Goal: Transaction & Acquisition: Purchase product/service

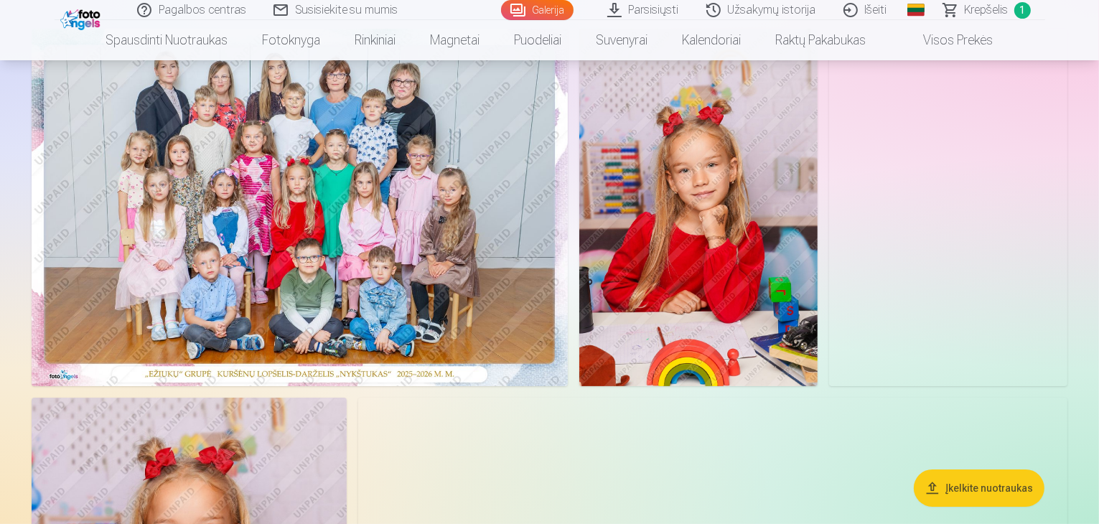
scroll to position [215, 0]
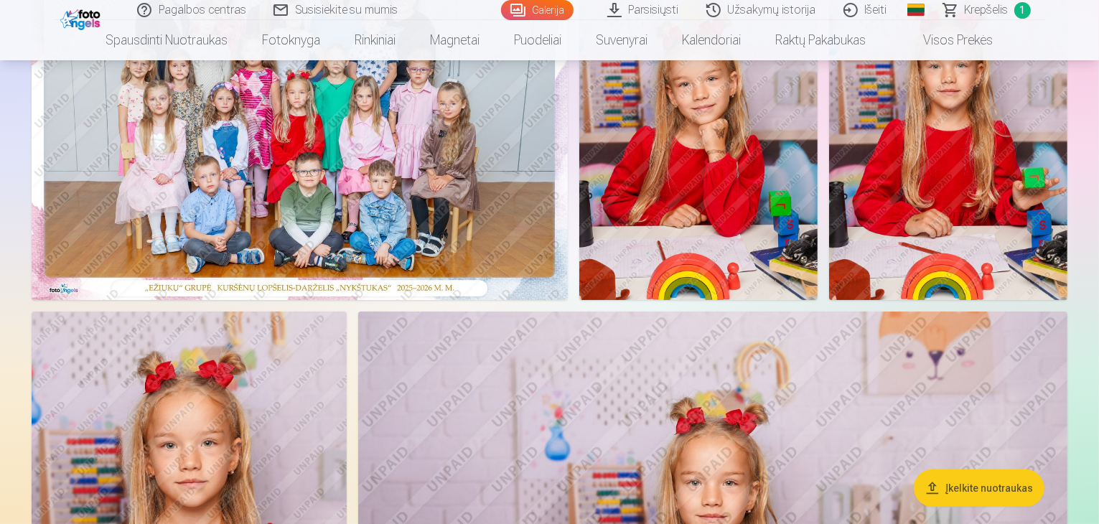
click at [480, 269] on img at bounding box center [300, 122] width 536 height 358
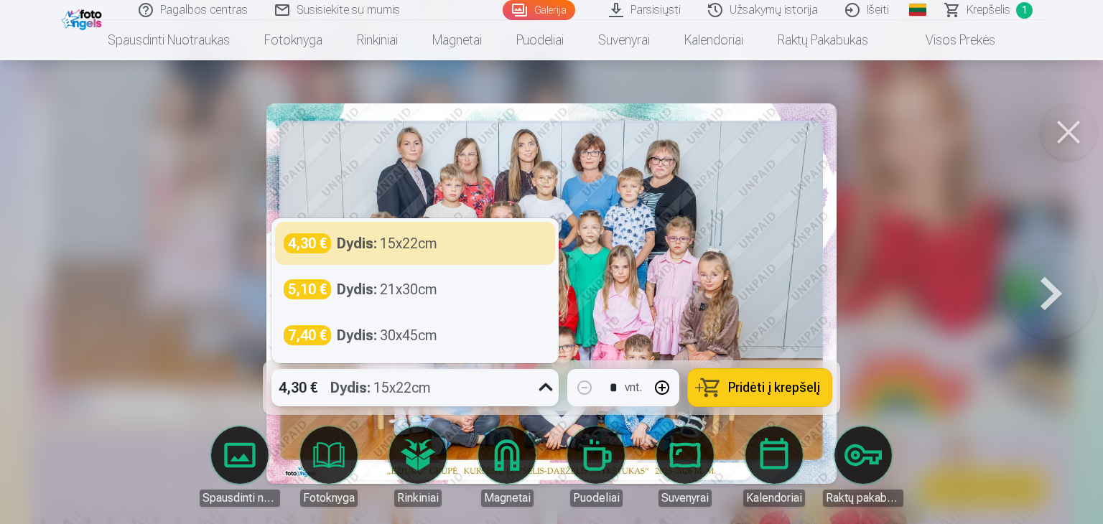
click at [551, 391] on icon at bounding box center [545, 387] width 23 height 23
click at [747, 391] on span "Pridėti į krepšelį" at bounding box center [774, 387] width 92 height 13
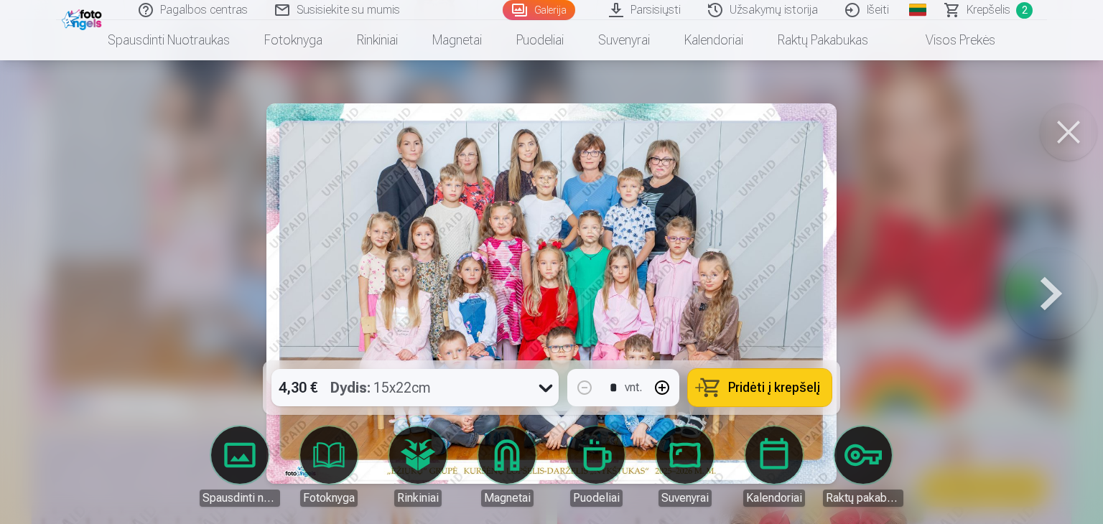
click at [1068, 141] on button at bounding box center [1068, 131] width 57 height 57
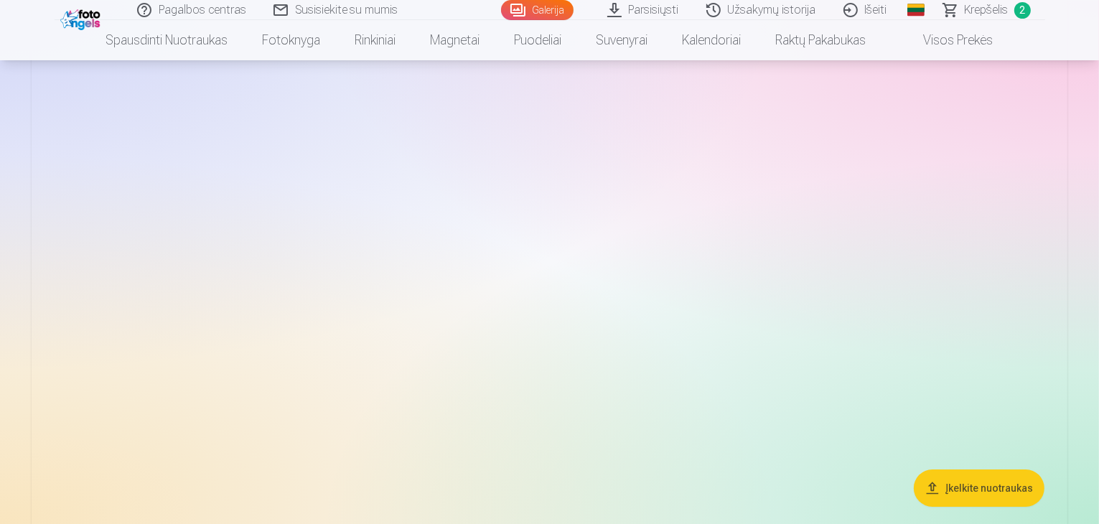
scroll to position [10554, 0]
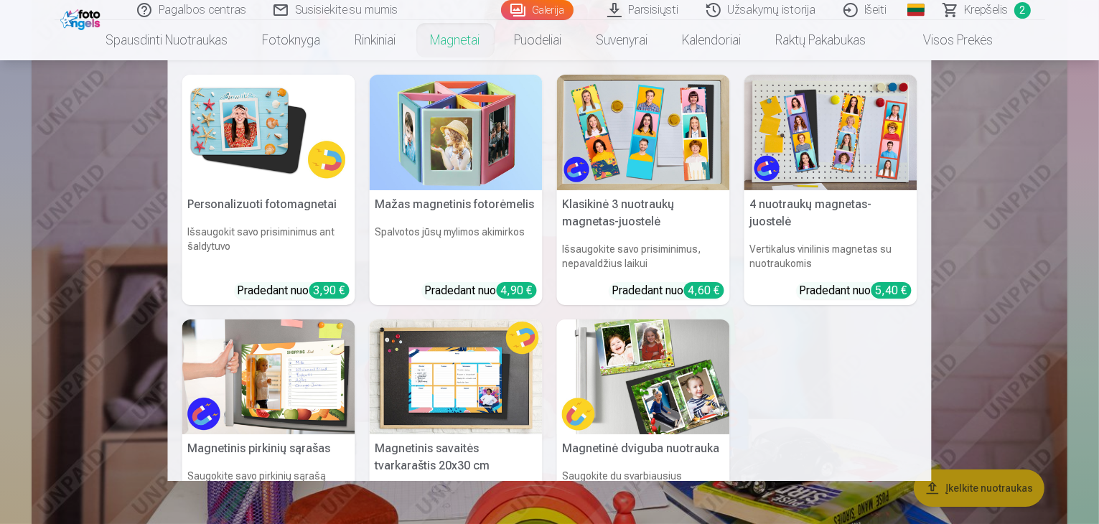
click at [465, 43] on link "Magnetai" at bounding box center [456, 40] width 84 height 40
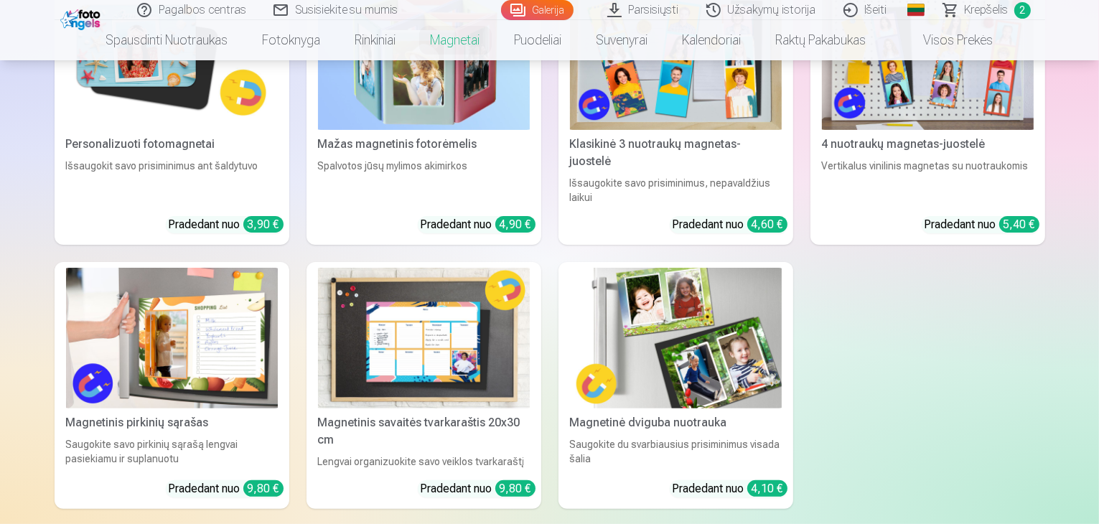
scroll to position [215, 0]
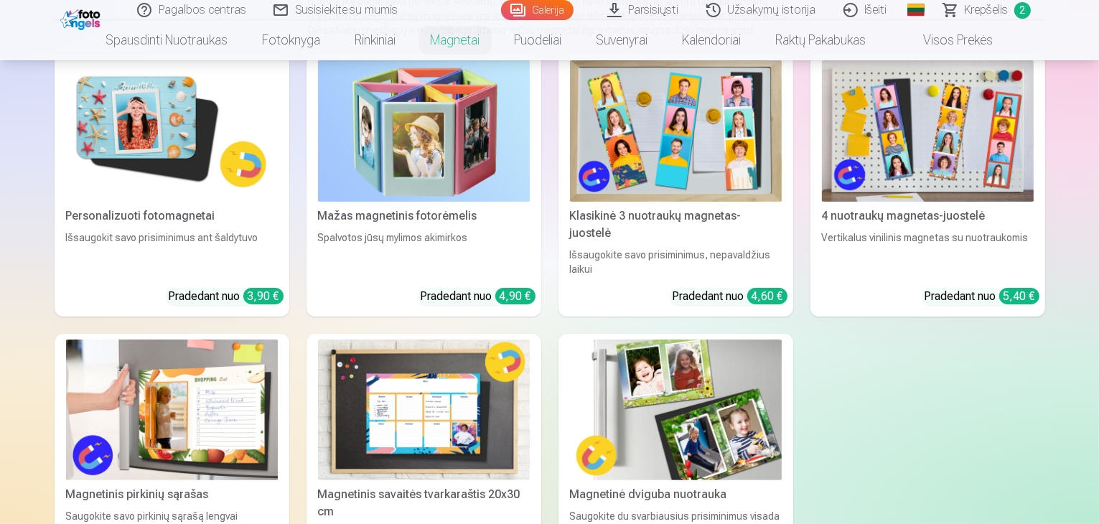
click at [111, 202] on img at bounding box center [172, 130] width 212 height 141
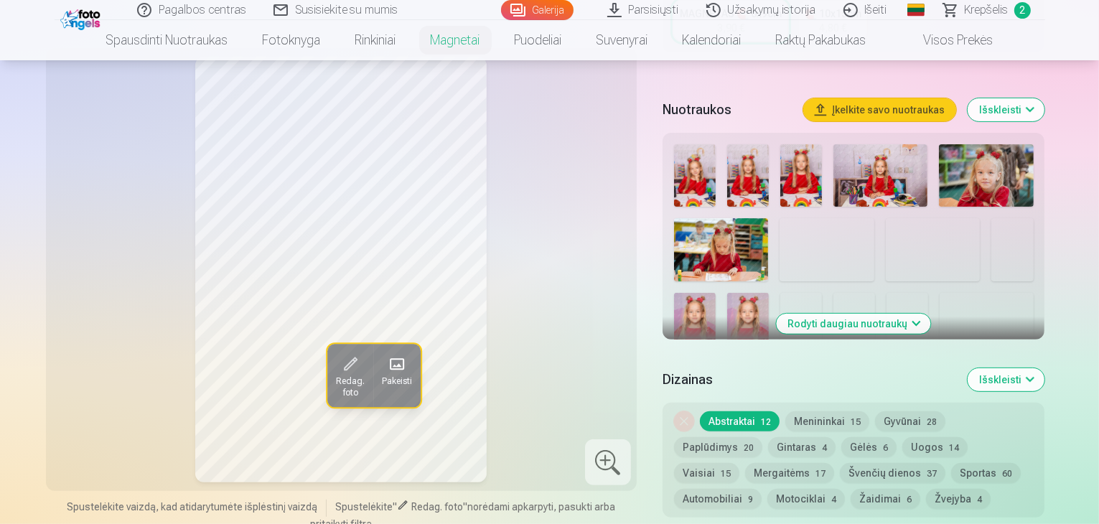
scroll to position [431, 0]
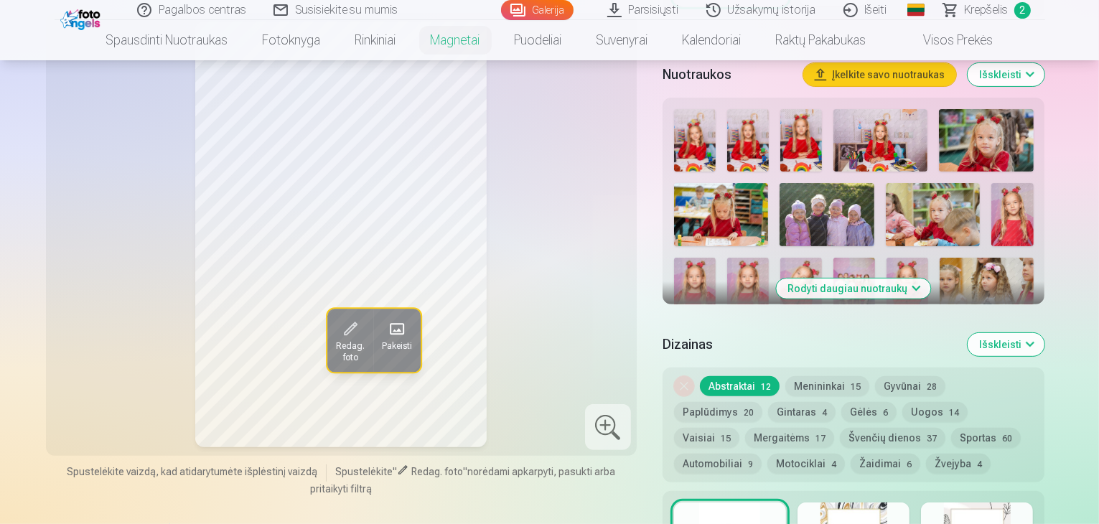
click at [925, 279] on button "Rodyti daugiau nuotraukų" at bounding box center [854, 289] width 154 height 20
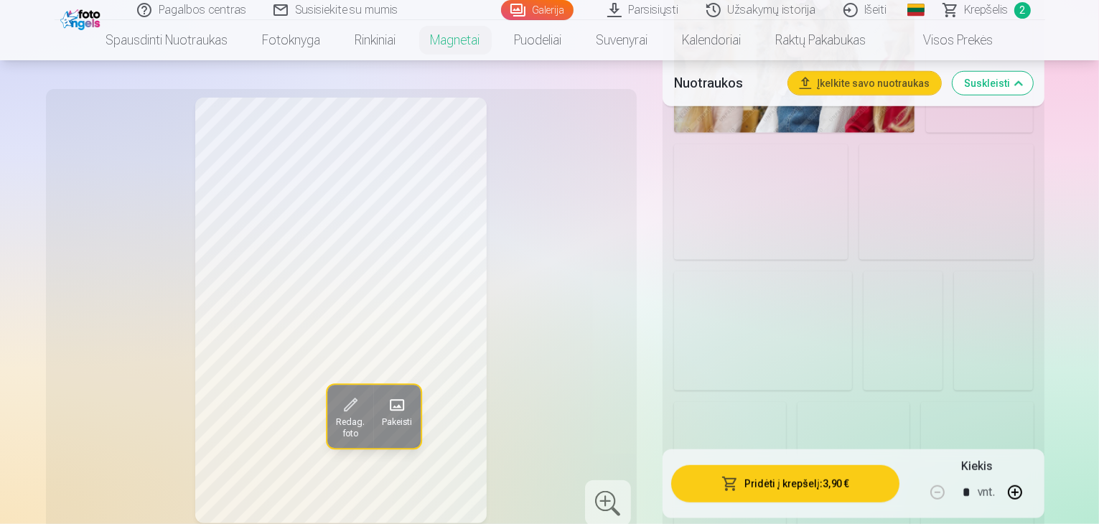
scroll to position [1292, 0]
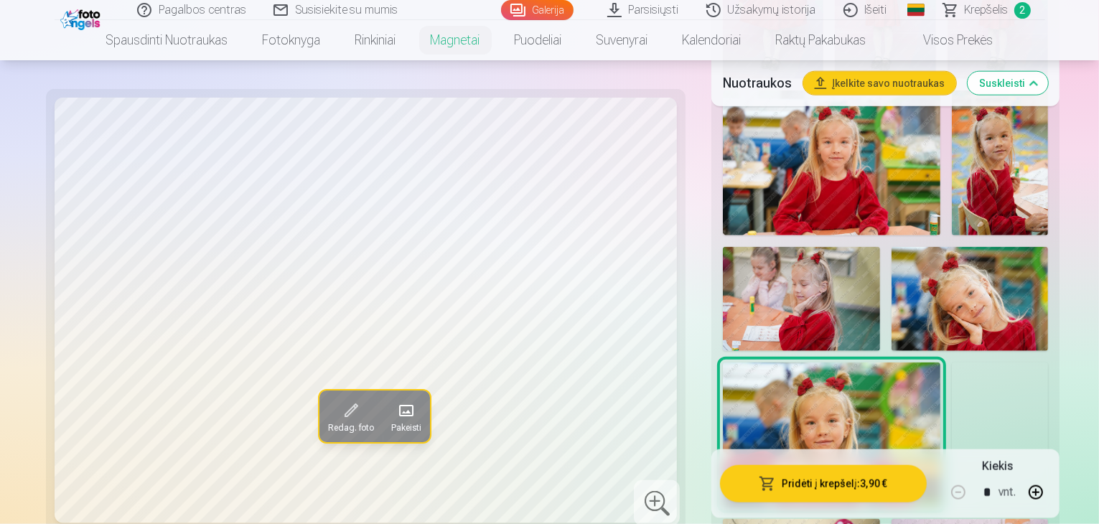
scroll to position [1651, 0]
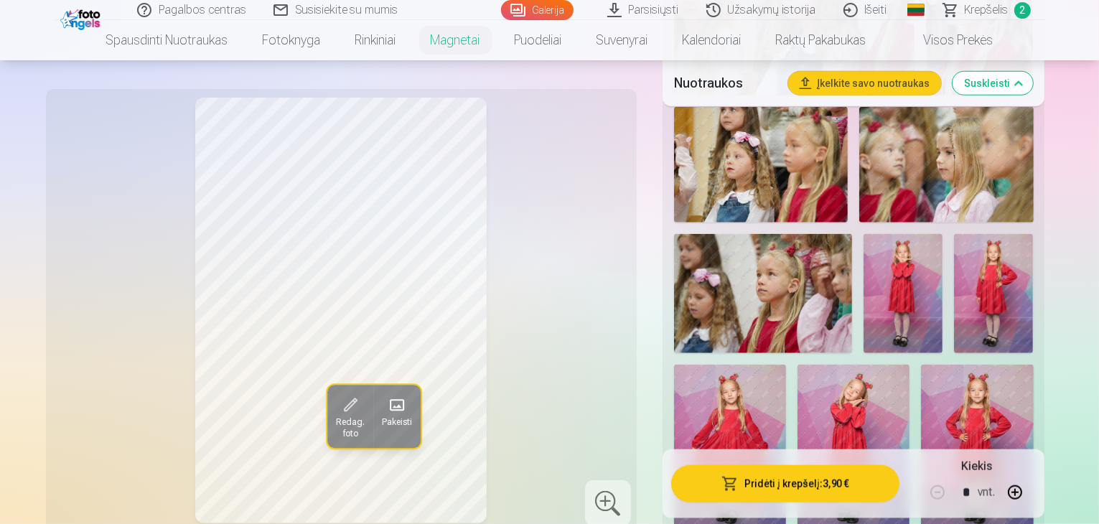
scroll to position [1292, 0]
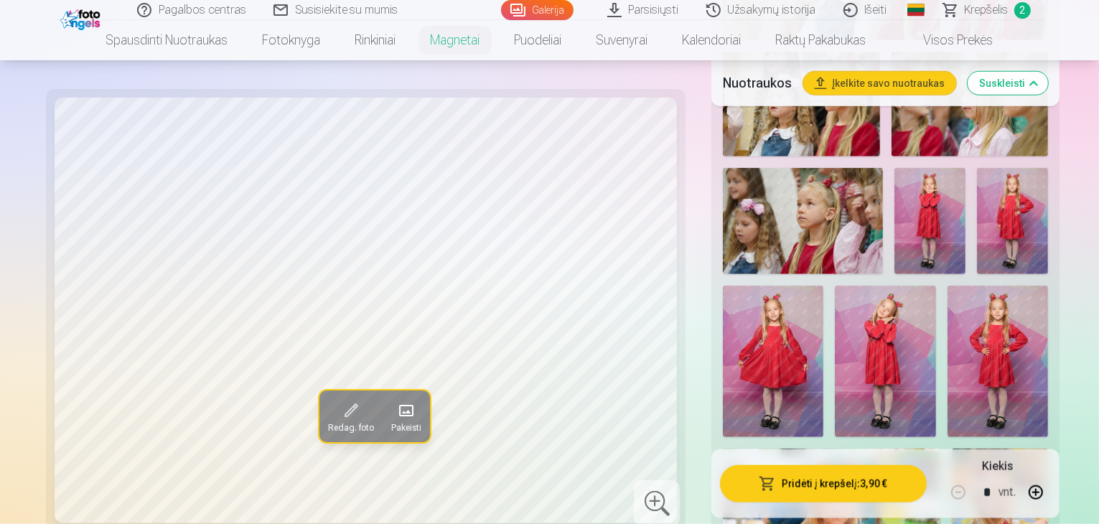
click at [655, 406] on div "Redag. foto Pakeisti Spustelėkite vaizdą, kad atidarytumėte išplėstinį vaizdą S…" at bounding box center [550, 365] width 991 height 3051
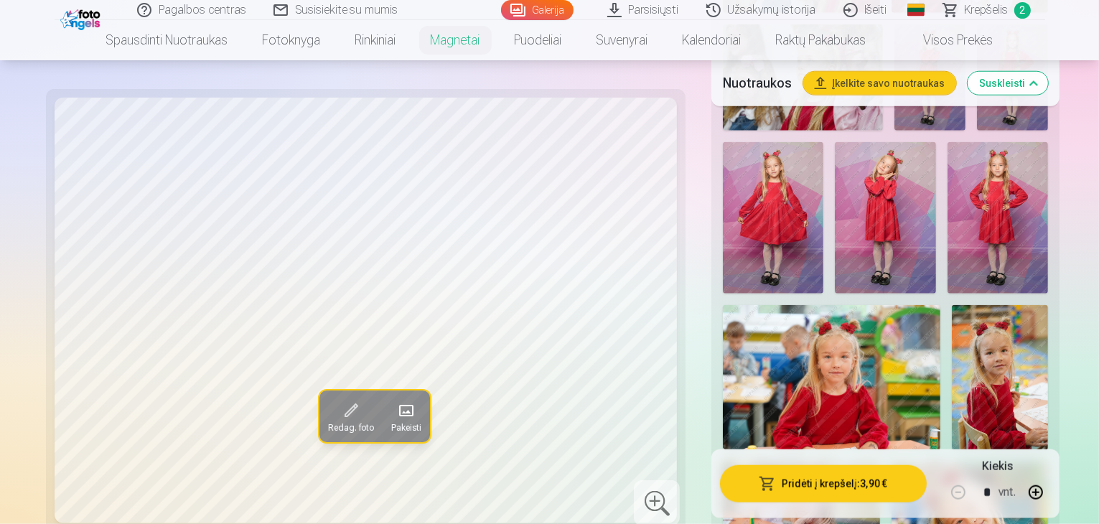
click at [338, 411] on span at bounding box center [349, 411] width 23 height 23
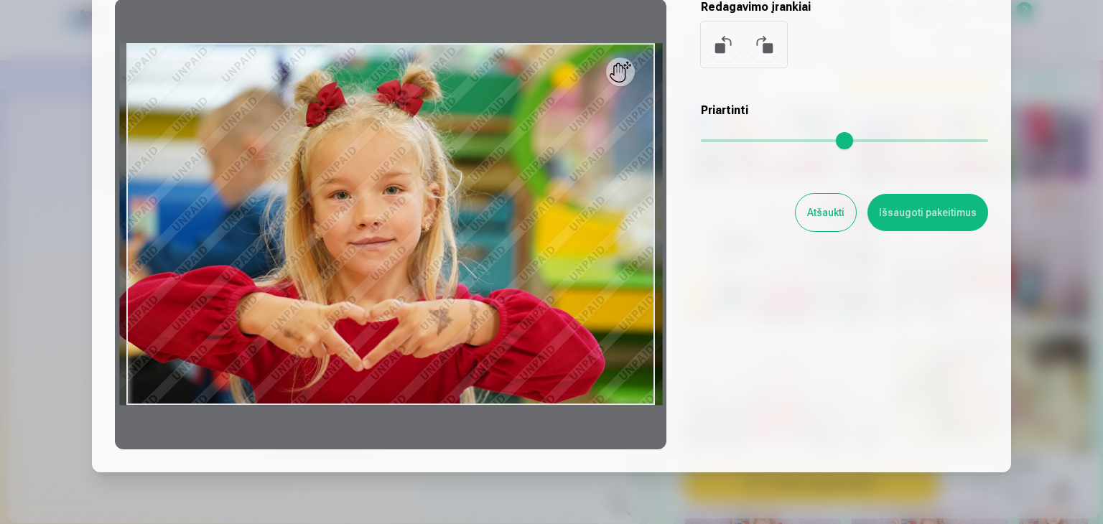
scroll to position [144, 0]
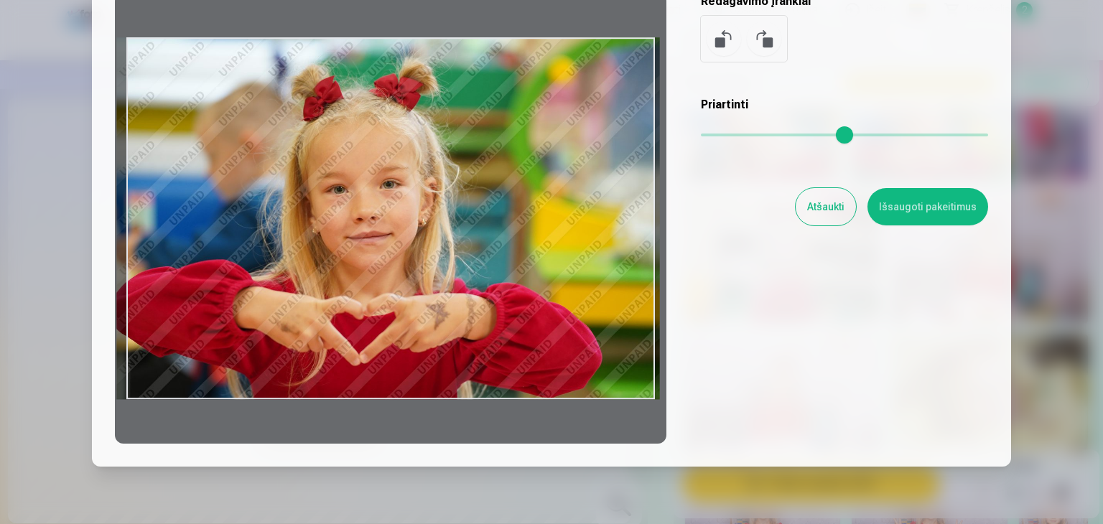
click at [649, 214] on div at bounding box center [390, 218] width 551 height 451
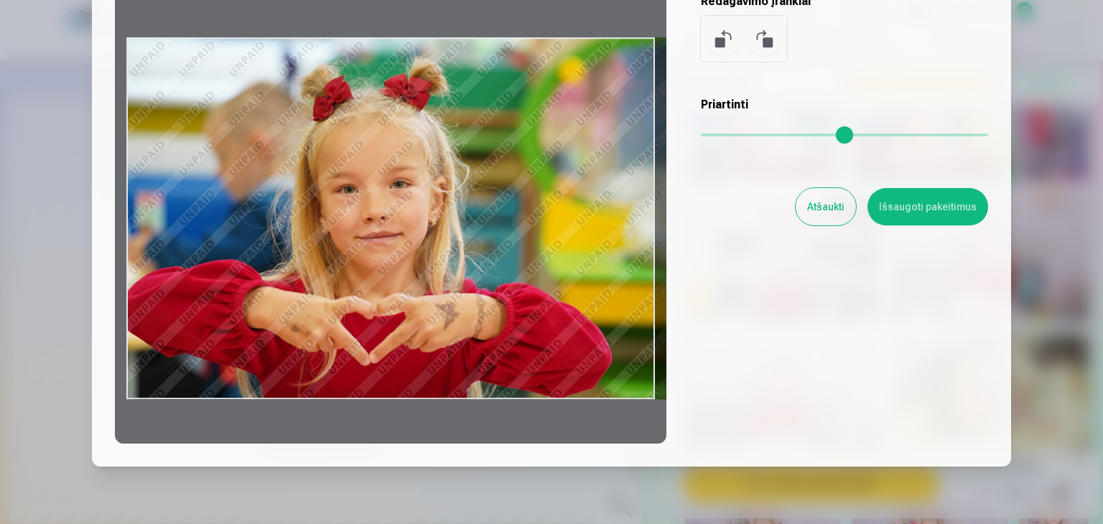
drag, startPoint x: 525, startPoint y: 218, endPoint x: 576, endPoint y: 223, distance: 51.2
click at [576, 223] on div at bounding box center [390, 218] width 551 height 451
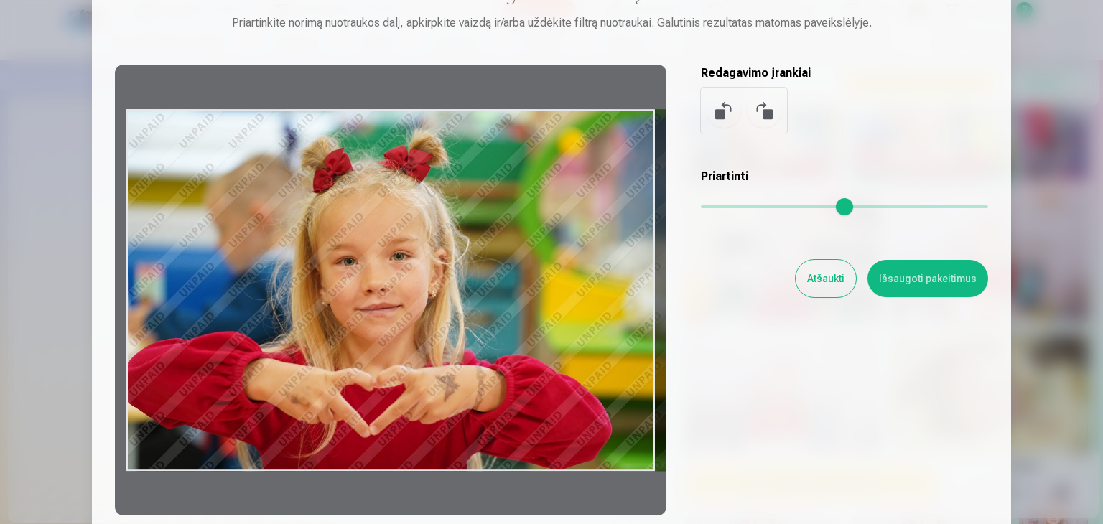
drag, startPoint x: 650, startPoint y: 115, endPoint x: 775, endPoint y: 123, distance: 124.5
click at [775, 123] on div "Redaguoti nuotrauką Priartinkite norimą nuotraukos dalį, apkirpkite vaizdą ir/a…" at bounding box center [551, 248] width 873 height 536
click at [823, 277] on button "Atšaukti" at bounding box center [825, 278] width 60 height 37
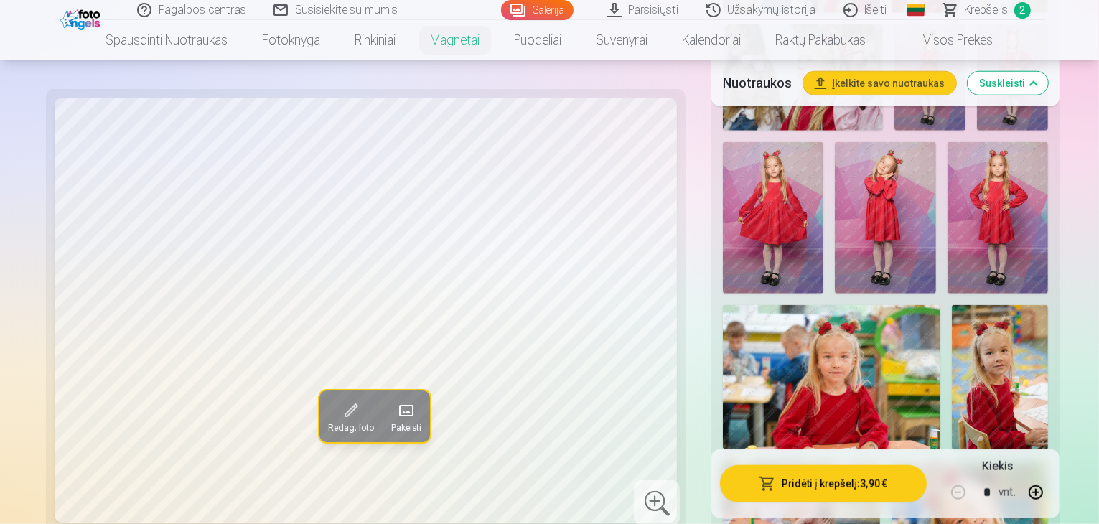
click at [338, 409] on span at bounding box center [349, 411] width 23 height 23
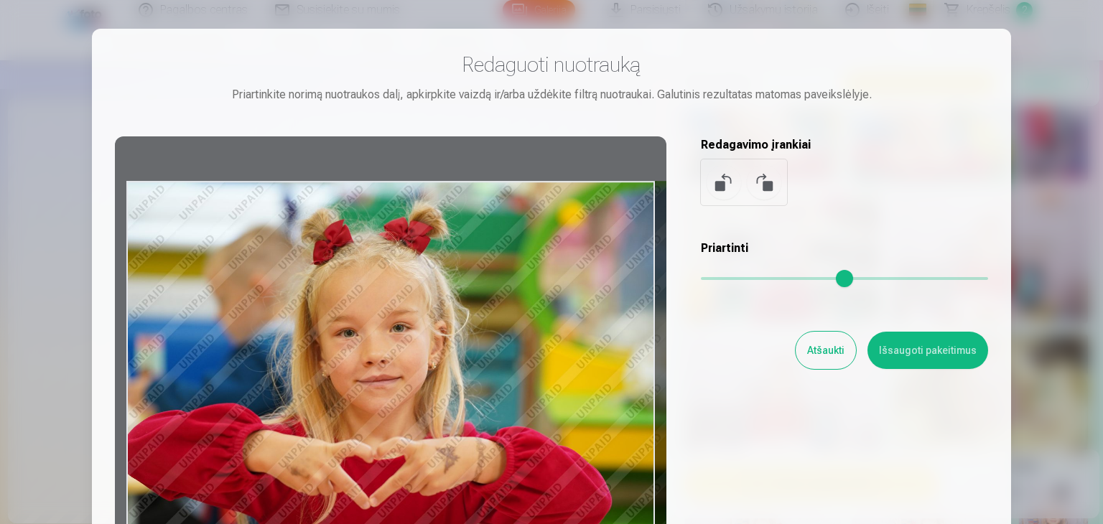
drag, startPoint x: 500, startPoint y: 351, endPoint x: 607, endPoint y: 345, distance: 107.1
click at [606, 345] on div at bounding box center [390, 361] width 551 height 451
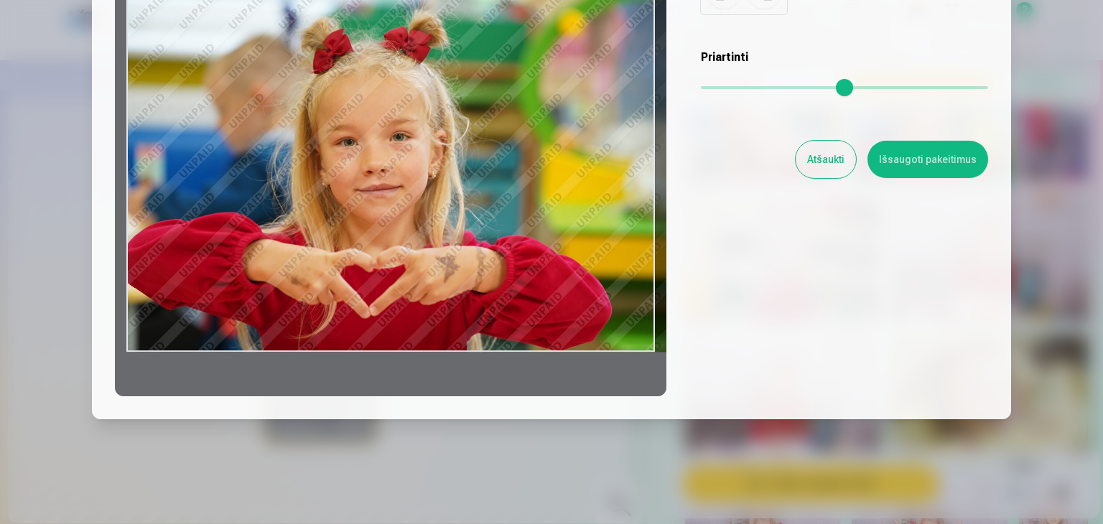
scroll to position [201, 0]
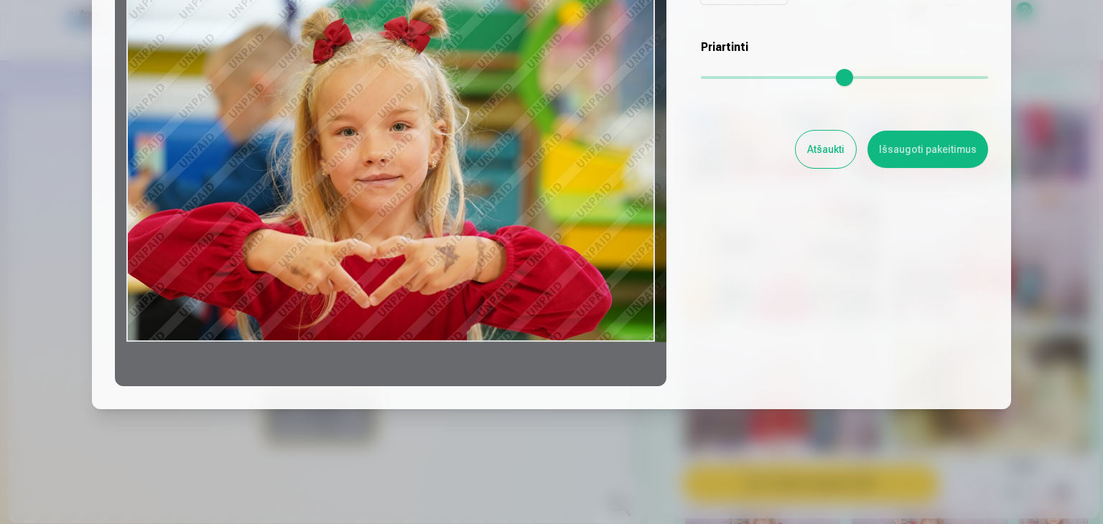
drag, startPoint x: 538, startPoint y: 236, endPoint x: 622, endPoint y: 241, distance: 84.9
click at [621, 242] on div at bounding box center [390, 160] width 551 height 451
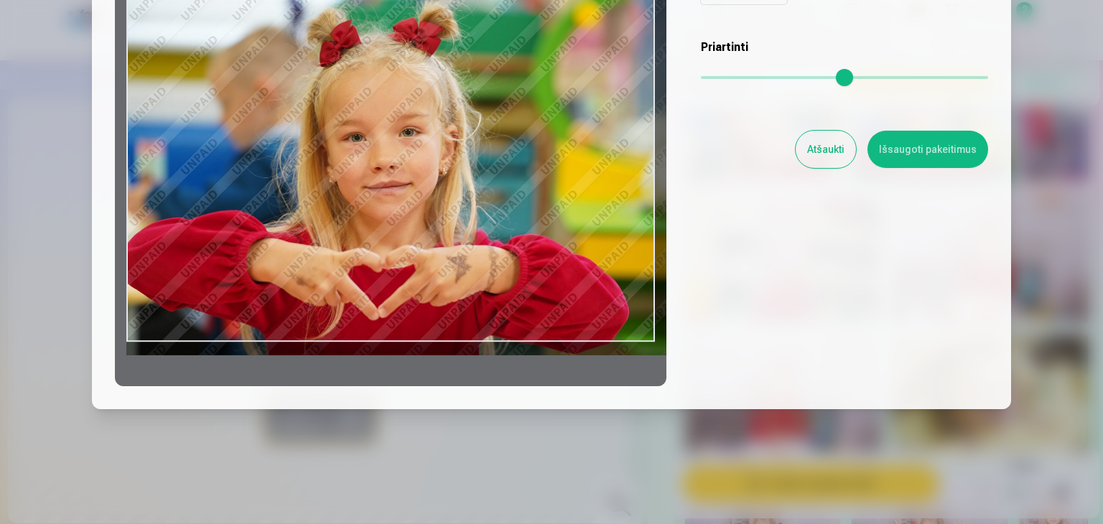
type input "*"
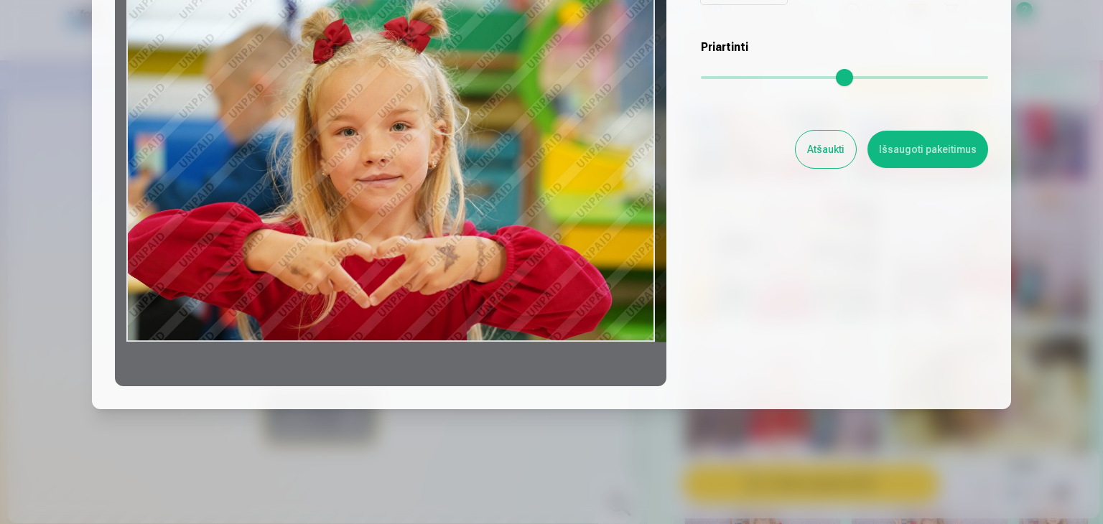
drag, startPoint x: 704, startPoint y: 78, endPoint x: 700, endPoint y: 67, distance: 12.3
click at [701, 76] on input "range" at bounding box center [844, 77] width 287 height 3
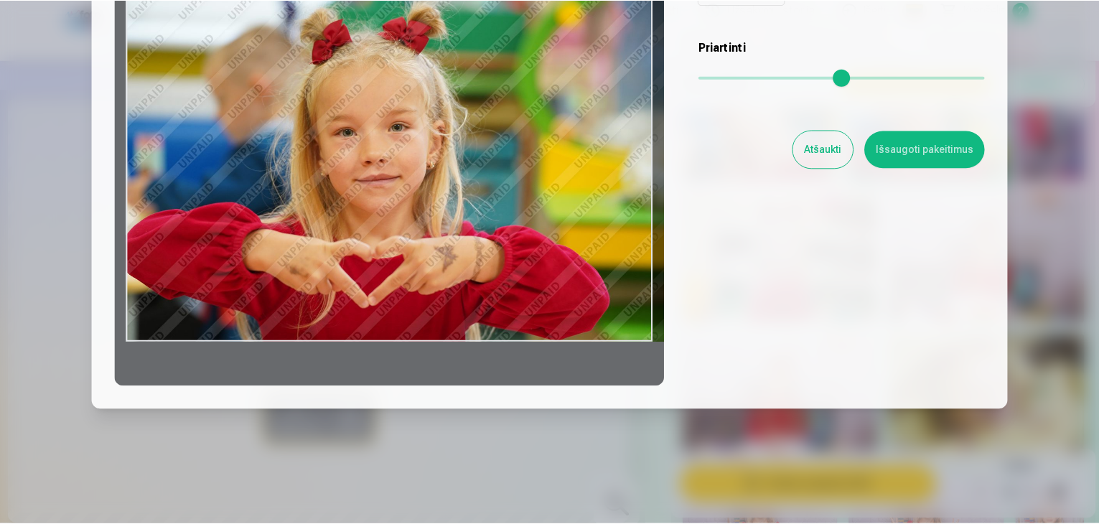
scroll to position [57, 0]
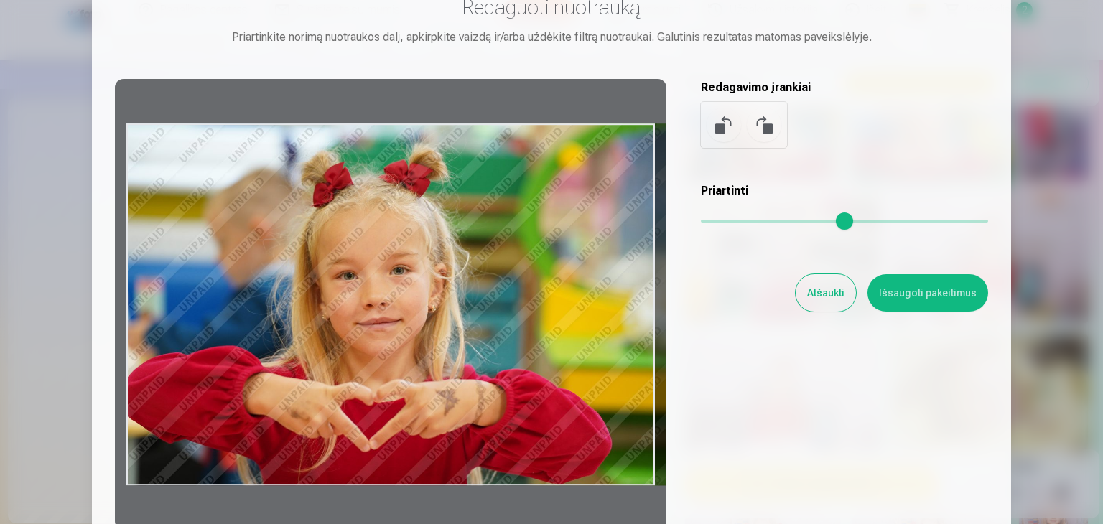
drag, startPoint x: 607, startPoint y: 316, endPoint x: 715, endPoint y: 330, distance: 108.6
click at [686, 325] on div "Redaguoti nuotrauką Priartinkite norimą nuotraukos dalį, apkirpkite vaizdą ir/a…" at bounding box center [551, 262] width 873 height 536
click at [931, 292] on button "Išsaugoti pakeitimus" at bounding box center [927, 292] width 121 height 37
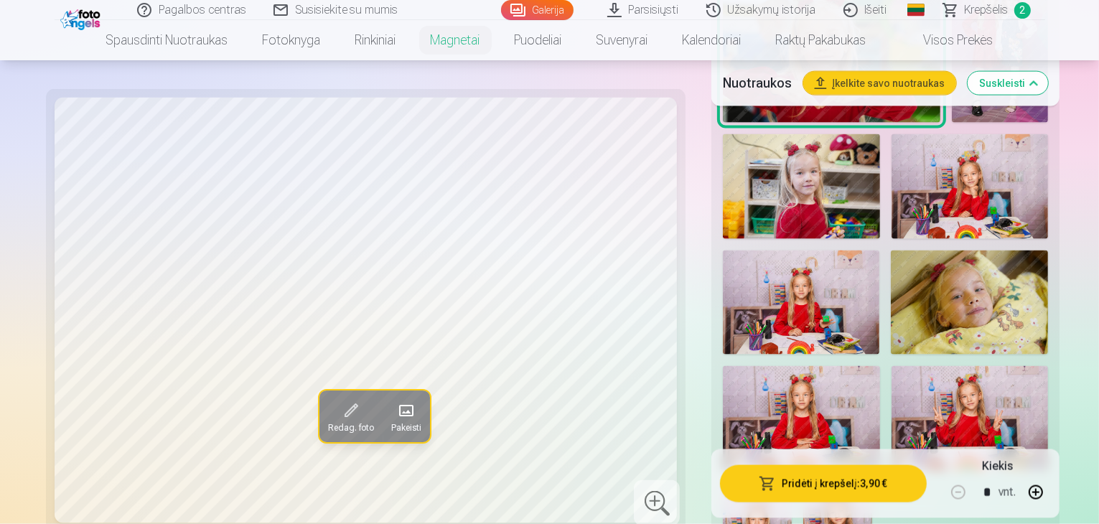
scroll to position [2010, 0]
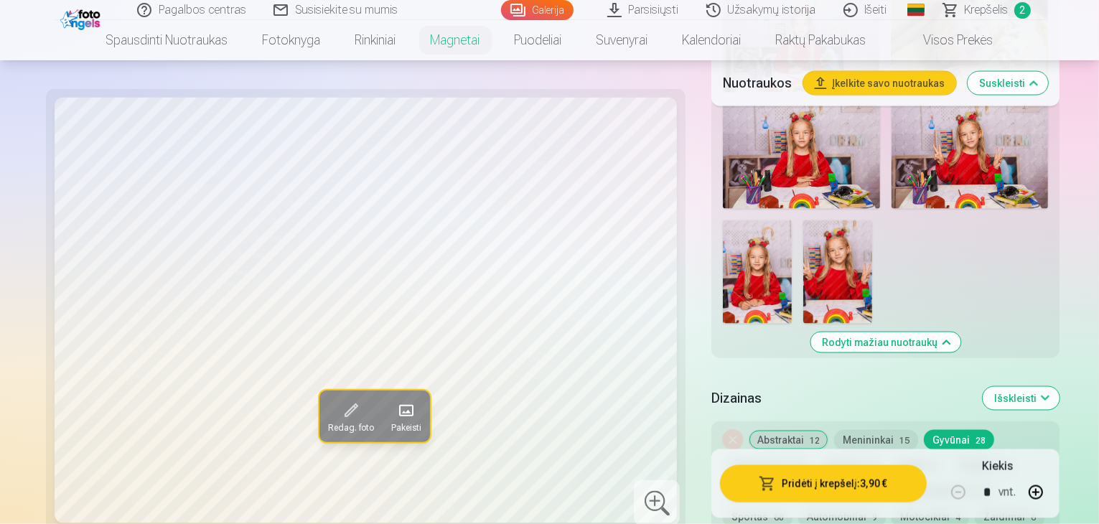
scroll to position [2226, 0]
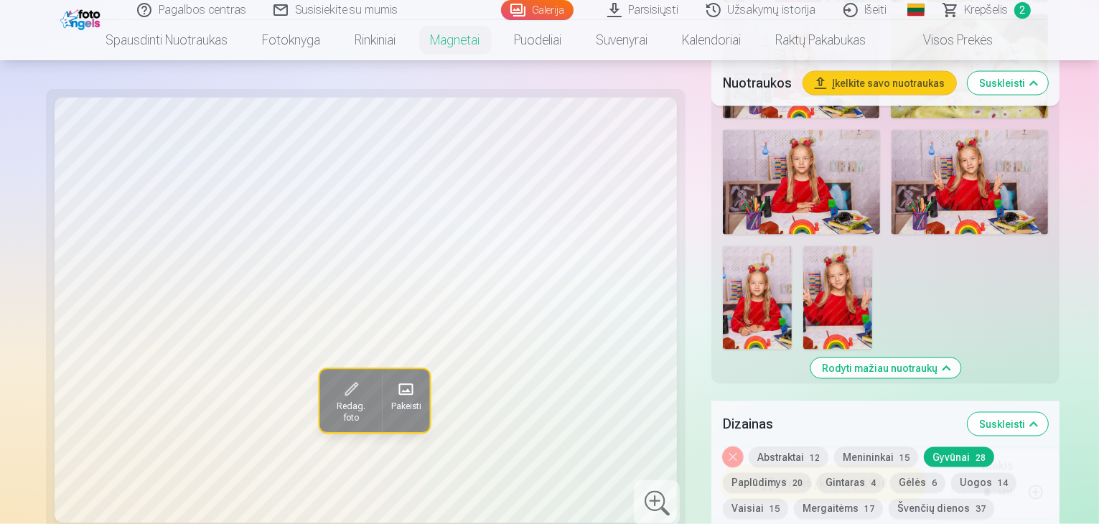
scroll to position [2297, 0]
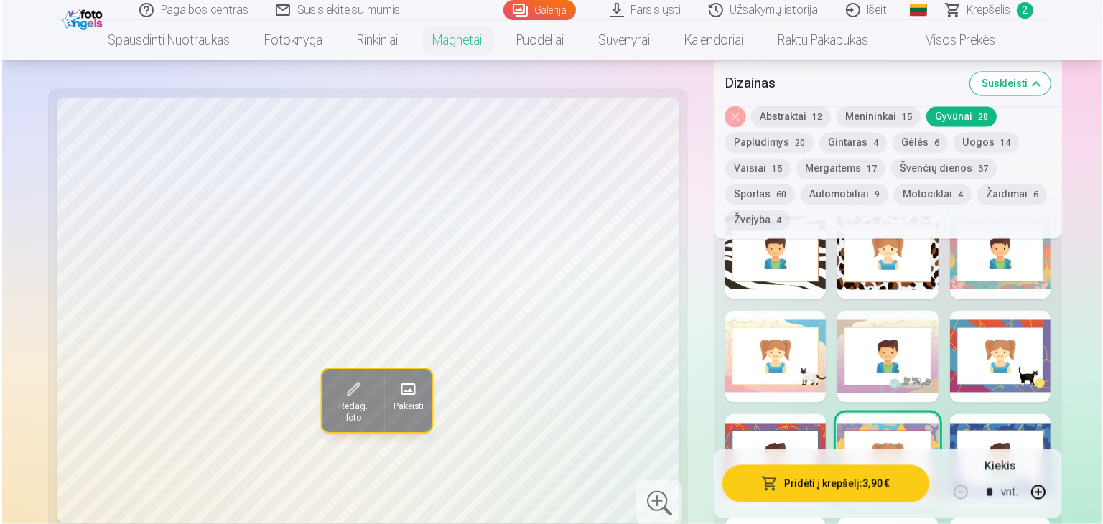
scroll to position [2513, 0]
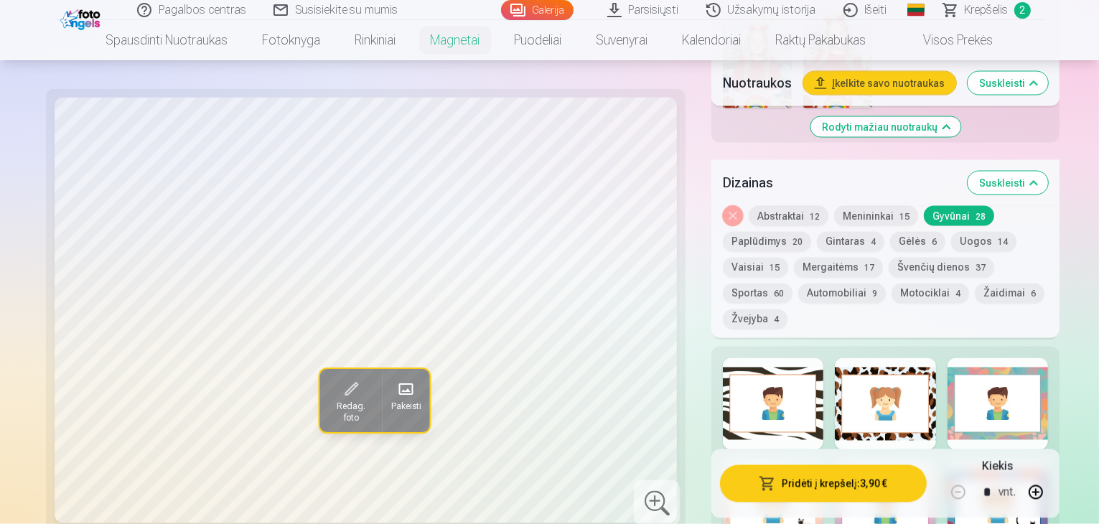
click at [826, 487] on button "Pridėti į krepšelį : 3,90 €" at bounding box center [823, 483] width 207 height 37
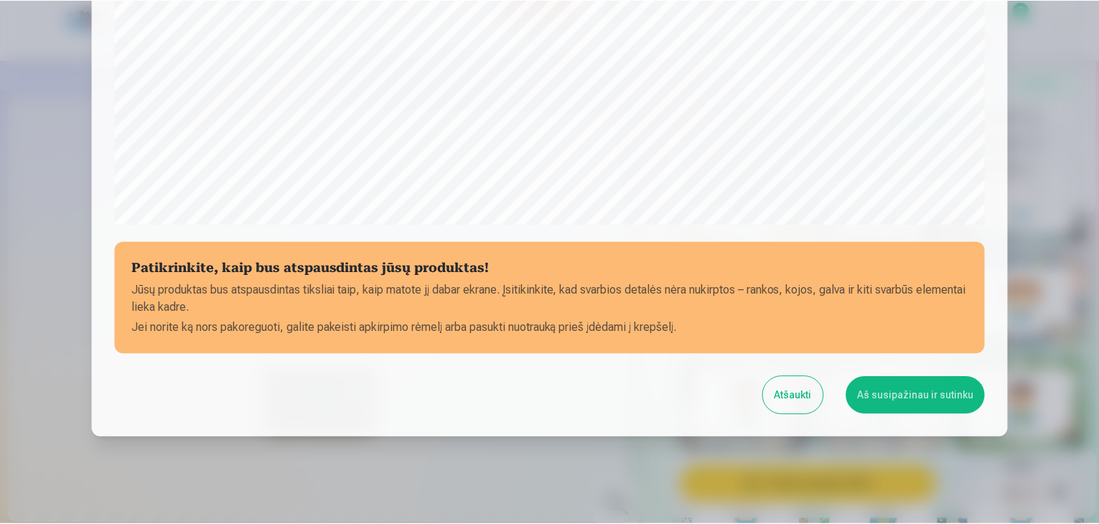
scroll to position [503, 0]
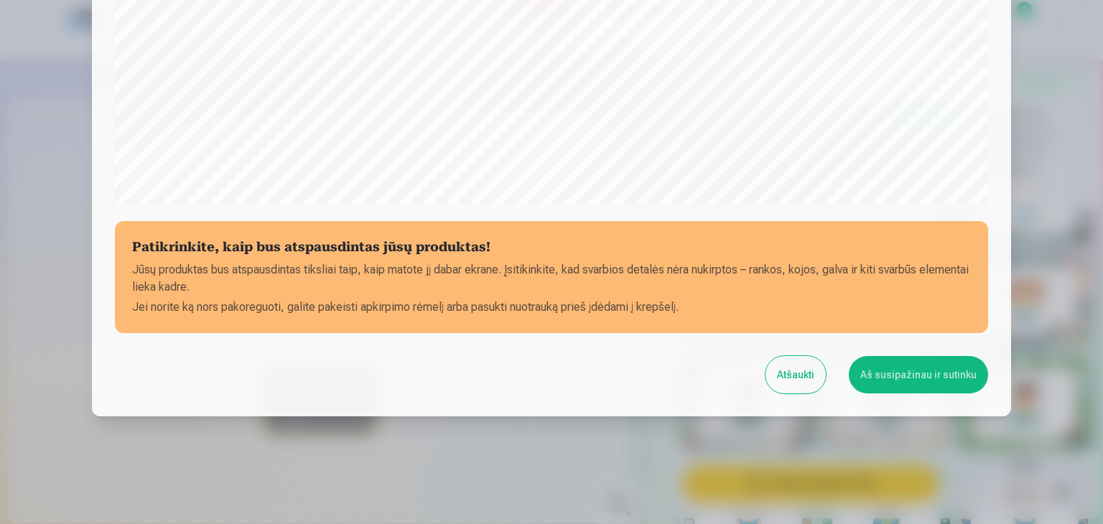
click at [908, 370] on button "Aš susipažinau ir sutinku" at bounding box center [918, 374] width 139 height 37
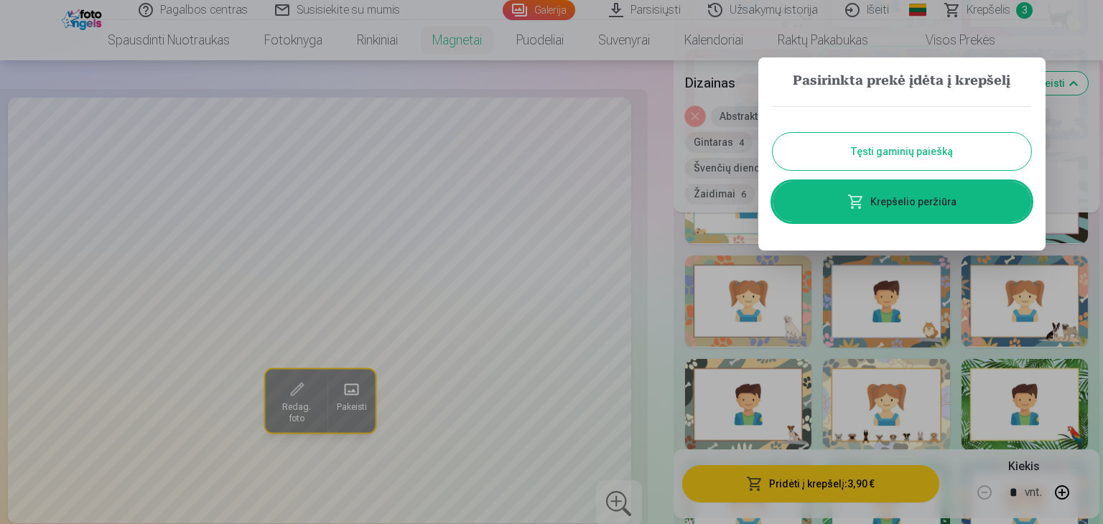
click at [928, 151] on button "Tęsti gaminių paiešką" at bounding box center [902, 151] width 258 height 37
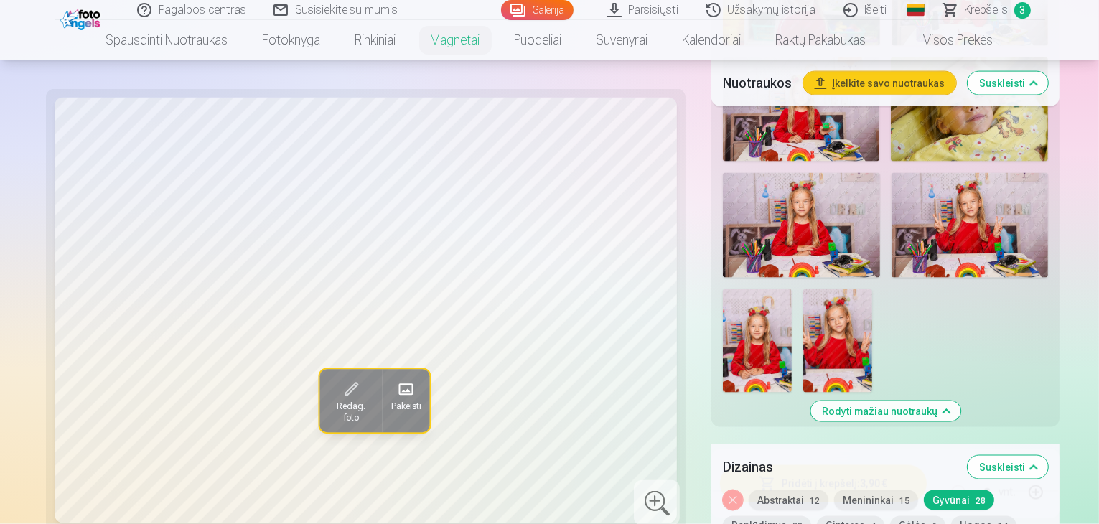
scroll to position [2226, 0]
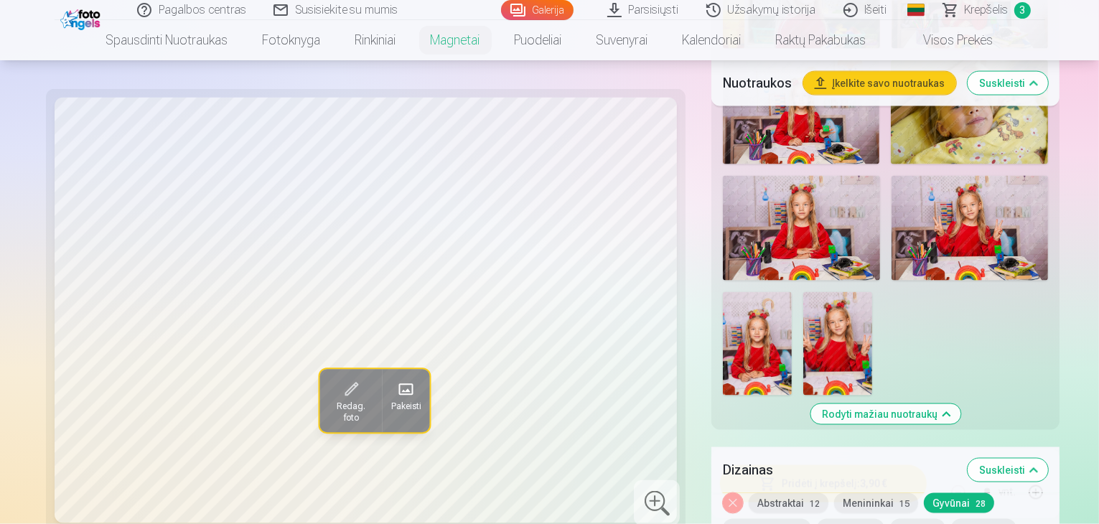
click at [997, 13] on span "Krepšelis" at bounding box center [987, 9] width 44 height 17
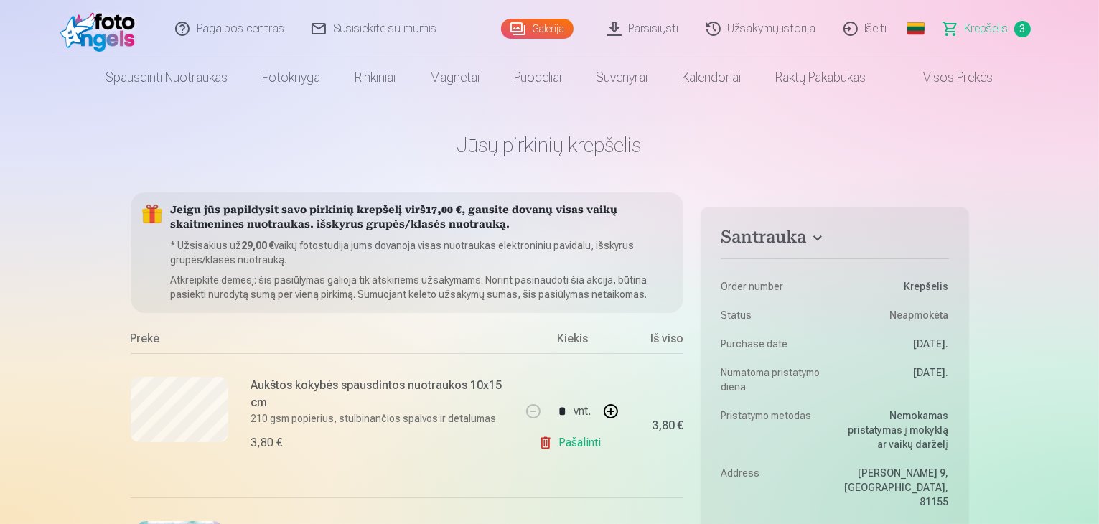
click at [531, 24] on link "Galerija" at bounding box center [537, 29] width 73 height 20
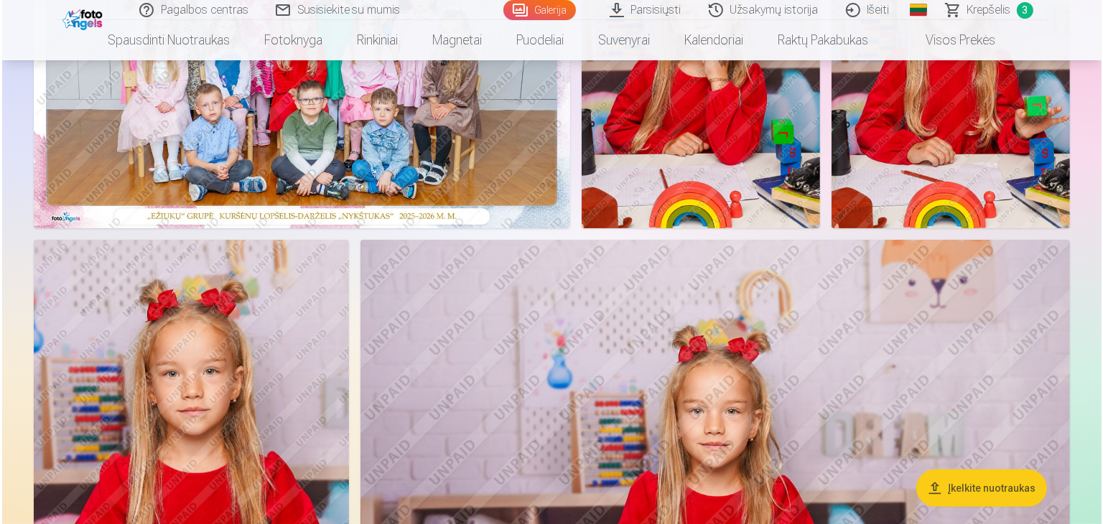
scroll to position [72, 0]
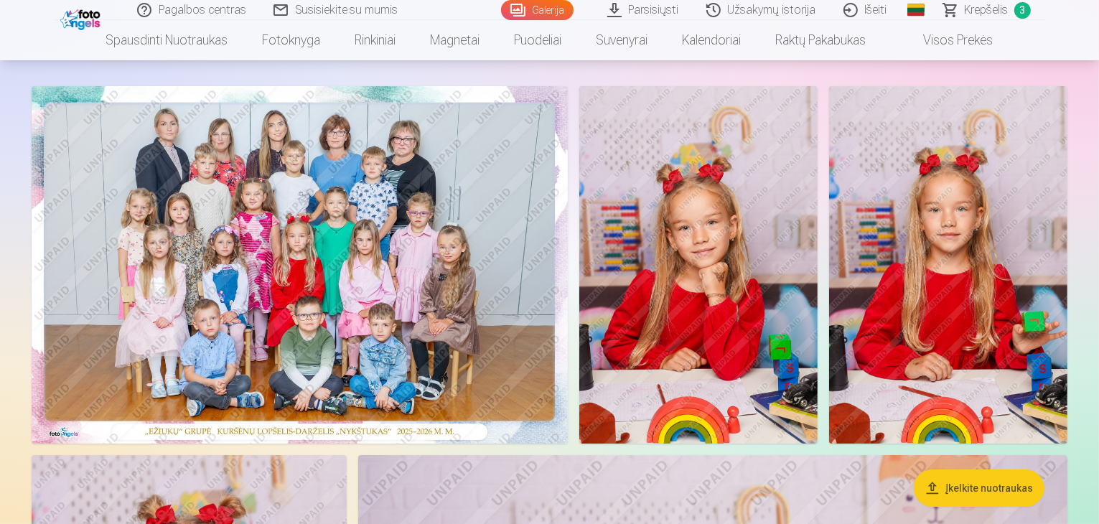
click at [818, 302] on img at bounding box center [698, 265] width 238 height 358
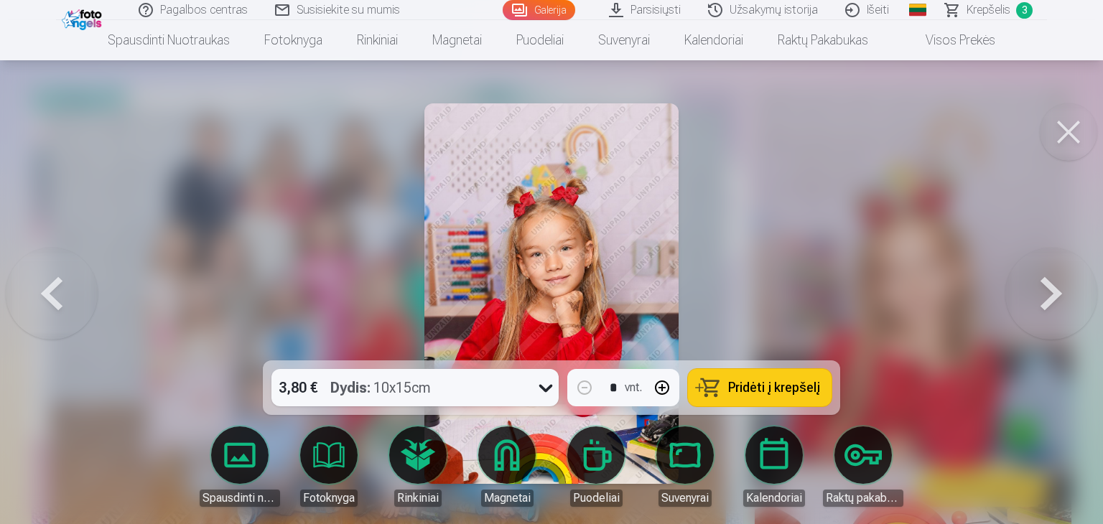
click at [801, 393] on span "Pridėti į krepšelį" at bounding box center [774, 387] width 92 height 13
click at [1048, 302] on button at bounding box center [1051, 293] width 92 height 105
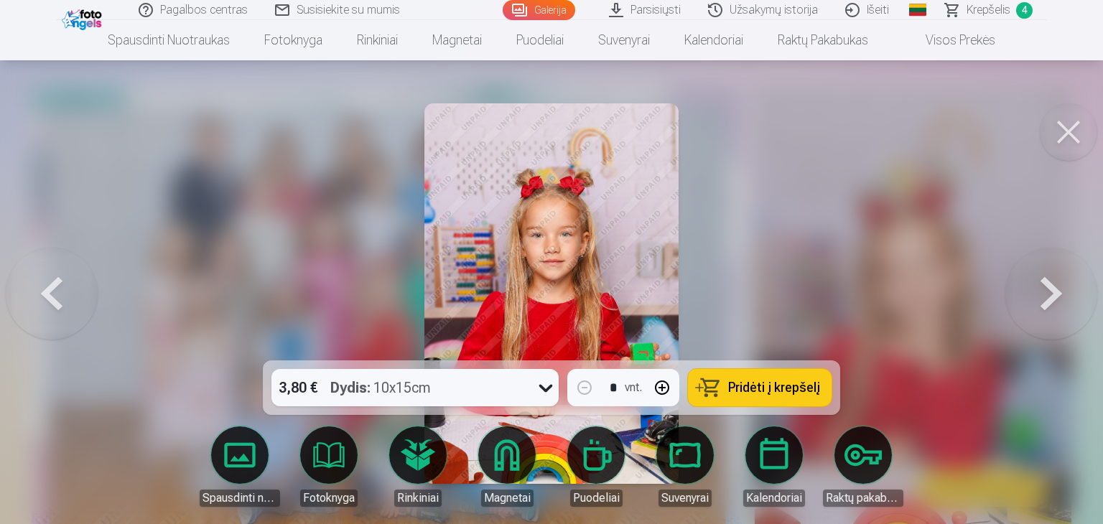
click at [1041, 299] on button at bounding box center [1051, 293] width 92 height 105
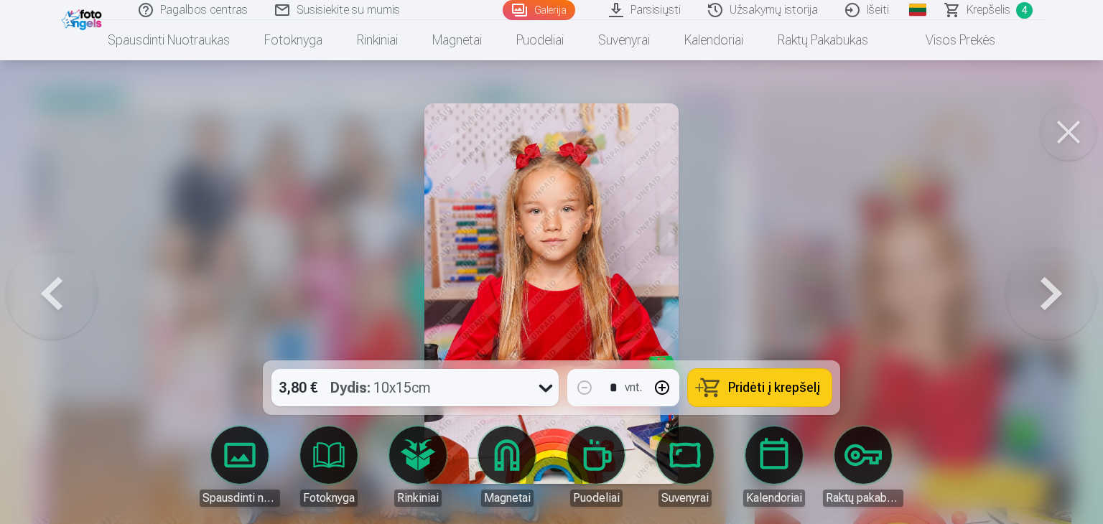
click at [1041, 299] on button at bounding box center [1051, 293] width 92 height 105
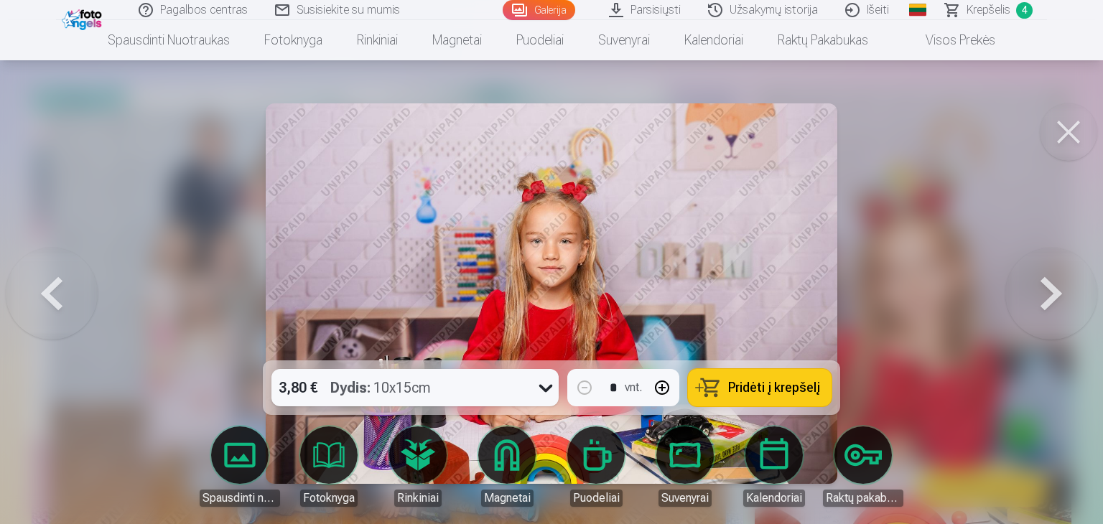
click at [1041, 299] on button at bounding box center [1051, 293] width 92 height 105
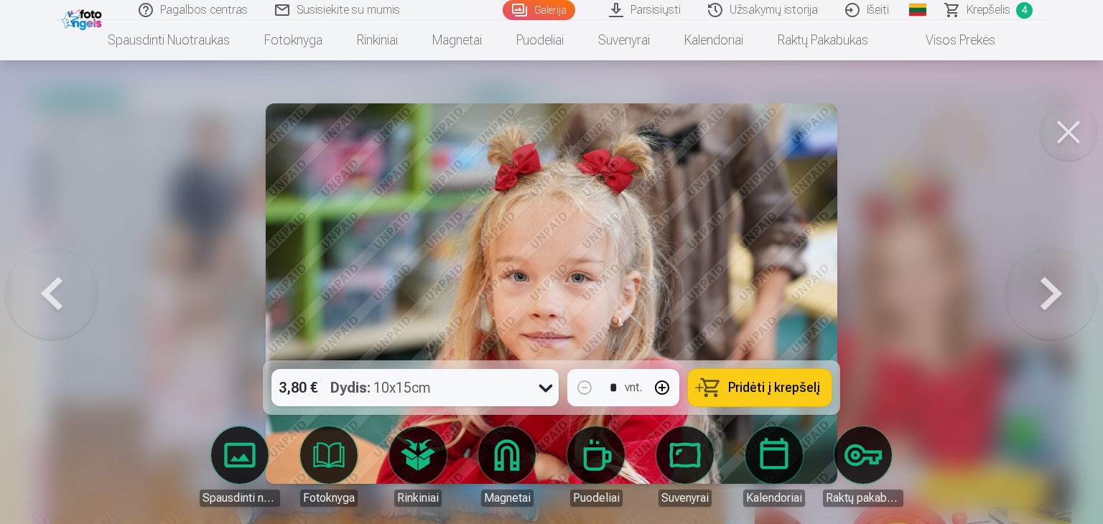
click at [1041, 299] on button at bounding box center [1051, 293] width 92 height 105
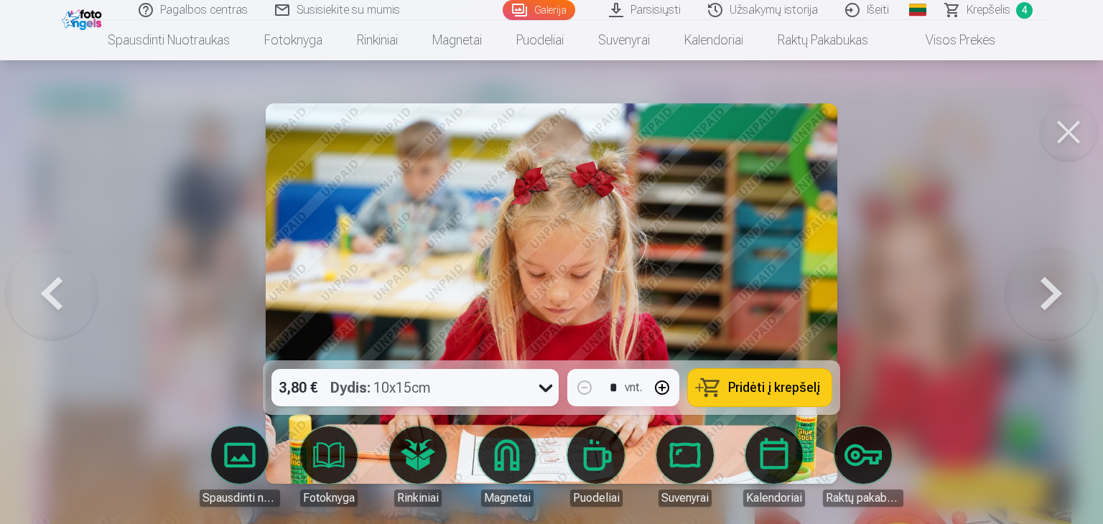
click at [1041, 299] on button at bounding box center [1051, 293] width 92 height 105
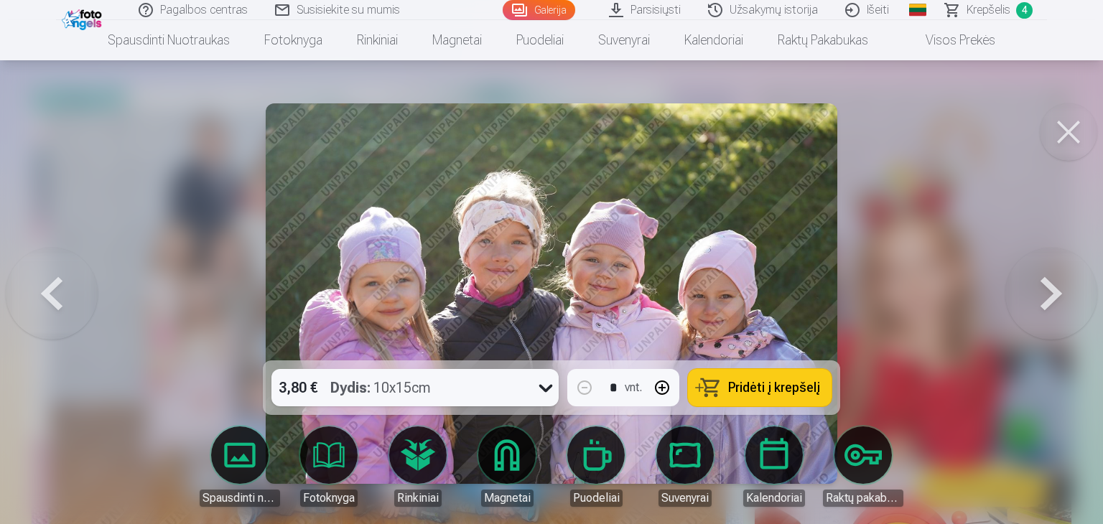
click at [1041, 299] on button at bounding box center [1051, 293] width 92 height 105
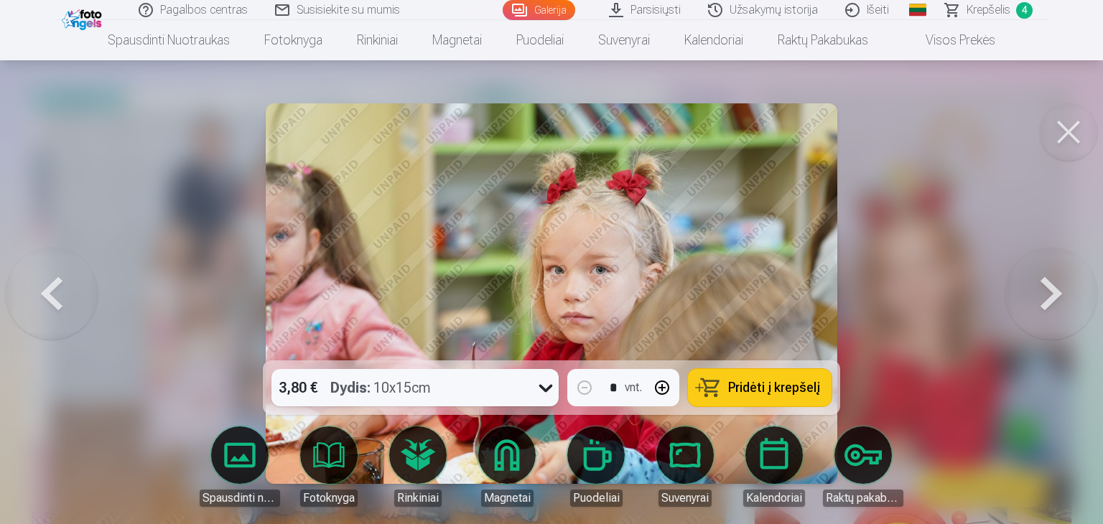
click at [1041, 299] on button at bounding box center [1051, 293] width 92 height 105
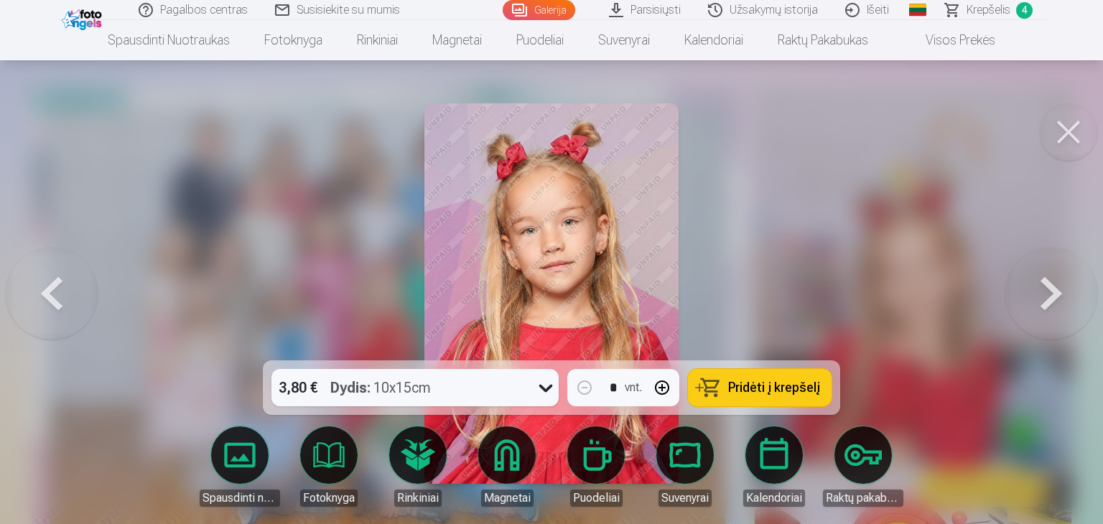
click at [1041, 299] on button at bounding box center [1051, 293] width 92 height 105
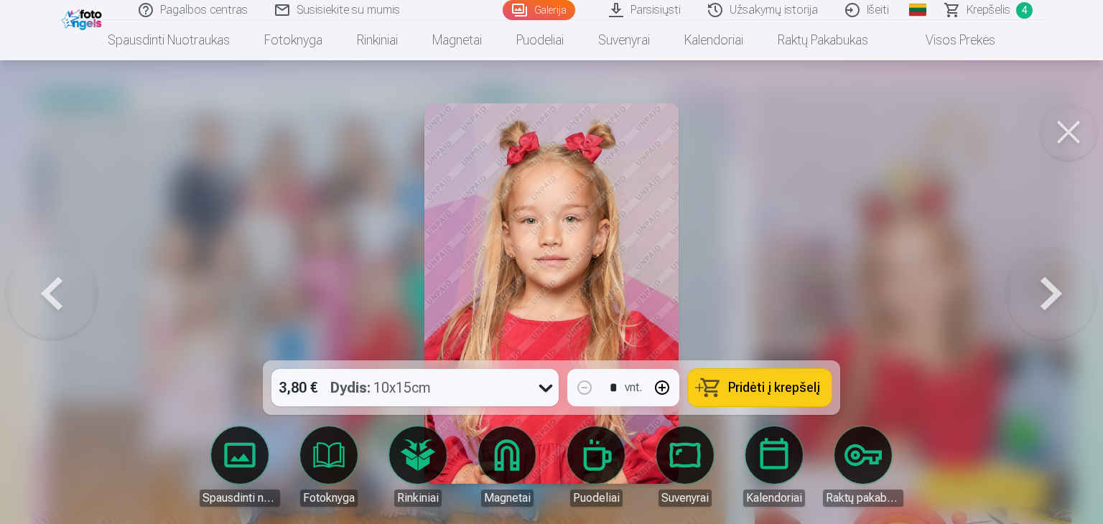
click at [1041, 299] on button at bounding box center [1051, 293] width 92 height 105
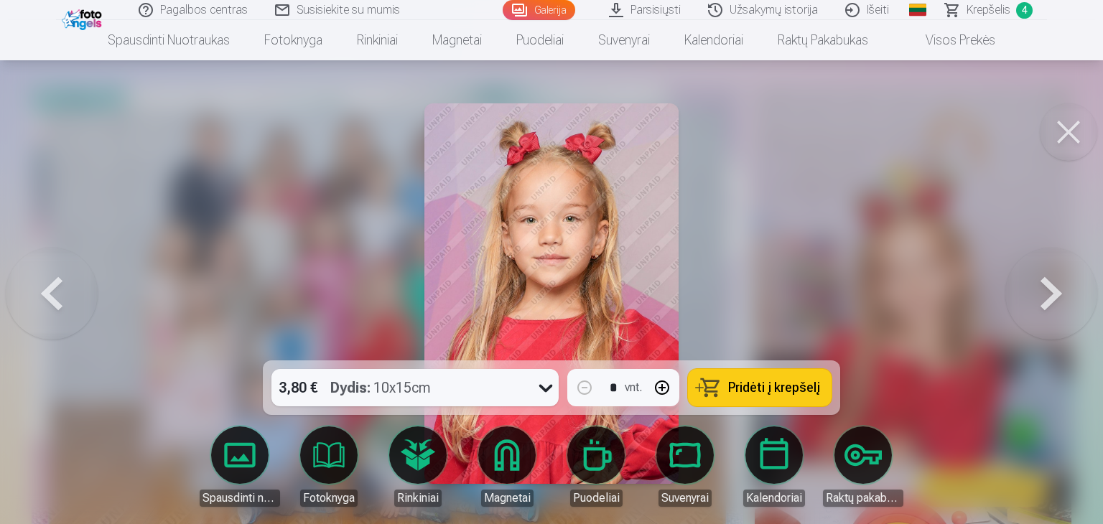
click at [1041, 299] on button at bounding box center [1051, 293] width 92 height 105
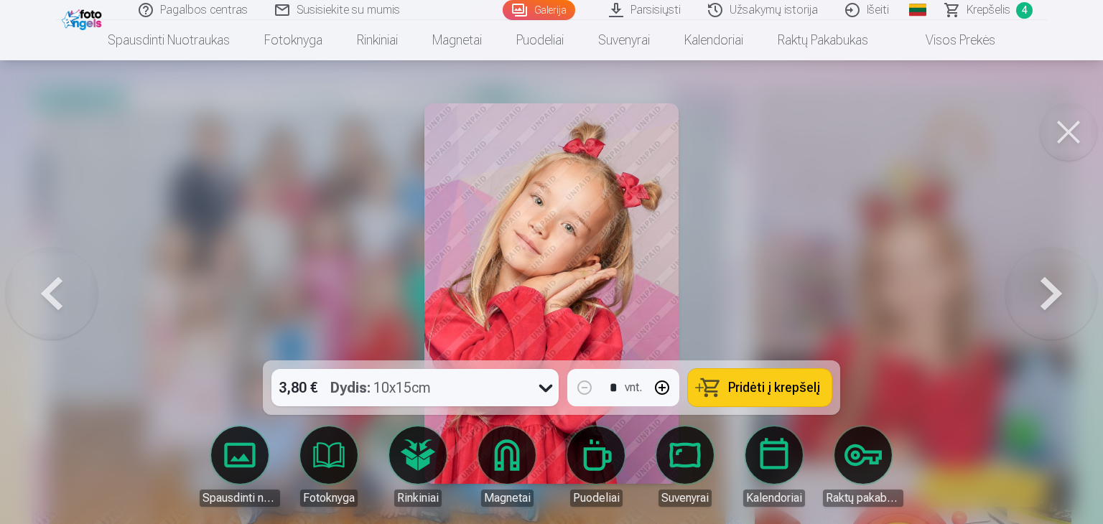
click at [1041, 299] on button at bounding box center [1051, 293] width 92 height 105
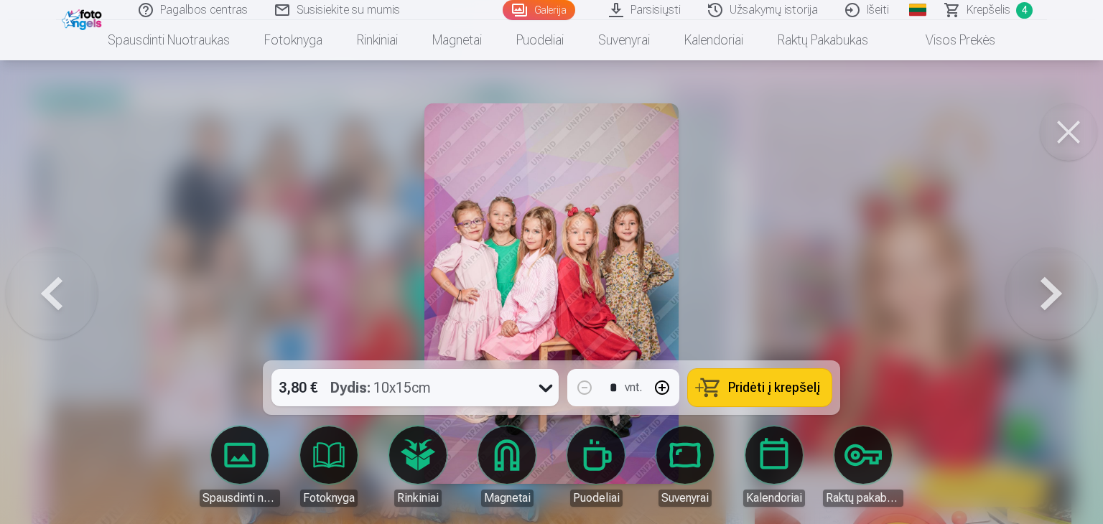
click at [1041, 299] on button at bounding box center [1051, 293] width 92 height 105
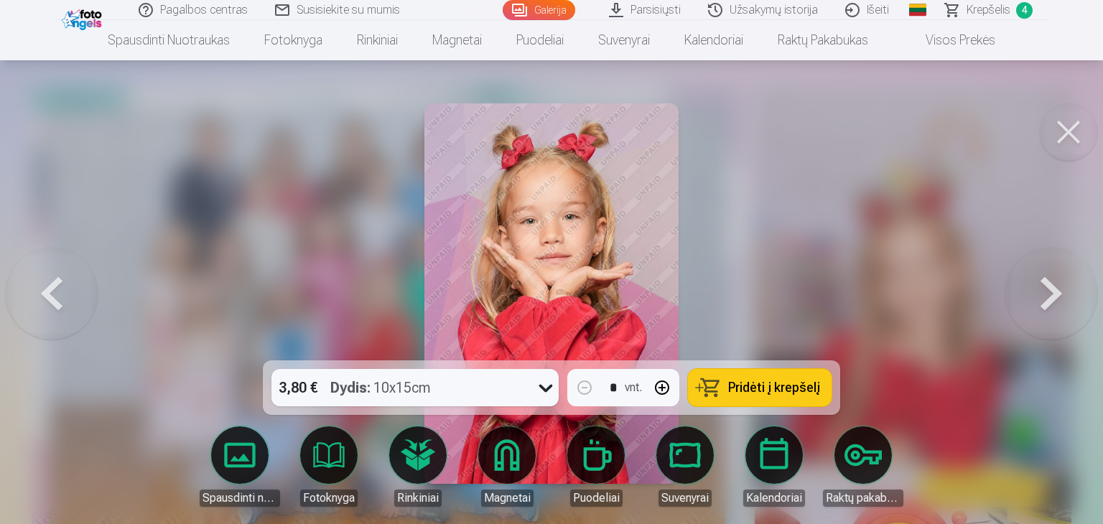
click at [47, 294] on button at bounding box center [52, 293] width 92 height 105
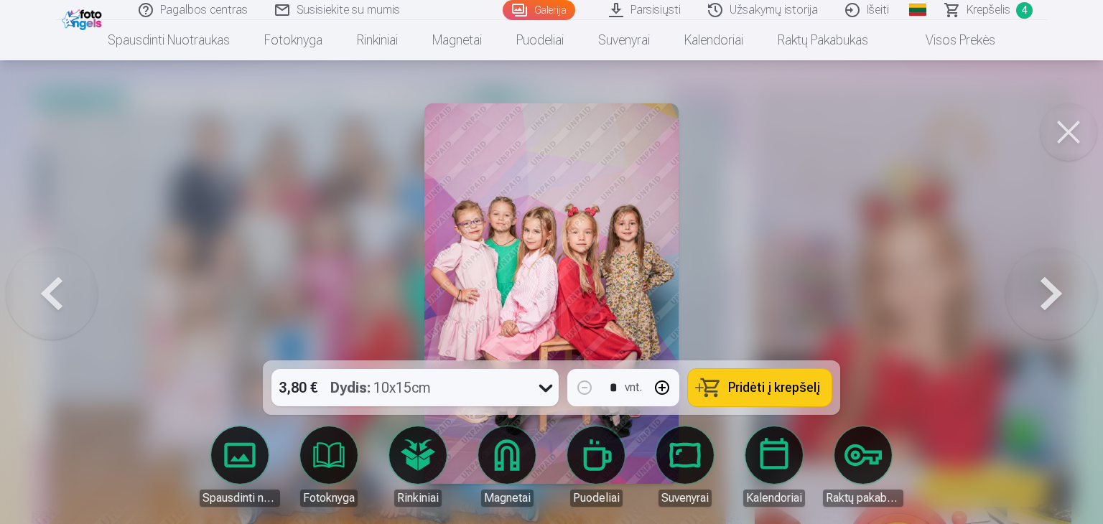
click at [1054, 288] on button at bounding box center [1051, 293] width 92 height 105
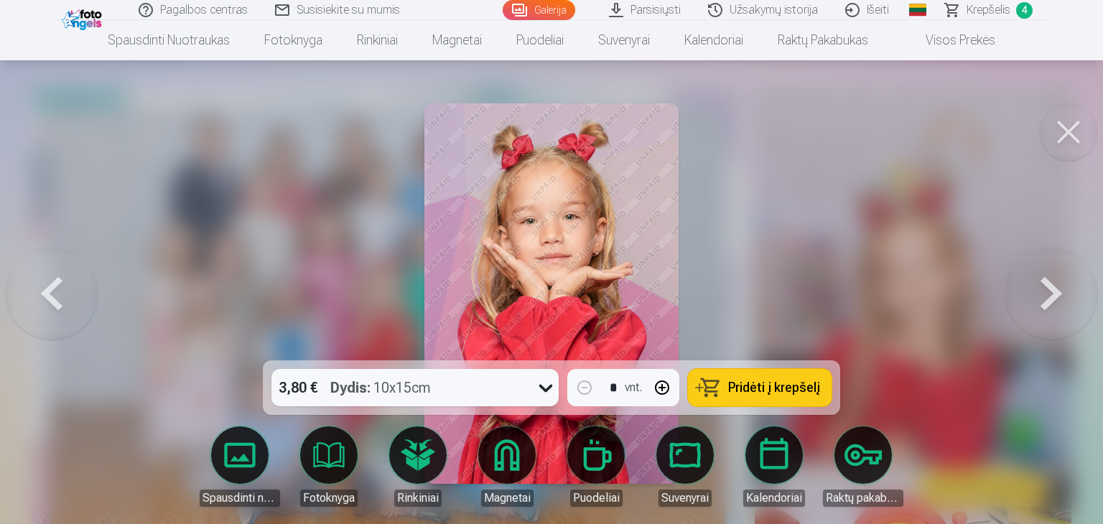
click at [1052, 290] on button at bounding box center [1051, 293] width 92 height 105
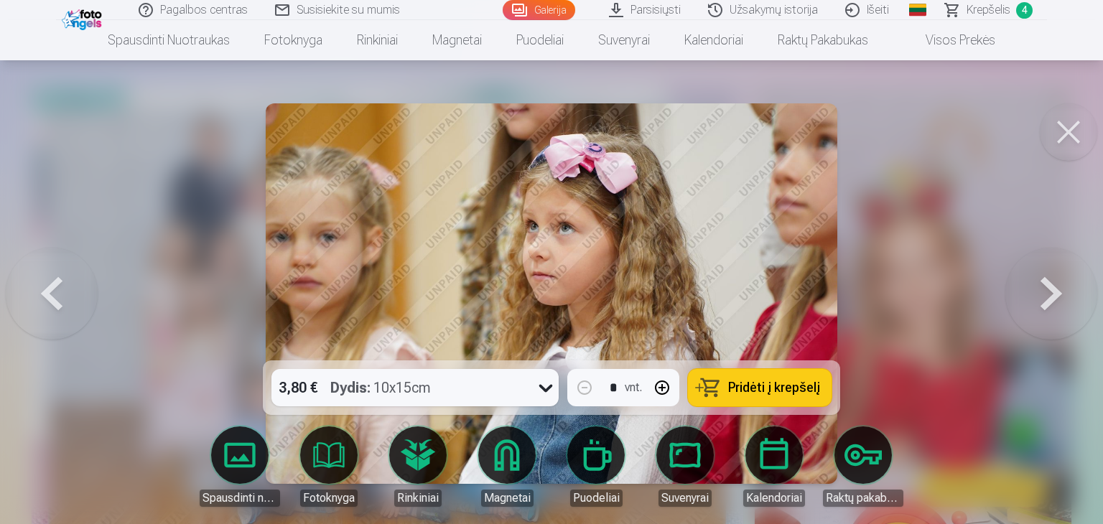
click at [1052, 290] on button at bounding box center [1051, 293] width 92 height 105
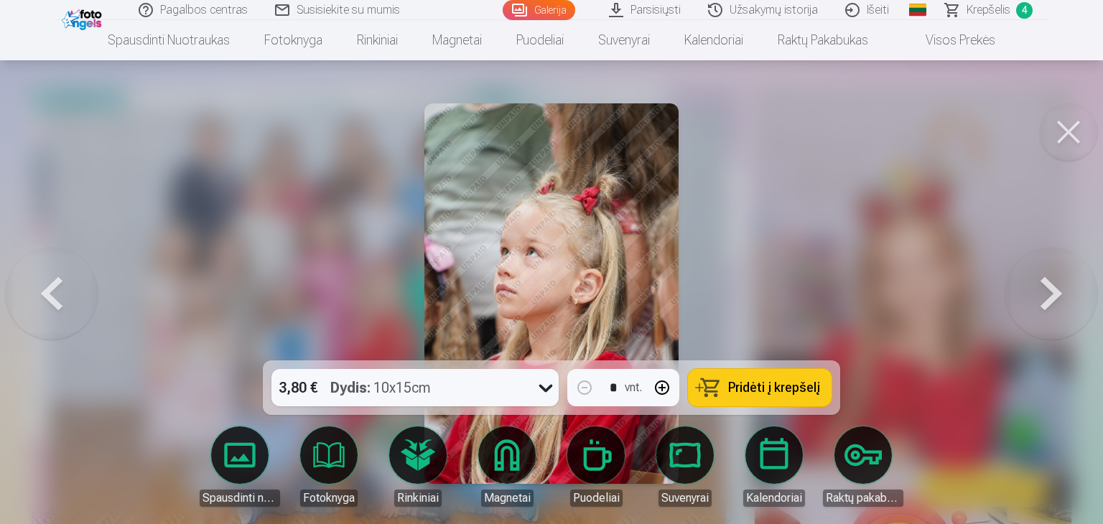
click at [1052, 290] on button at bounding box center [1051, 293] width 92 height 105
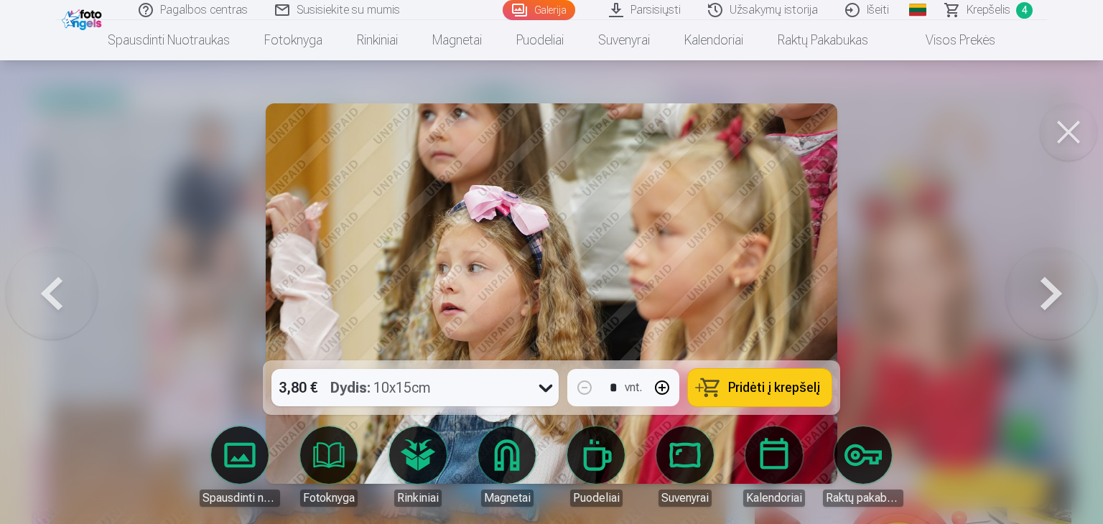
click at [1052, 290] on button at bounding box center [1051, 293] width 92 height 105
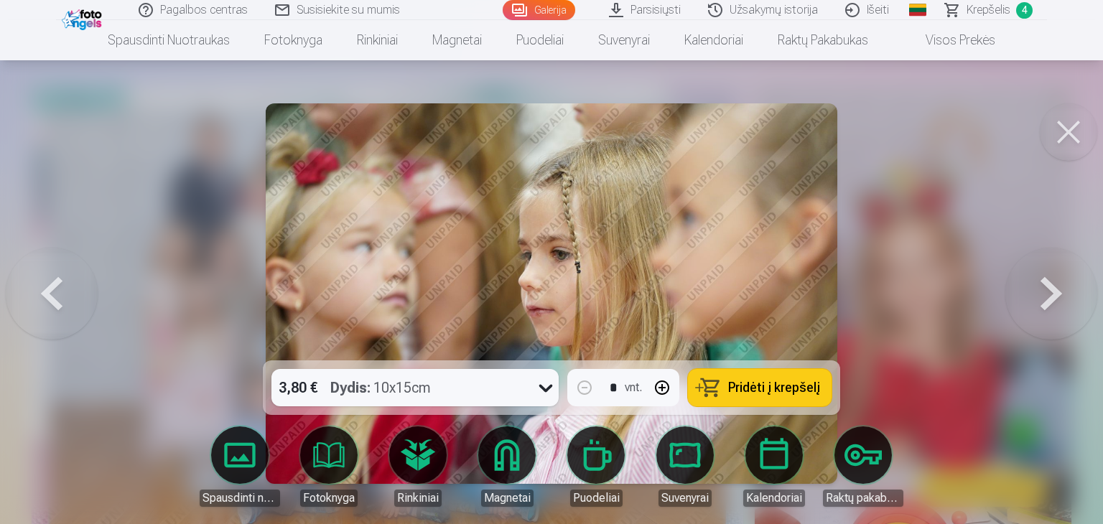
click at [1052, 290] on button at bounding box center [1051, 293] width 92 height 105
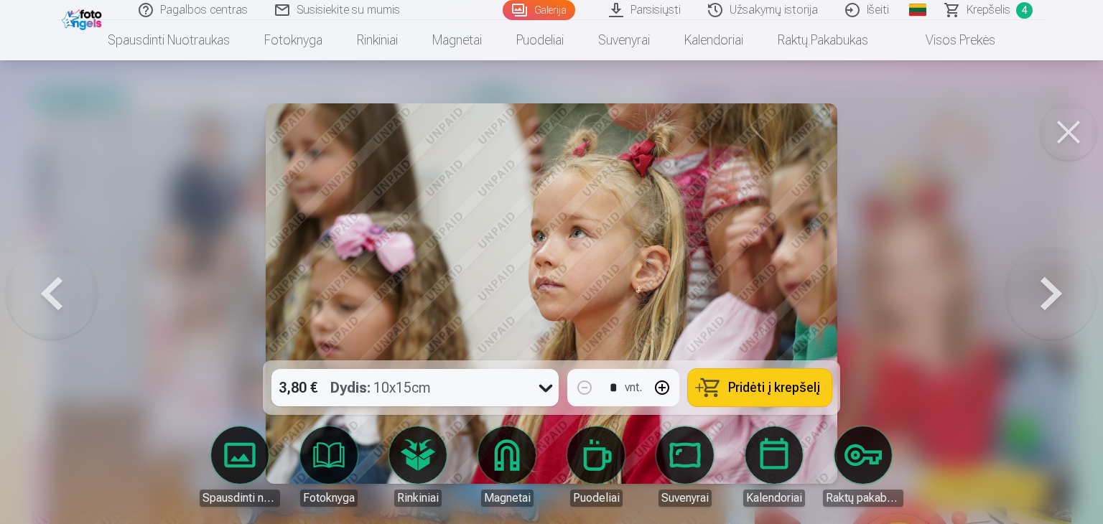
click at [1052, 290] on button at bounding box center [1051, 293] width 92 height 105
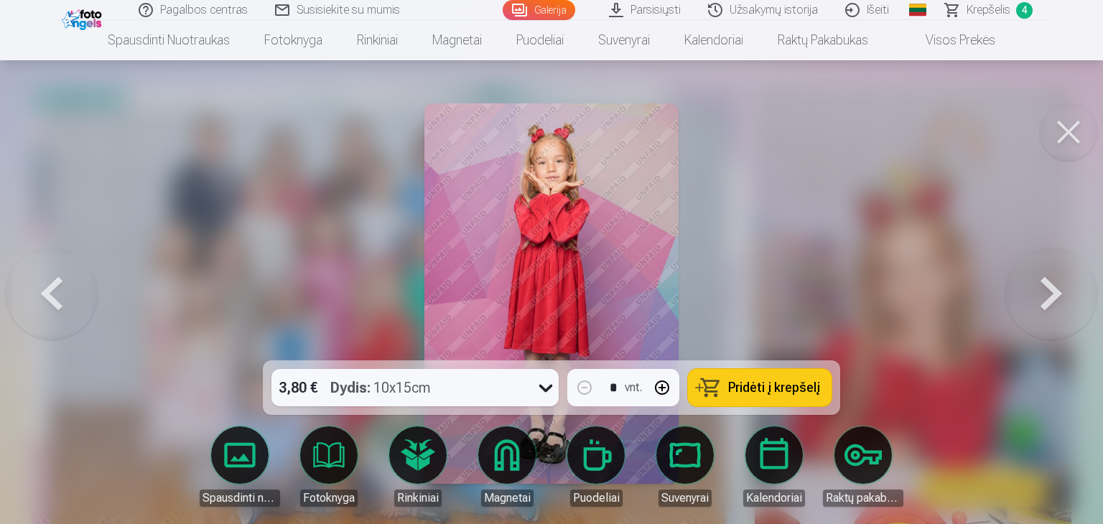
click at [1052, 290] on button at bounding box center [1051, 293] width 92 height 105
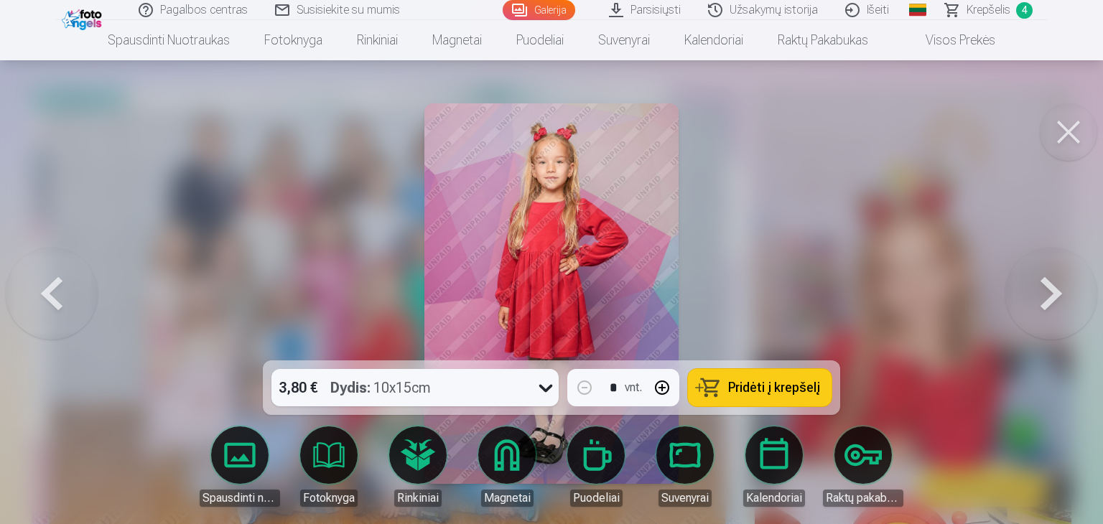
click at [1052, 290] on button at bounding box center [1051, 293] width 92 height 105
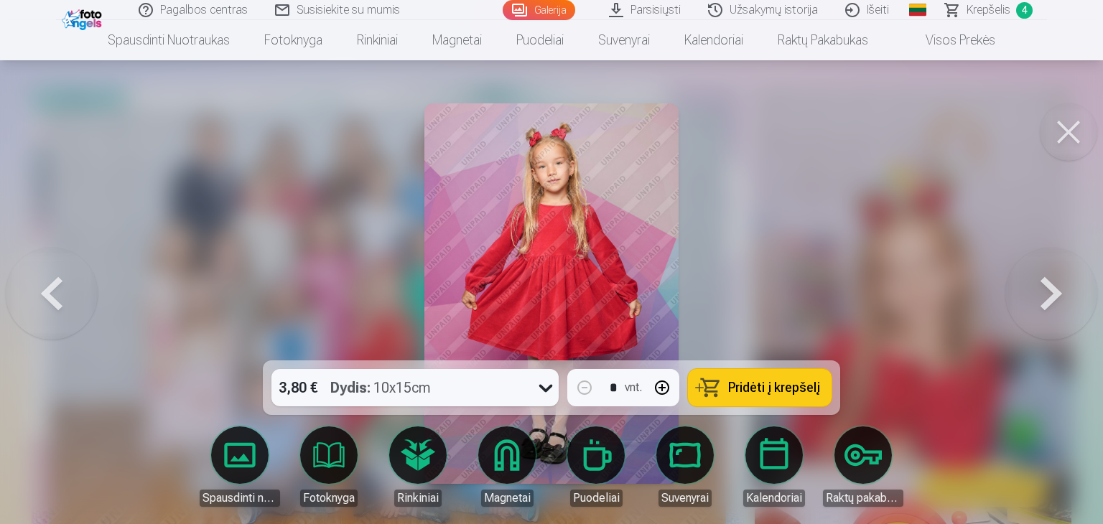
click at [1052, 290] on button at bounding box center [1051, 293] width 92 height 105
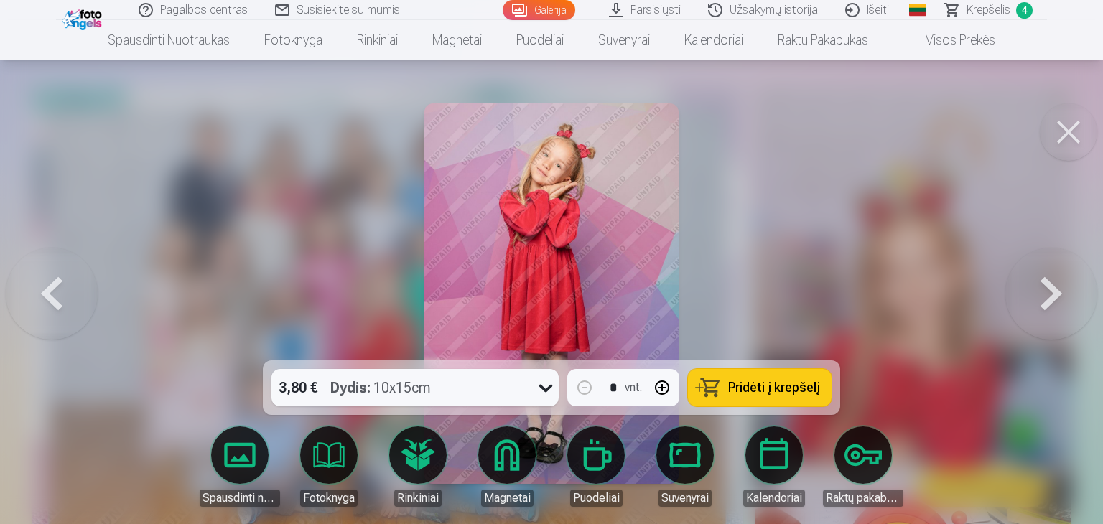
click at [1052, 290] on button at bounding box center [1051, 293] width 92 height 105
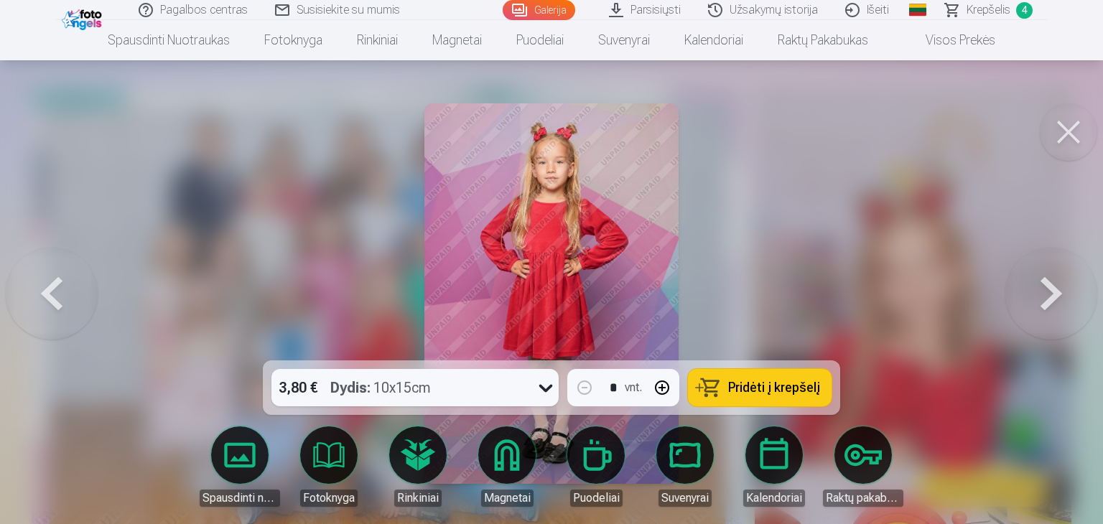
click at [775, 385] on span "Pridėti į krepšelį" at bounding box center [774, 387] width 92 height 13
click at [1046, 296] on button at bounding box center [1051, 293] width 92 height 105
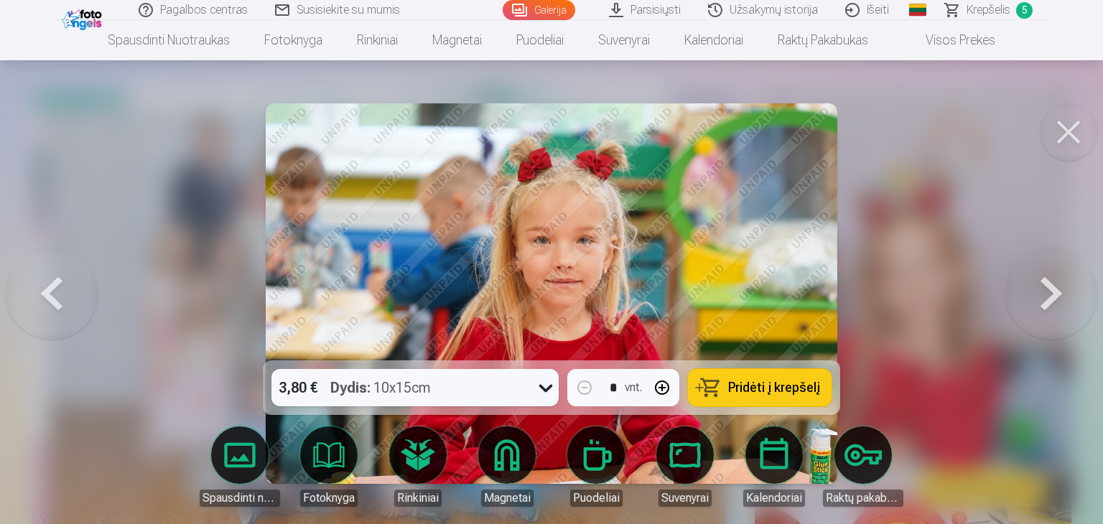
click at [1046, 296] on button at bounding box center [1051, 293] width 92 height 105
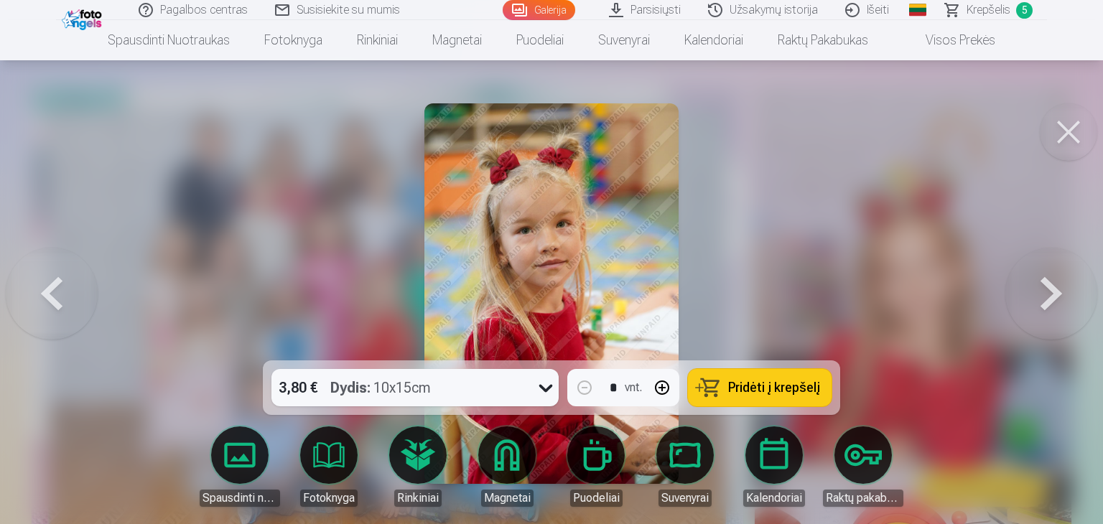
click at [1046, 296] on button at bounding box center [1051, 293] width 92 height 105
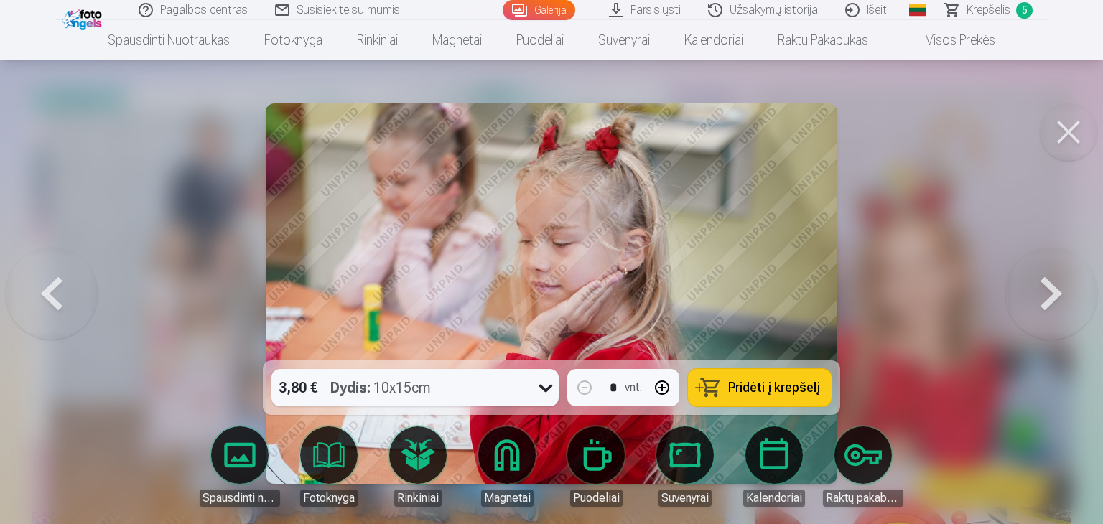
click at [1046, 296] on button at bounding box center [1051, 293] width 92 height 105
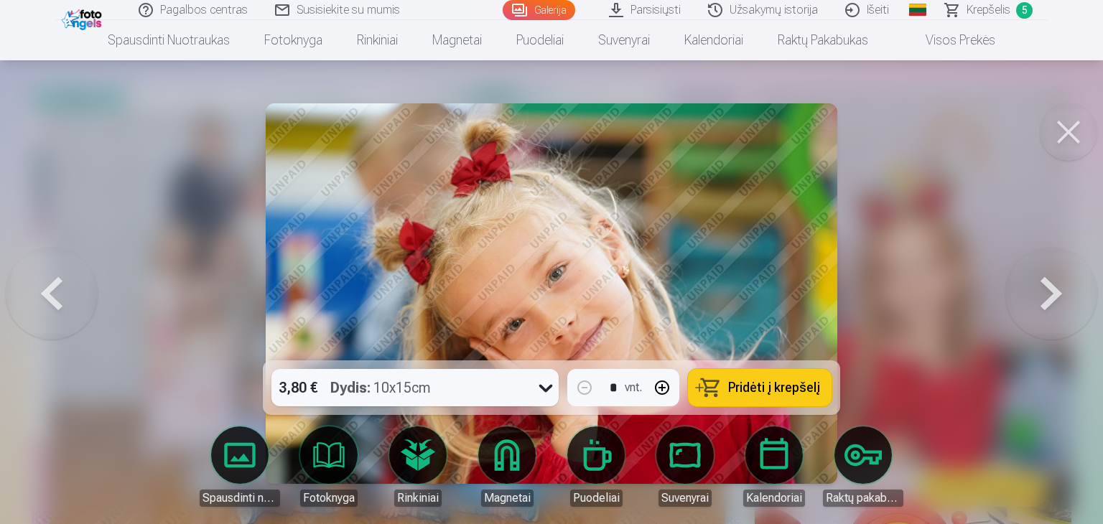
click at [747, 381] on span "Pridėti į krepšelį" at bounding box center [774, 387] width 92 height 13
click at [1045, 291] on button at bounding box center [1051, 293] width 92 height 105
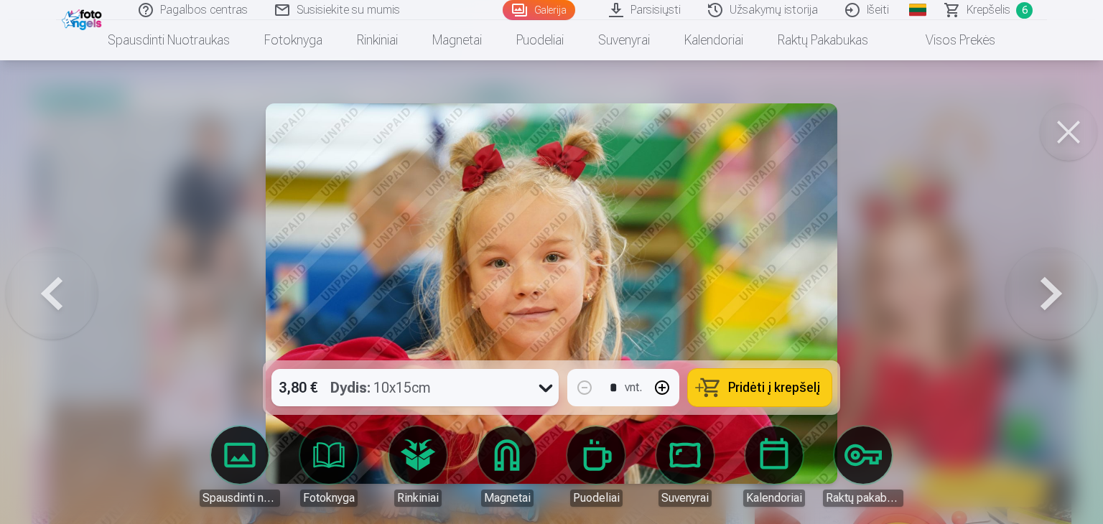
click at [1039, 295] on button at bounding box center [1051, 293] width 92 height 105
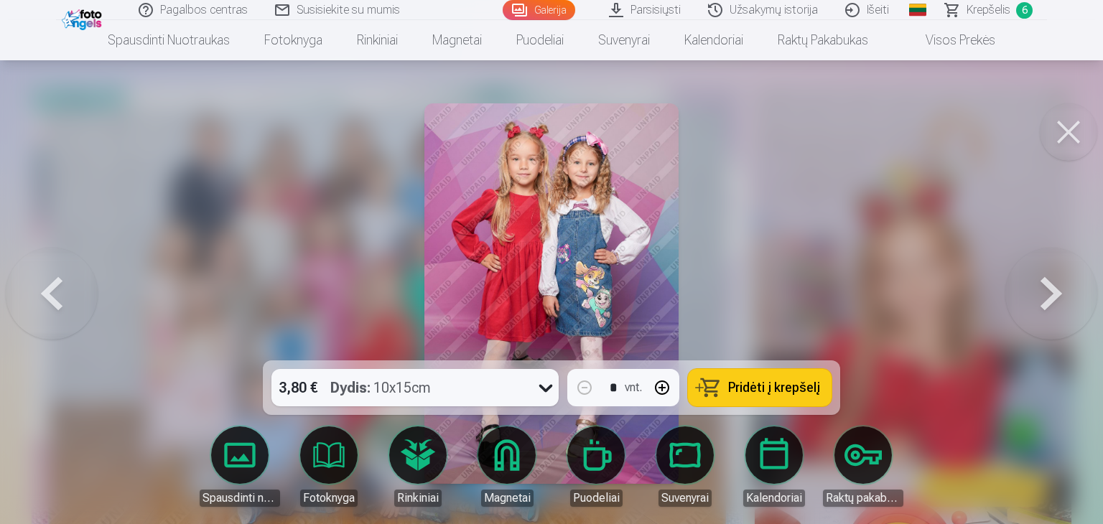
click at [1043, 295] on button at bounding box center [1051, 293] width 92 height 105
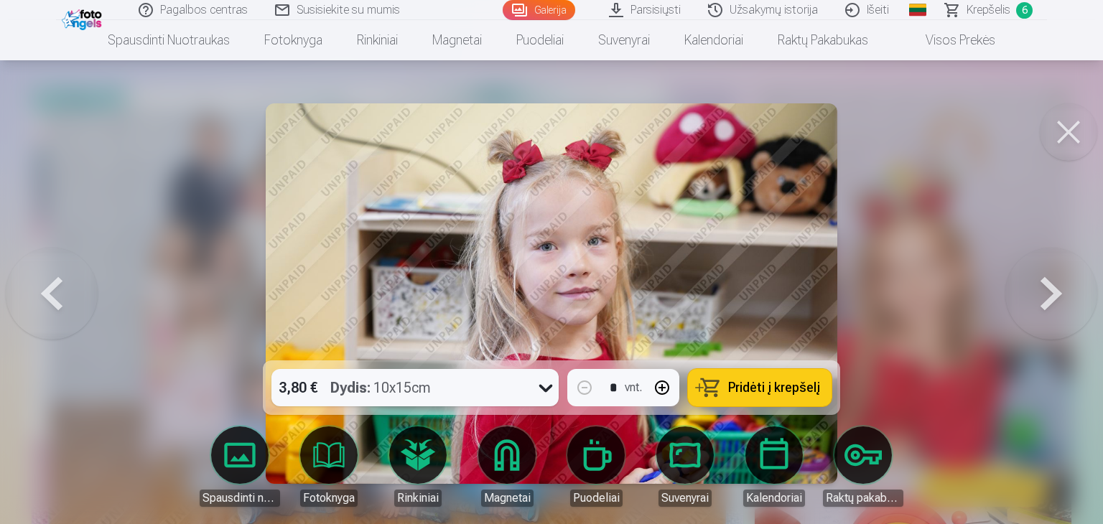
drag, startPoint x: 62, startPoint y: 308, endPoint x: 125, endPoint y: 314, distance: 63.4
click at [65, 308] on button at bounding box center [52, 293] width 92 height 105
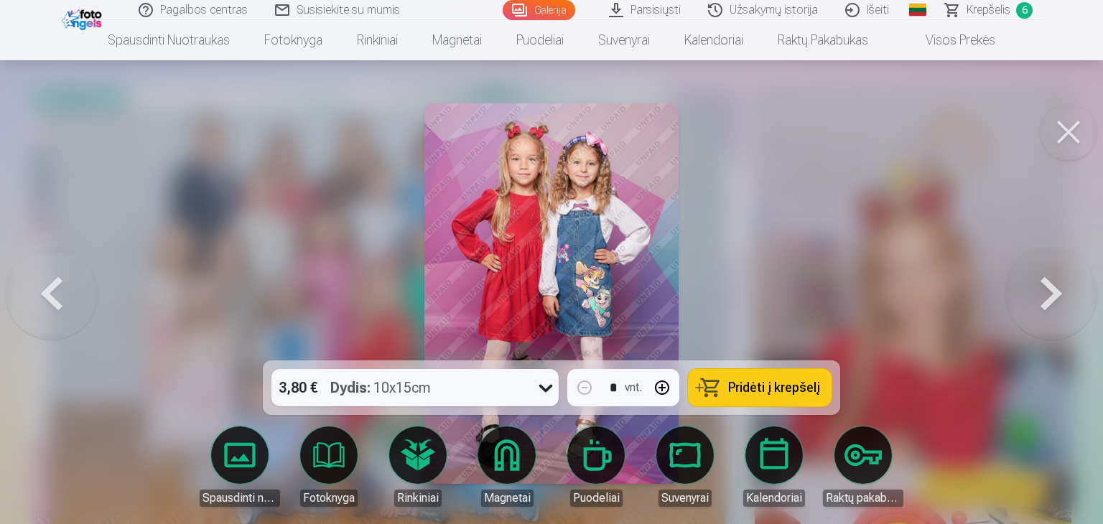
click at [773, 381] on span "Pridėti į krepšelį" at bounding box center [774, 387] width 92 height 13
click at [1023, 11] on span "7" at bounding box center [1024, 10] width 17 height 17
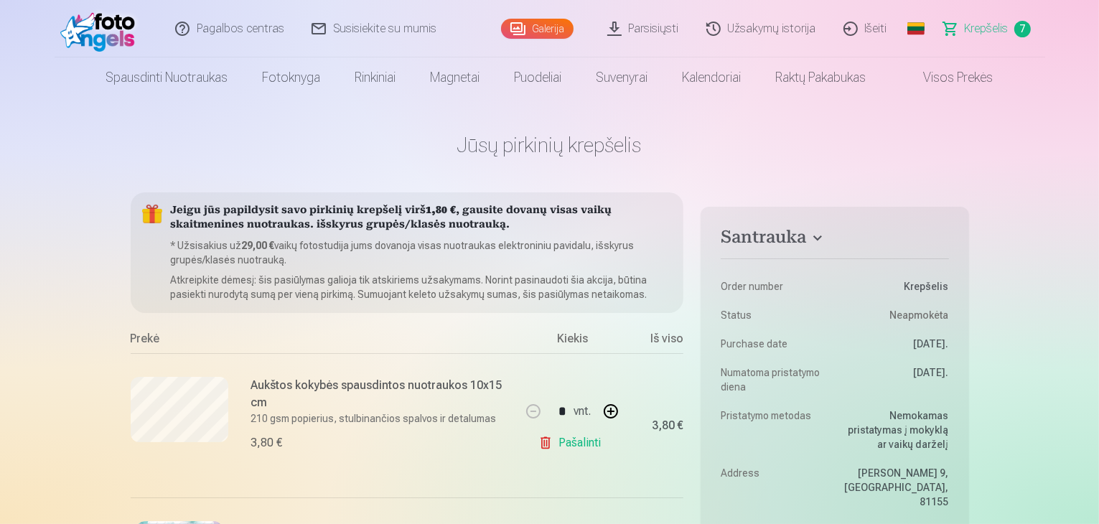
click at [536, 22] on link "Galerija" at bounding box center [537, 29] width 73 height 20
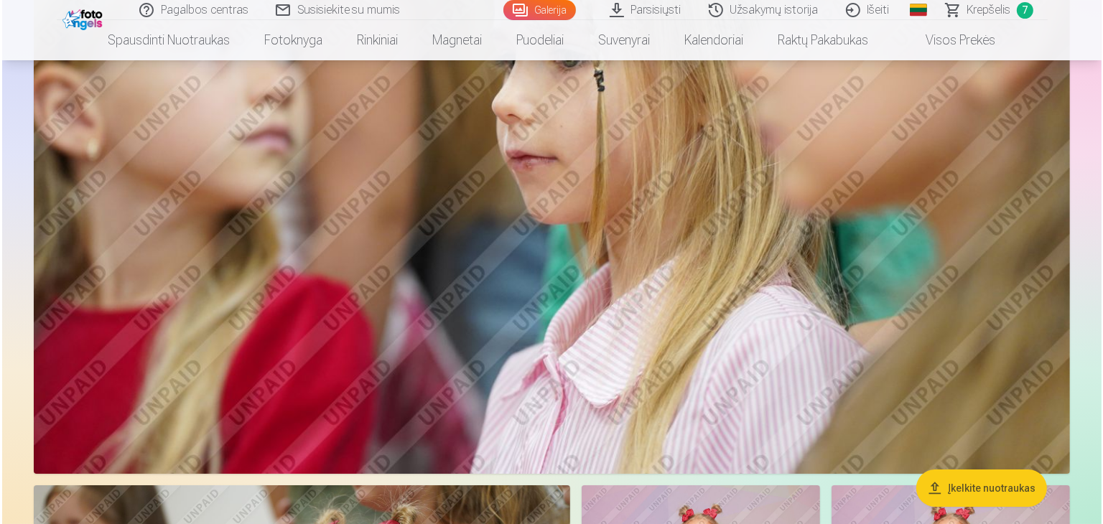
scroll to position [5385, 0]
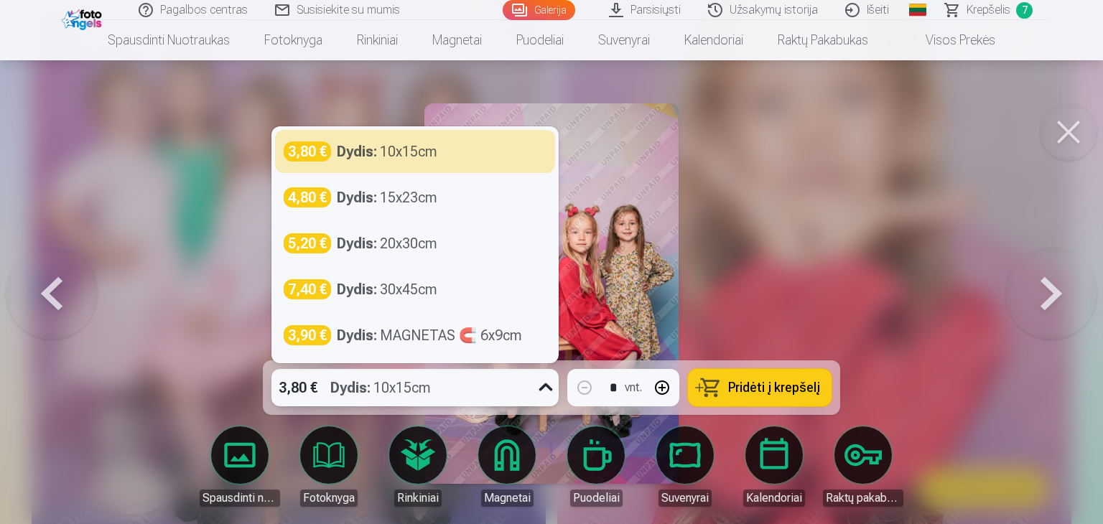
click at [539, 383] on icon at bounding box center [545, 387] width 23 height 23
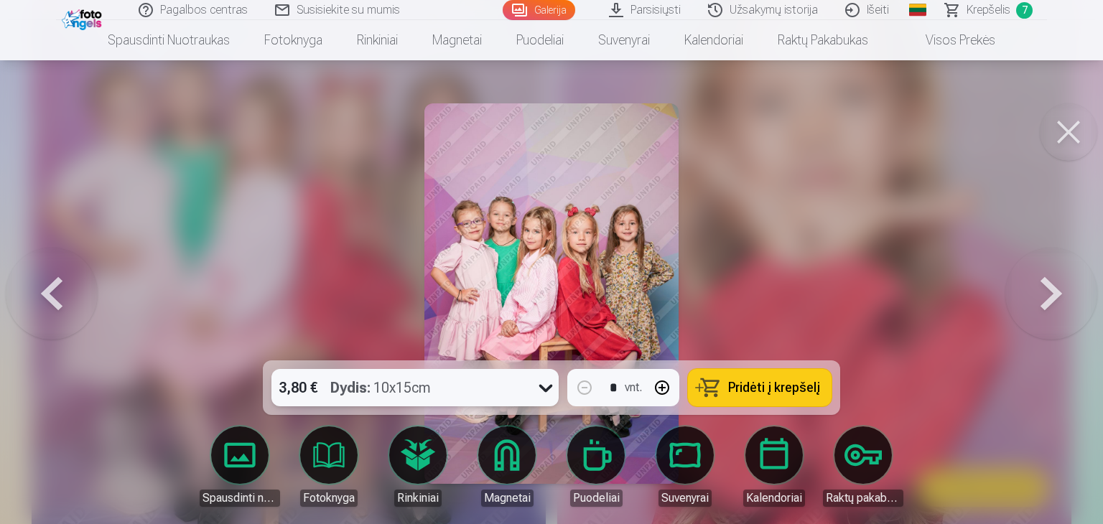
click at [539, 385] on icon at bounding box center [545, 387] width 23 height 23
click at [776, 386] on span "Pridėti į krepšelį" at bounding box center [774, 387] width 92 height 13
click at [999, 15] on span "Krepšelis" at bounding box center [988, 9] width 44 height 17
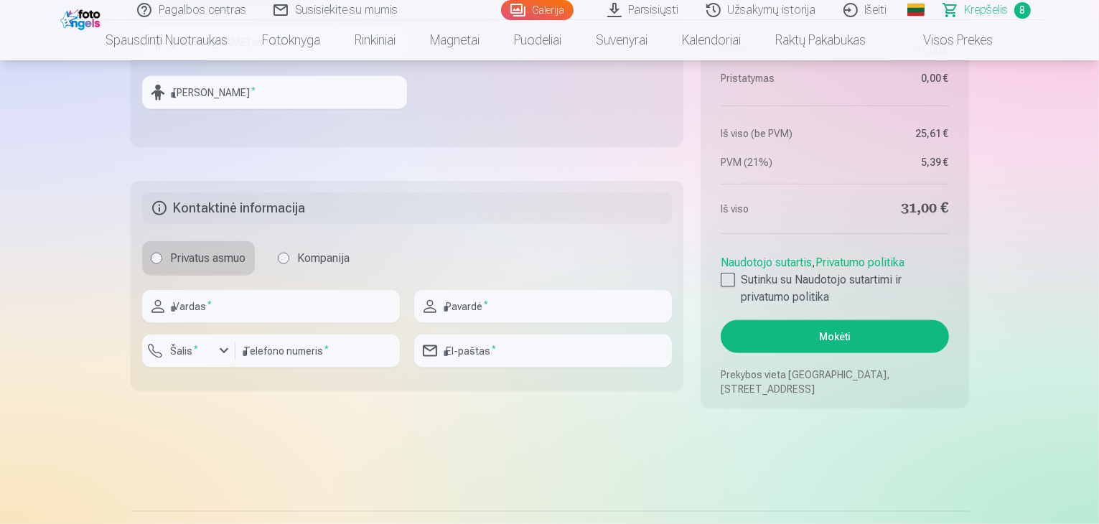
scroll to position [1651, 0]
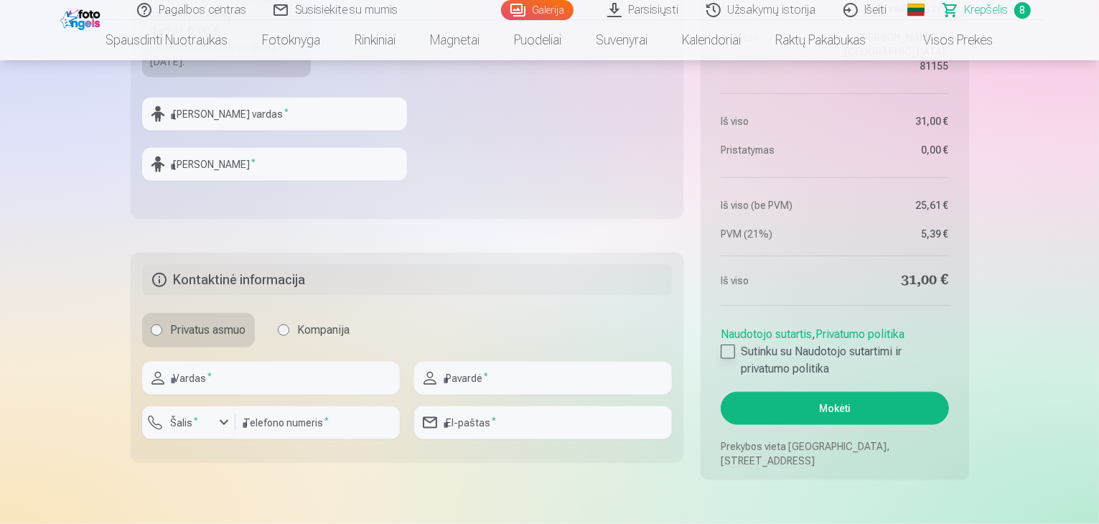
click at [726, 353] on div at bounding box center [728, 352] width 14 height 14
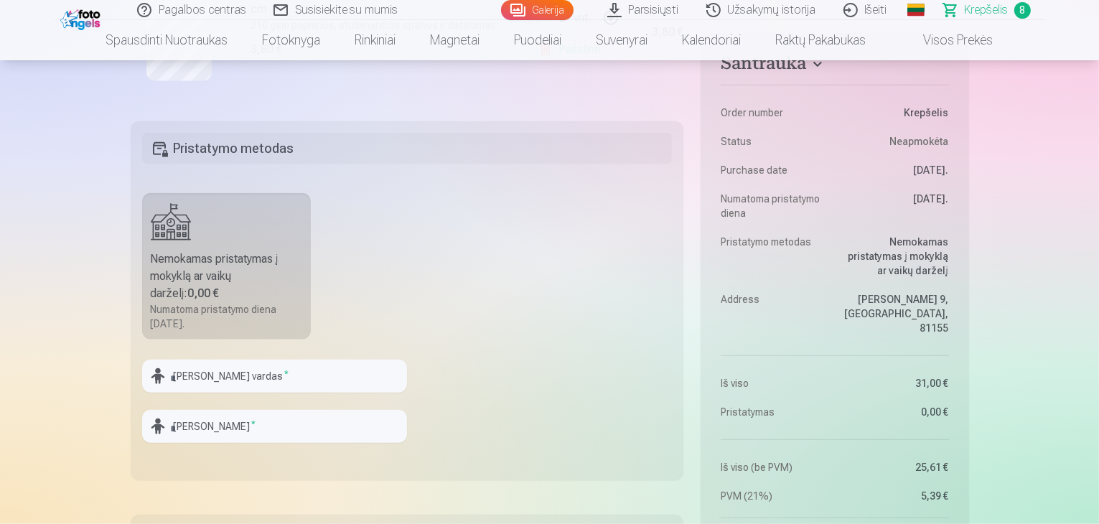
scroll to position [1436, 0]
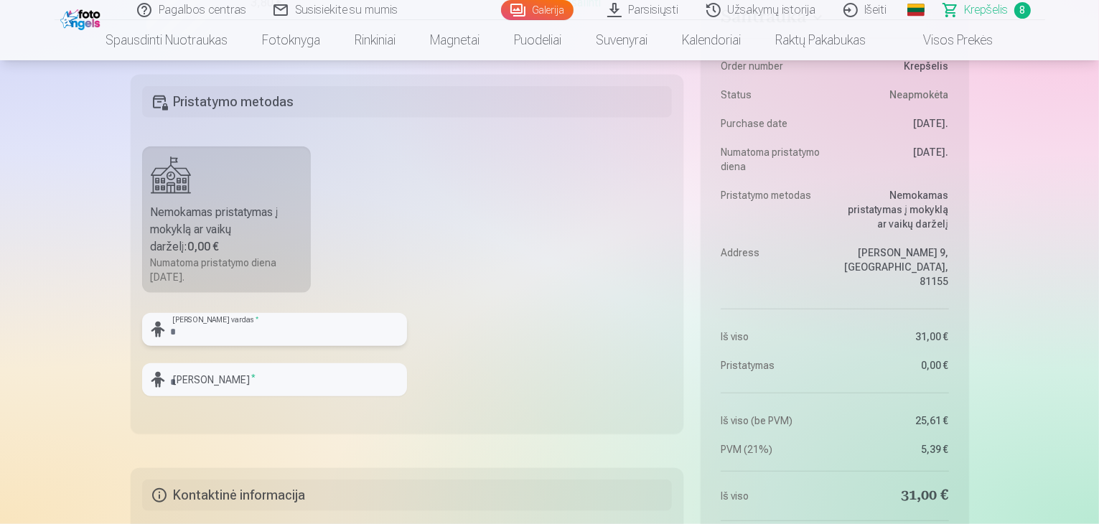
click at [206, 325] on input "text" at bounding box center [274, 329] width 265 height 33
type input "******"
click at [297, 377] on input "text" at bounding box center [274, 379] width 265 height 33
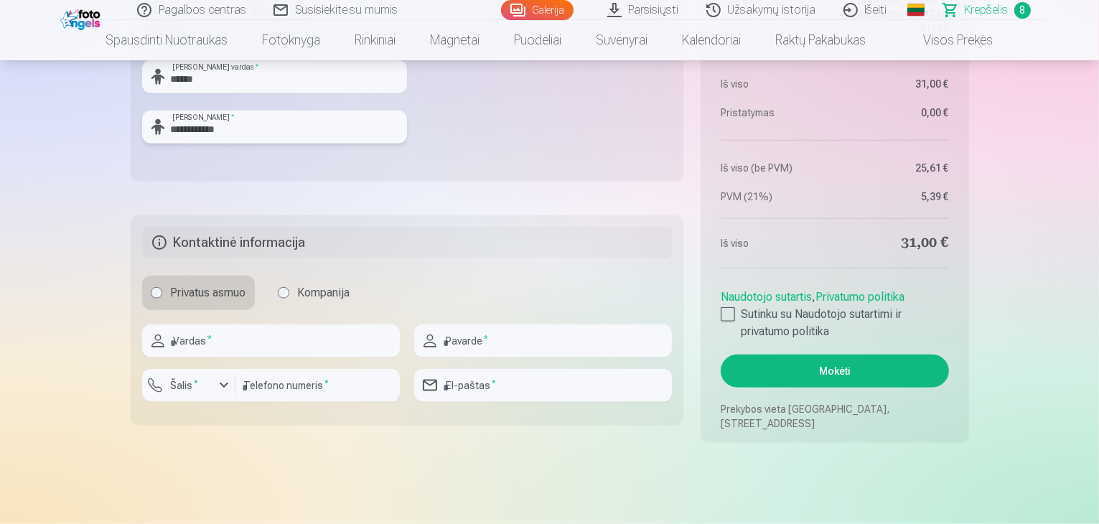
scroll to position [1723, 0]
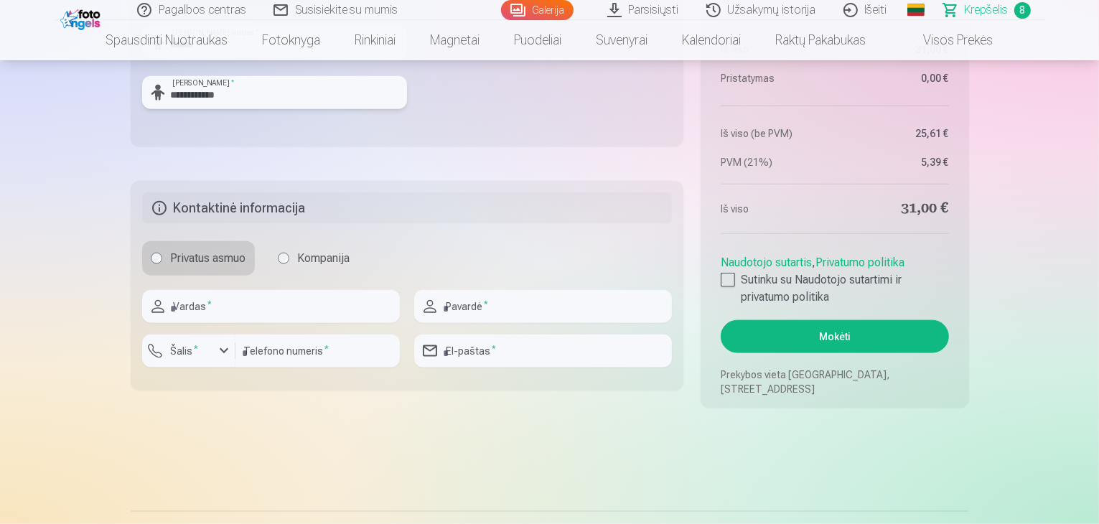
type input "**********"
click at [252, 299] on input "text" at bounding box center [271, 306] width 258 height 33
type input "****"
click at [505, 316] on input "text" at bounding box center [543, 306] width 258 height 33
type input "**********"
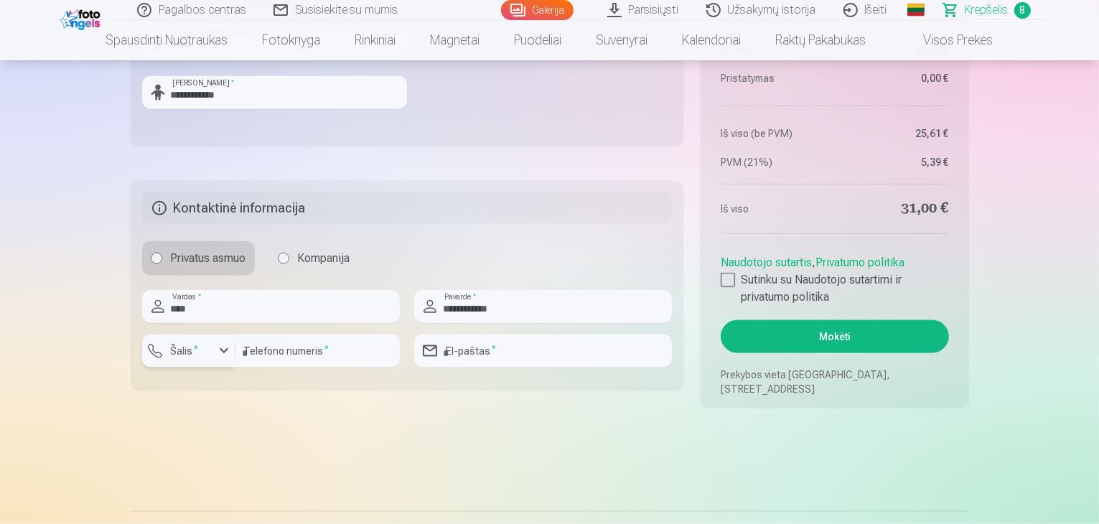
click at [223, 342] on div "button" at bounding box center [223, 350] width 17 height 17
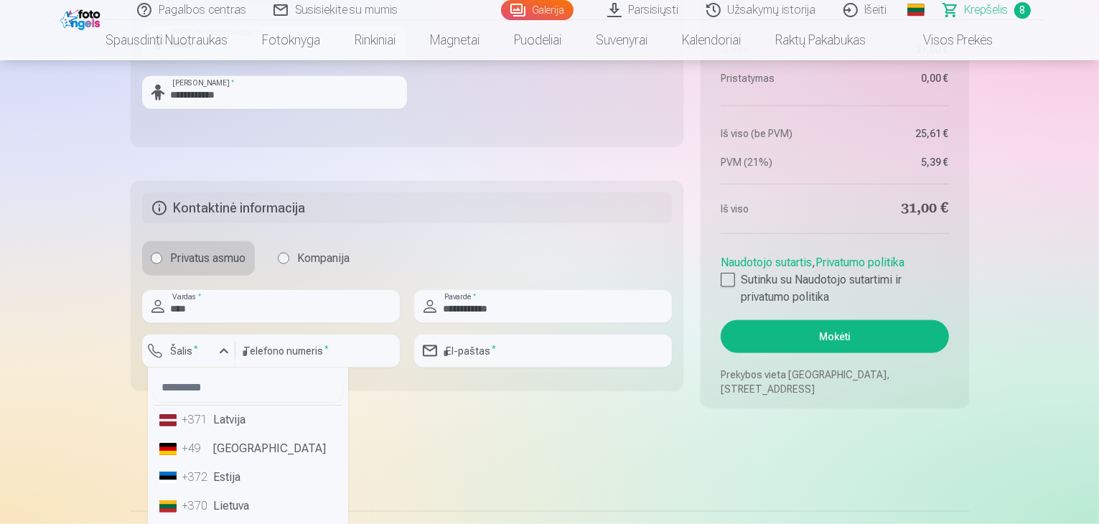
click at [241, 503] on li "+370 Lietuva" at bounding box center [248, 506] width 189 height 29
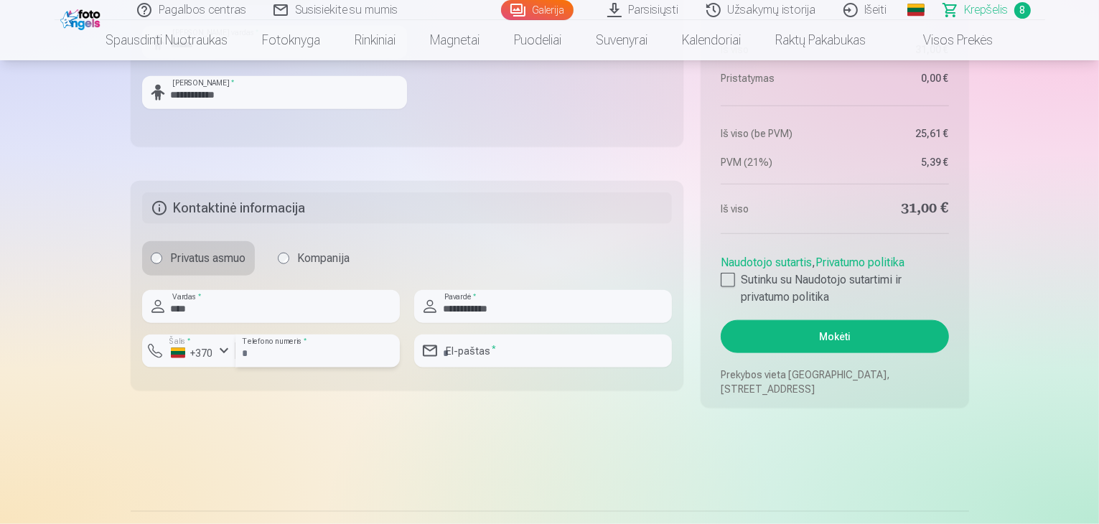
click at [320, 348] on input "number" at bounding box center [317, 351] width 164 height 33
type input "**********"
click at [465, 353] on input "email" at bounding box center [543, 351] width 258 height 33
type input "**********"
click at [811, 328] on button "Mokėti" at bounding box center [835, 336] width 228 height 33
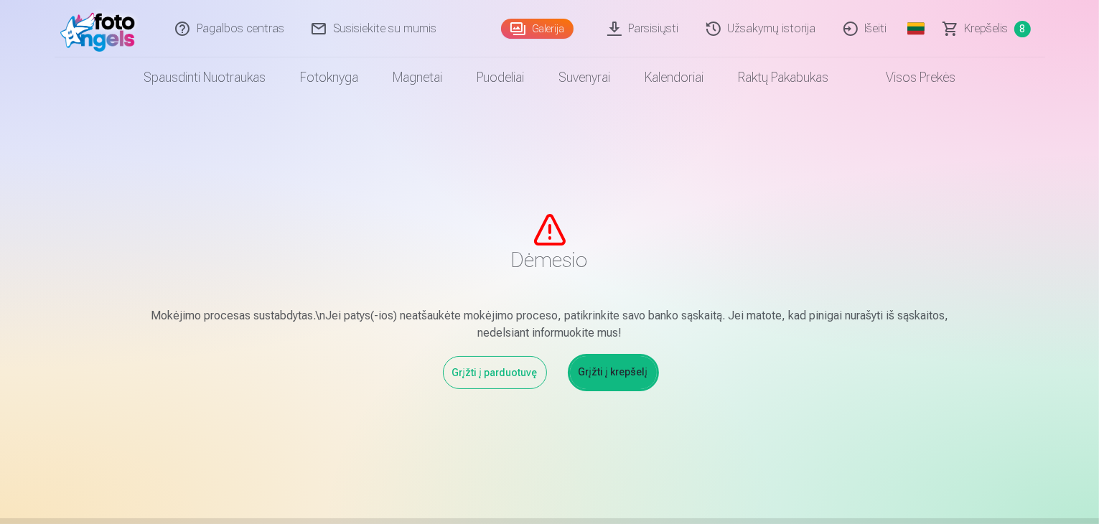
click at [630, 374] on link "Grįžti į krepšelį" at bounding box center [613, 372] width 87 height 33
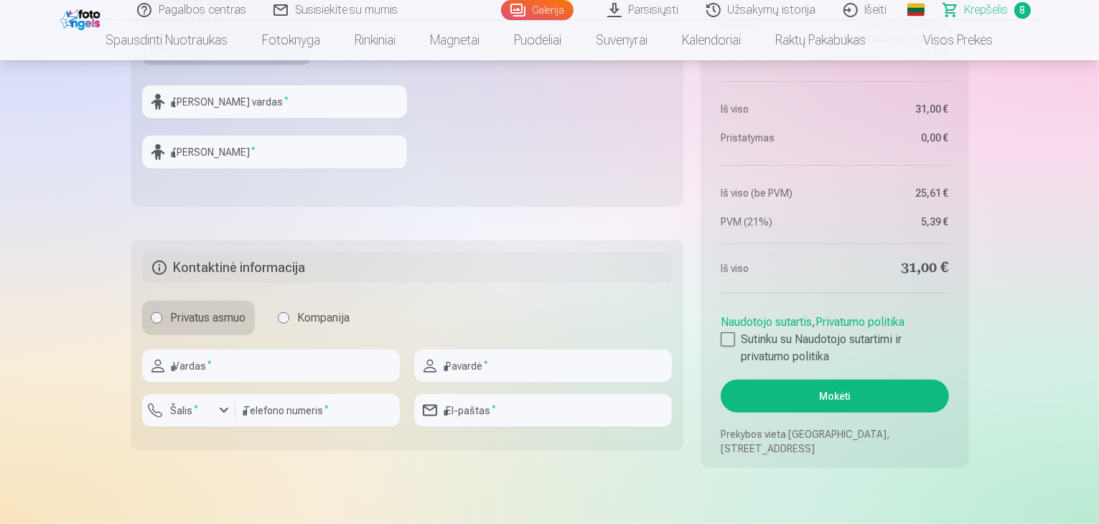
scroll to position [1508, 0]
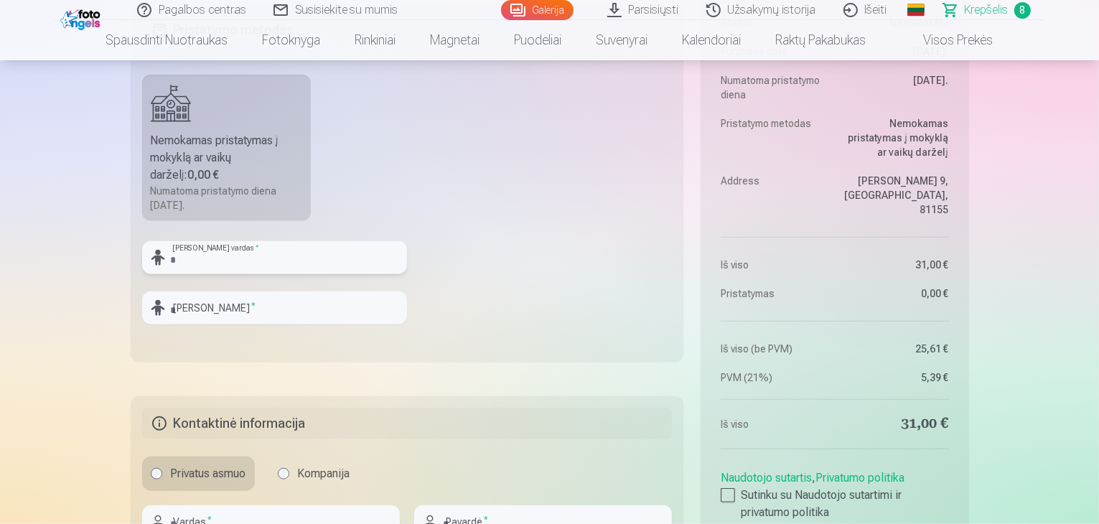
click at [251, 258] on input "text" at bounding box center [274, 257] width 265 height 33
type input "******"
click at [210, 311] on input "text" at bounding box center [274, 307] width 265 height 33
type input "**********"
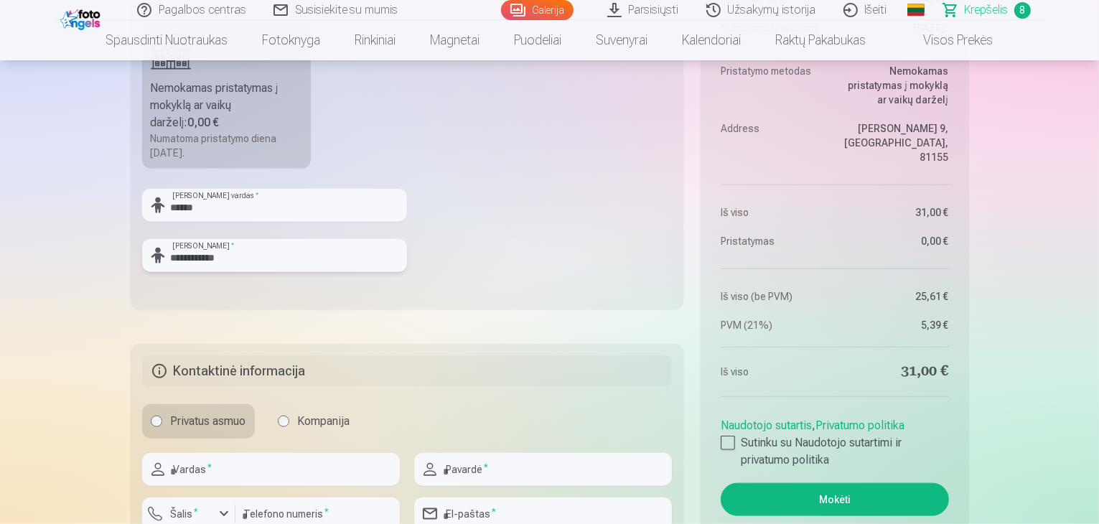
scroll to position [1723, 0]
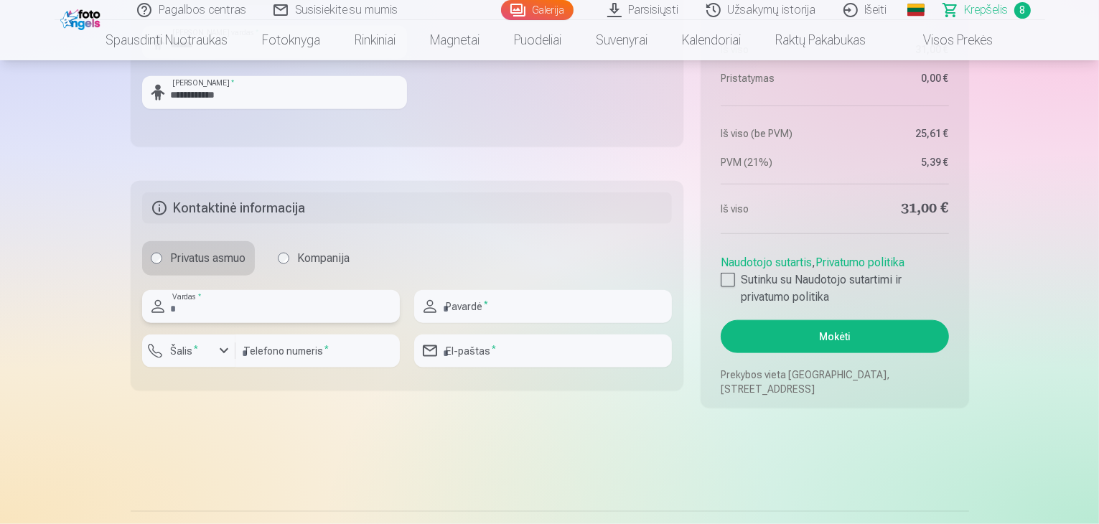
click at [201, 302] on input "text" at bounding box center [271, 306] width 258 height 33
type input "****"
click at [495, 318] on input "text" at bounding box center [543, 306] width 258 height 33
type input "**********"
click at [218, 355] on div "button" at bounding box center [223, 350] width 17 height 17
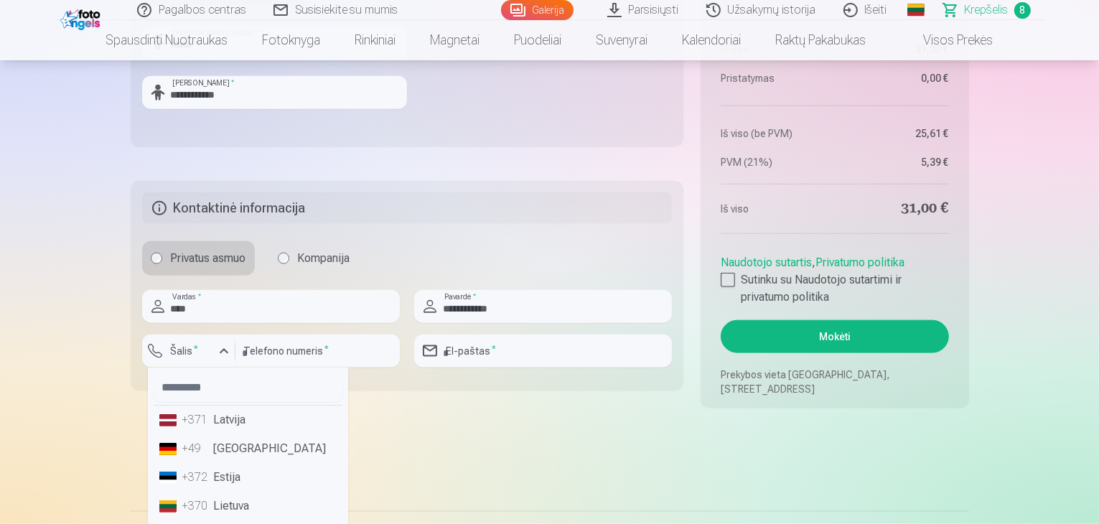
click at [227, 512] on li "+370 Lietuva" at bounding box center [248, 506] width 189 height 29
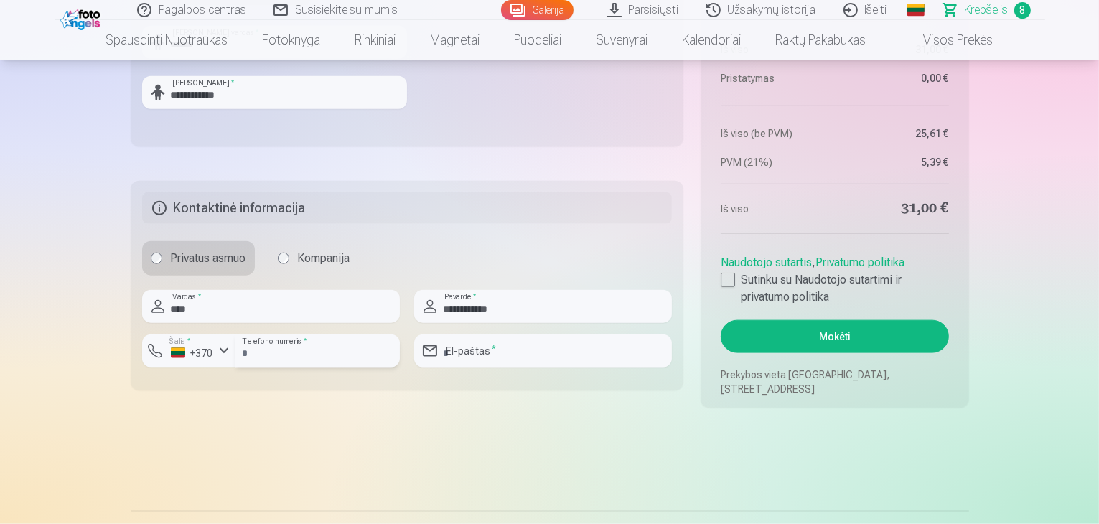
click at [345, 343] on input "number" at bounding box center [317, 351] width 164 height 33
click at [316, 352] on input "number" at bounding box center [317, 351] width 164 height 33
type input "**********"
drag, startPoint x: 471, startPoint y: 360, endPoint x: 475, endPoint y: 354, distance: 7.4
click at [475, 354] on input "email" at bounding box center [543, 351] width 258 height 33
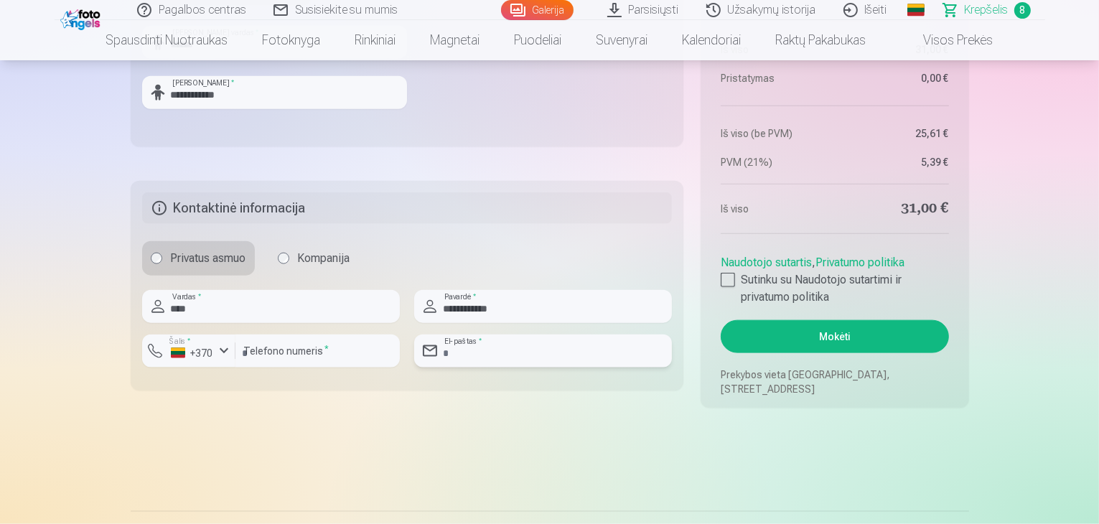
type input "**********"
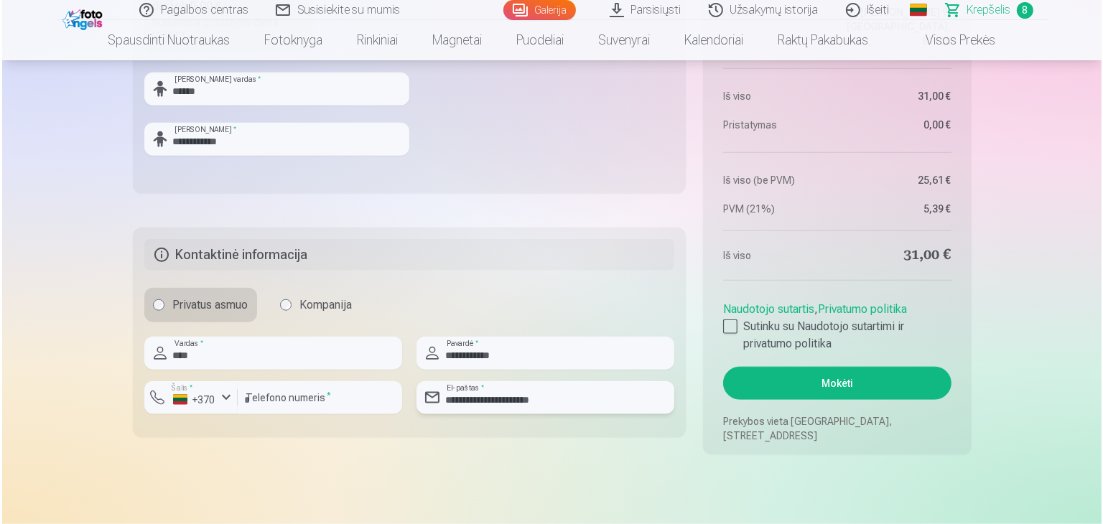
scroll to position [1651, 0]
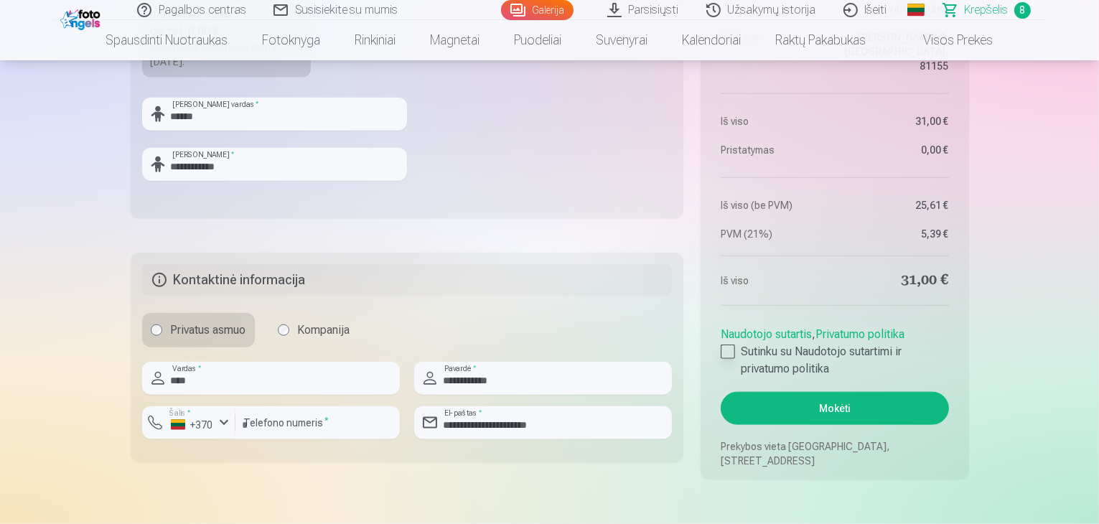
click at [725, 352] on div at bounding box center [728, 352] width 14 height 14
click at [861, 415] on button "Mokėti" at bounding box center [835, 408] width 228 height 33
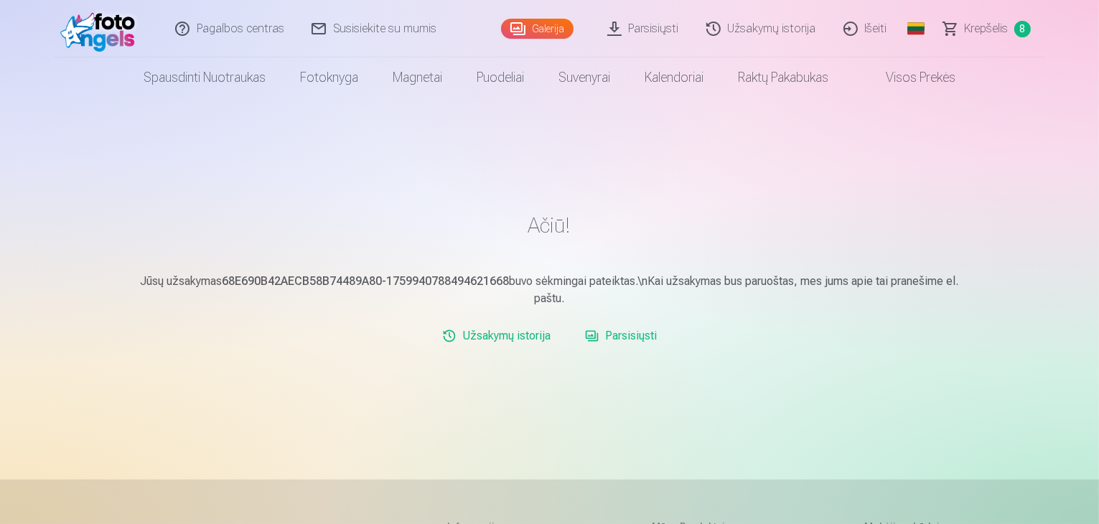
click at [642, 31] on link "Parsisiųsti" at bounding box center [643, 28] width 99 height 57
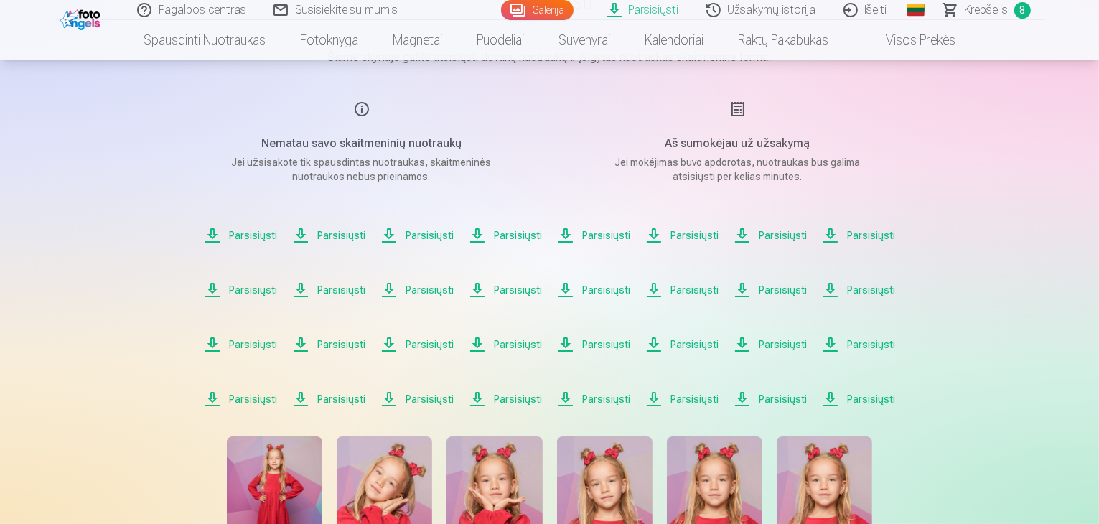
scroll to position [144, 0]
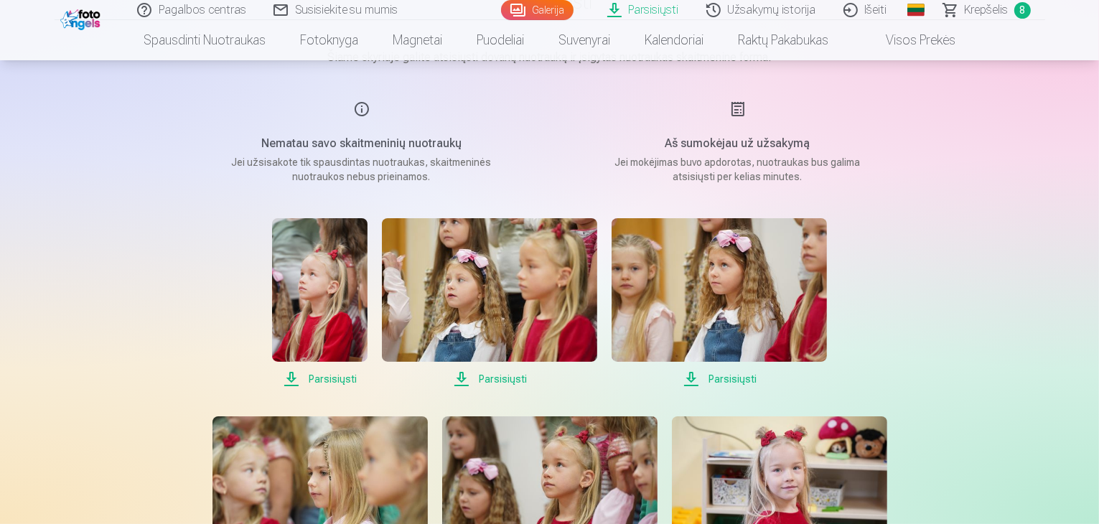
click at [333, 378] on span "Parsisiųsti" at bounding box center [319, 378] width 95 height 17
click at [493, 375] on span "Parsisiųsti" at bounding box center [489, 378] width 215 height 17
click at [733, 378] on span "Parsisiųsti" at bounding box center [719, 378] width 215 height 17
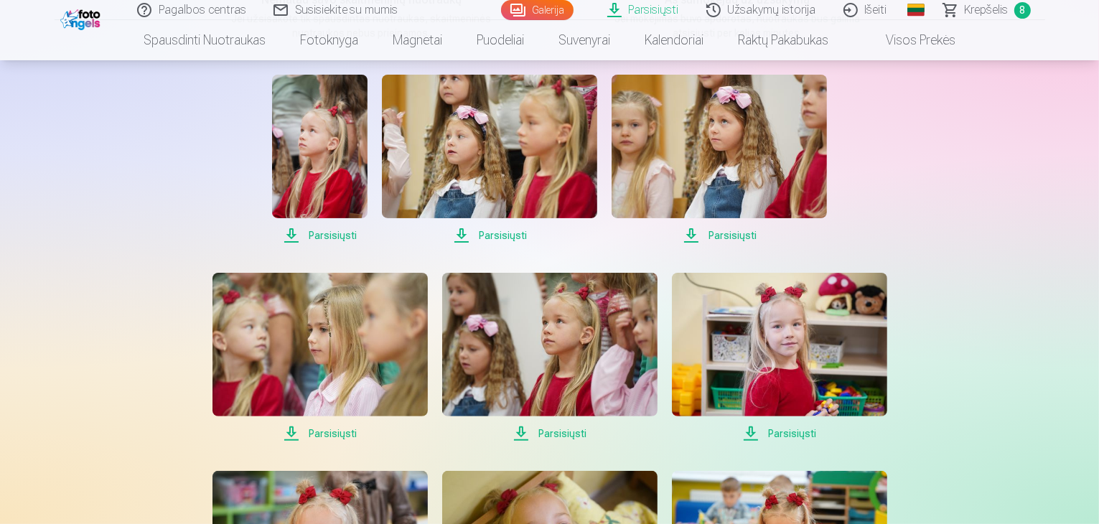
scroll to position [359, 0]
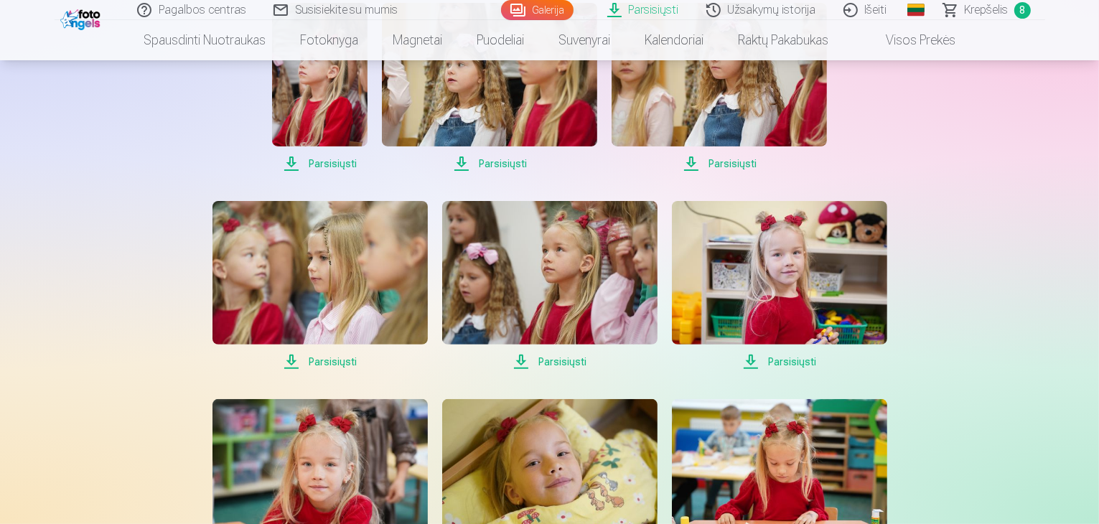
click at [332, 363] on span "Parsisiųsti" at bounding box center [320, 361] width 215 height 17
click at [563, 362] on span "Parsisiųsti" at bounding box center [549, 361] width 215 height 17
click at [804, 360] on span "Parsisiųsti" at bounding box center [779, 361] width 215 height 17
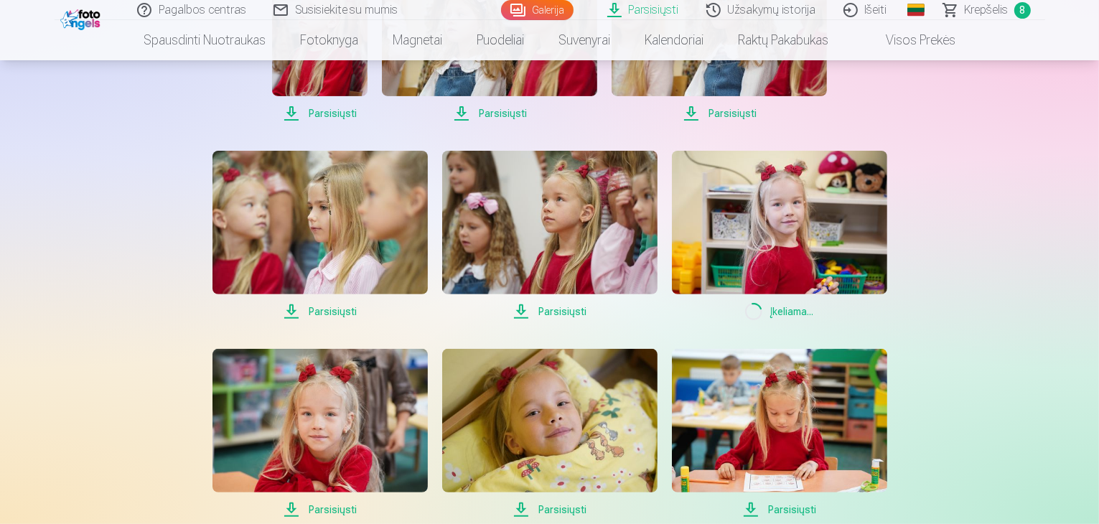
scroll to position [503, 0]
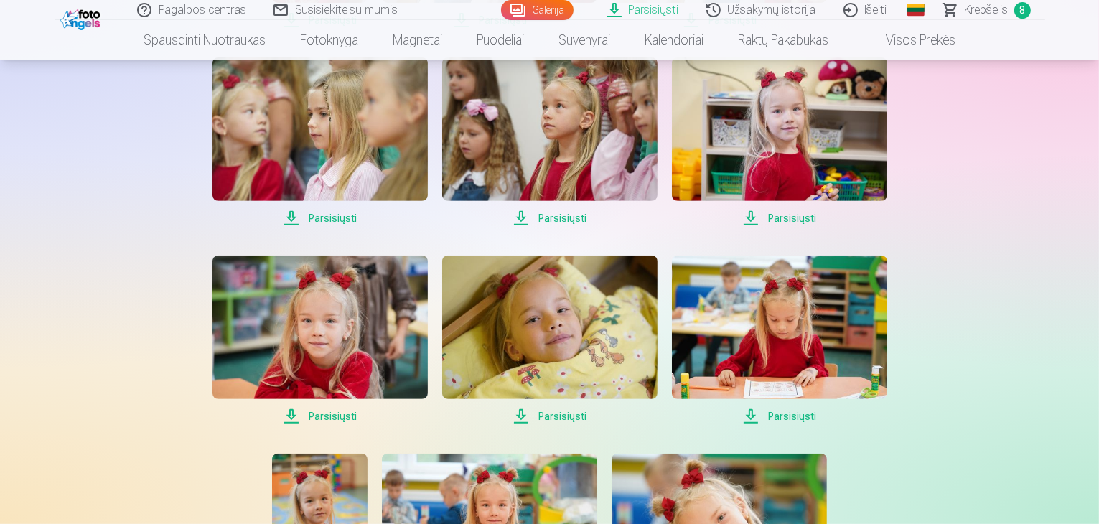
click at [341, 413] on span "Parsisiųsti" at bounding box center [320, 416] width 215 height 17
click at [564, 414] on span "Parsisiųsti" at bounding box center [549, 416] width 215 height 17
click at [788, 414] on span "Parsisiųsti" at bounding box center [779, 416] width 215 height 17
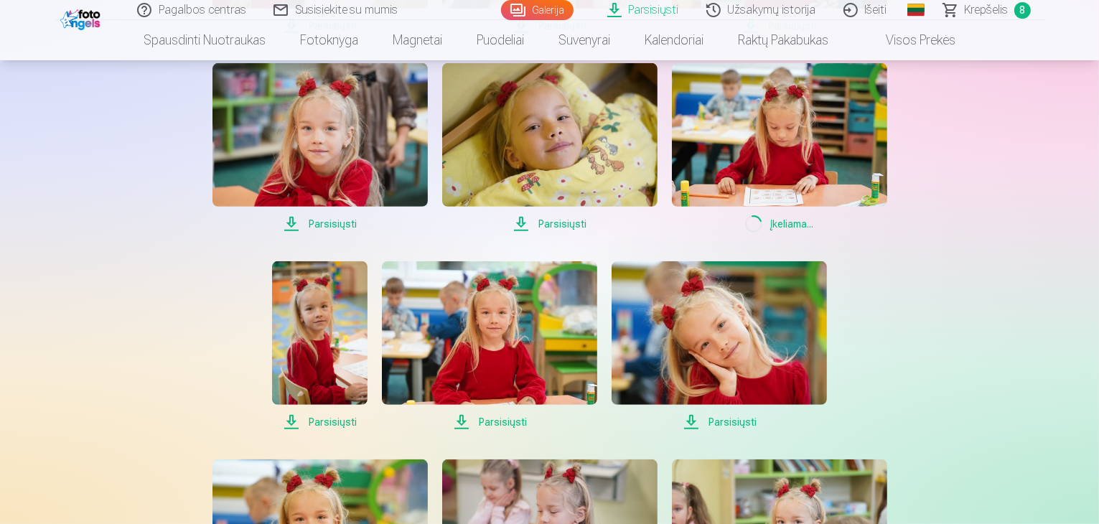
scroll to position [718, 0]
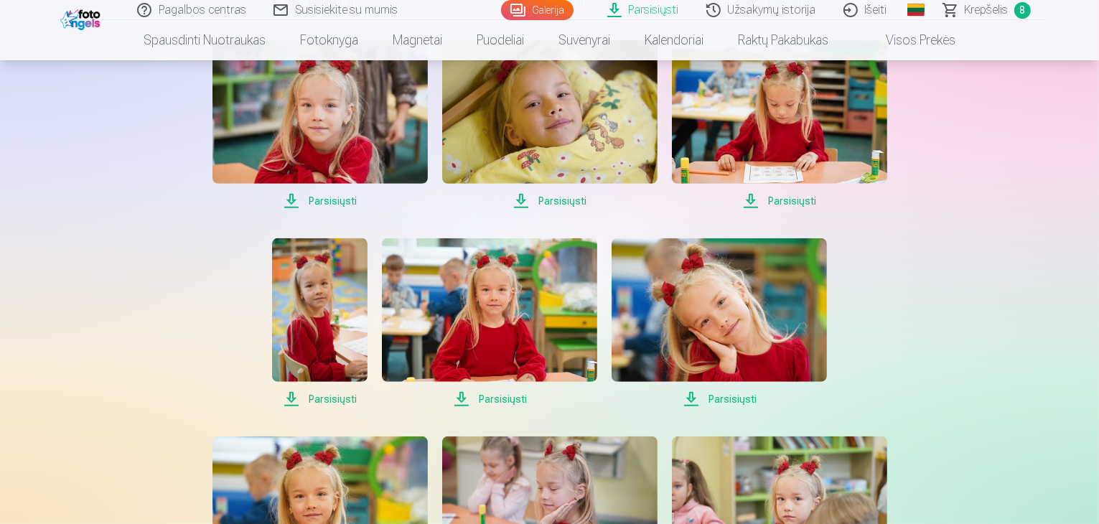
click at [328, 400] on span "Parsisiųsti" at bounding box center [319, 399] width 95 height 17
click at [504, 399] on span "Parsisiųsti" at bounding box center [489, 399] width 215 height 17
click at [738, 397] on span "Parsisiųsti" at bounding box center [719, 399] width 215 height 17
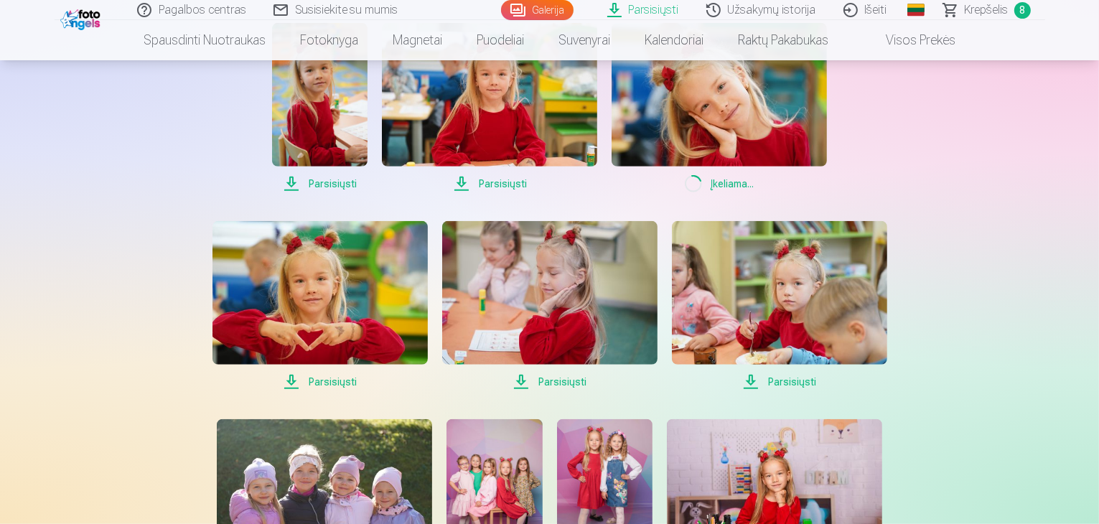
scroll to position [1005, 0]
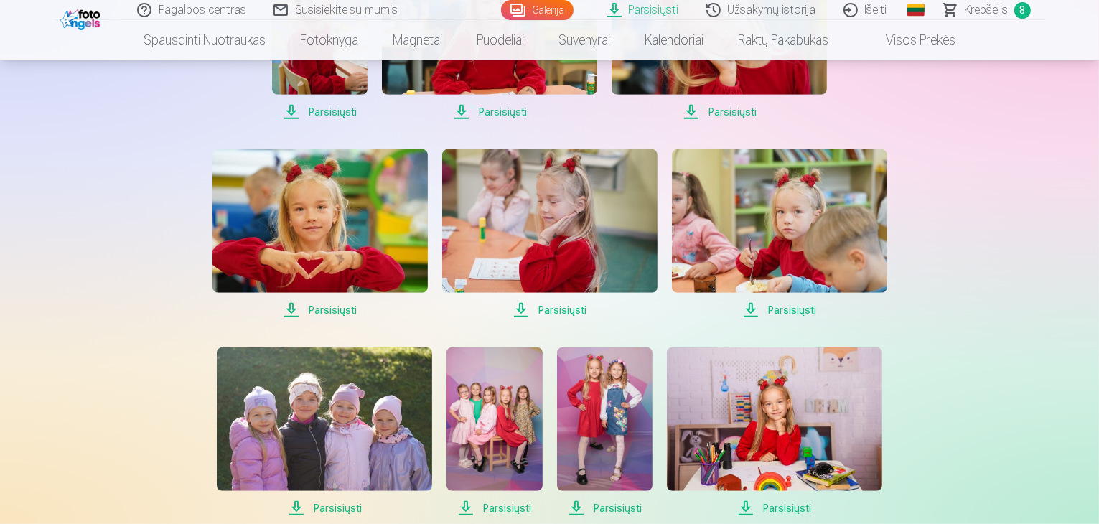
click at [333, 309] on span "Parsisiųsti" at bounding box center [320, 310] width 215 height 17
click at [558, 305] on span "Parsisiųsti" at bounding box center [549, 310] width 215 height 17
click at [790, 308] on span "Parsisiųsti" at bounding box center [779, 310] width 215 height 17
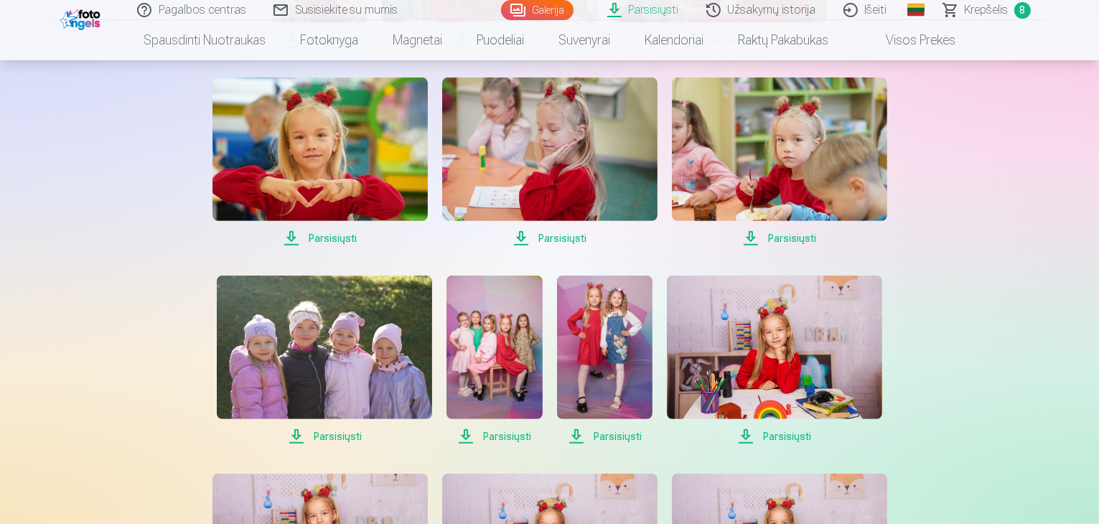
click at [332, 437] on span "Parsisiųsti" at bounding box center [324, 436] width 215 height 17
click at [505, 435] on span "Parsisiųsti" at bounding box center [494, 436] width 95 height 17
click at [625, 439] on span "Parsisiųsti" at bounding box center [604, 436] width 95 height 17
click at [788, 434] on span "Parsisiųsti" at bounding box center [774, 436] width 215 height 17
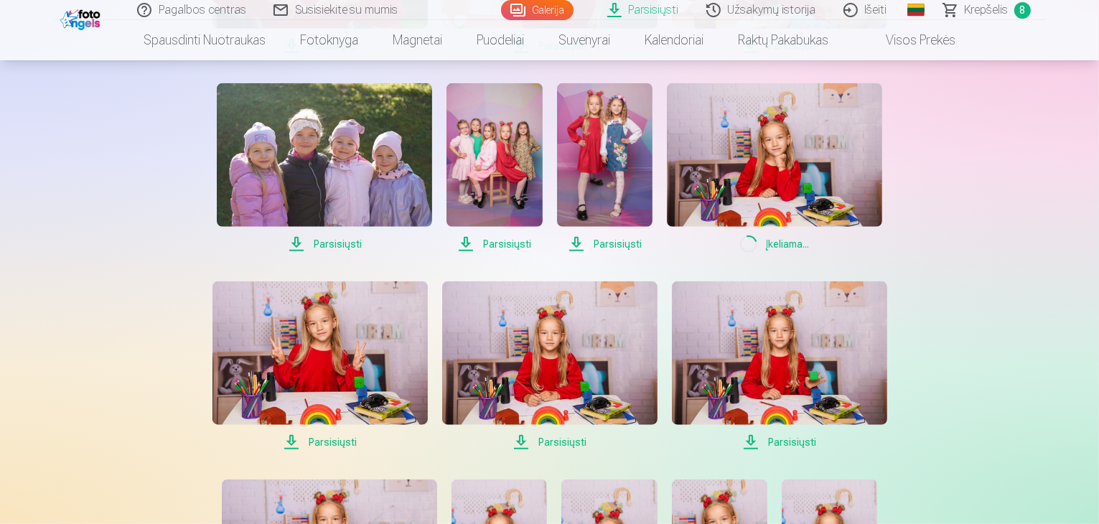
scroll to position [1292, 0]
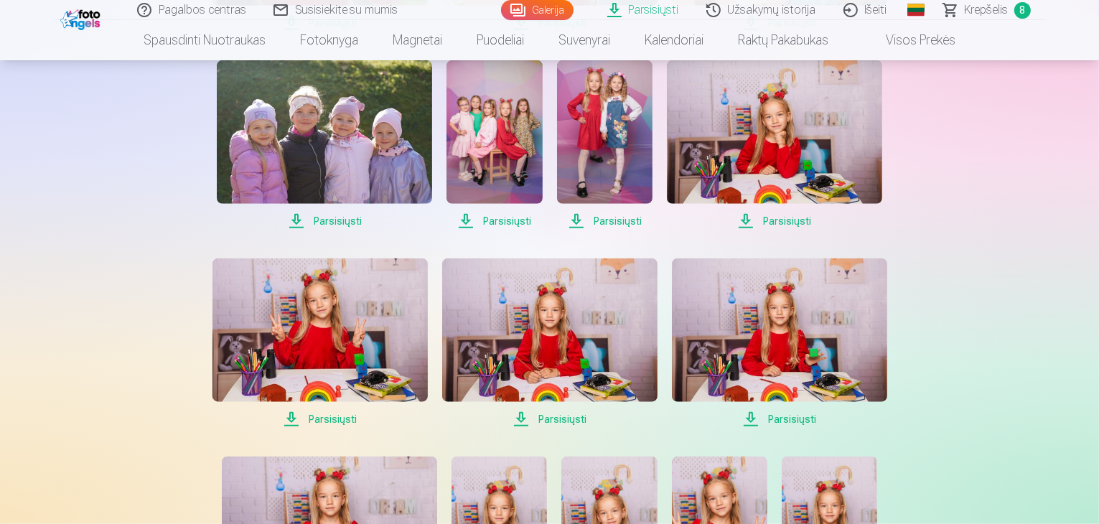
click at [336, 417] on span "Parsisiųsti" at bounding box center [320, 419] width 215 height 17
click at [577, 417] on span "Parsisiųsti" at bounding box center [549, 419] width 215 height 17
click at [795, 419] on span "Parsisiųsti" at bounding box center [779, 419] width 215 height 17
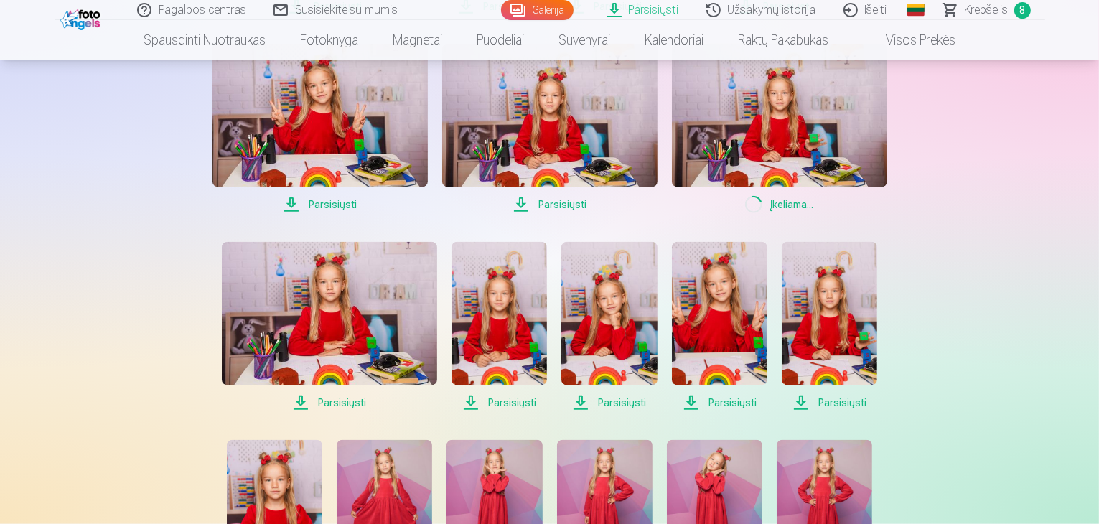
scroll to position [1508, 0]
click at [342, 403] on span "Parsisiųsti" at bounding box center [329, 401] width 215 height 17
click at [506, 402] on span "Parsisiųsti" at bounding box center [499, 401] width 95 height 17
click at [623, 403] on span "Parsisiųsti" at bounding box center [608, 401] width 95 height 17
click at [737, 403] on span "Parsisiųsti" at bounding box center [719, 401] width 95 height 17
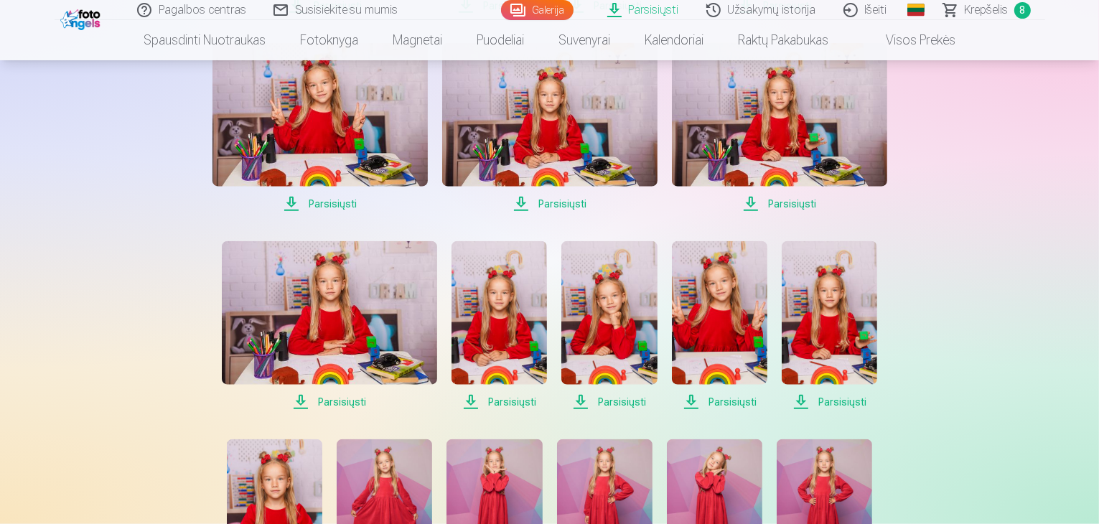
click at [849, 400] on span "Parsisiųsti" at bounding box center [829, 401] width 95 height 17
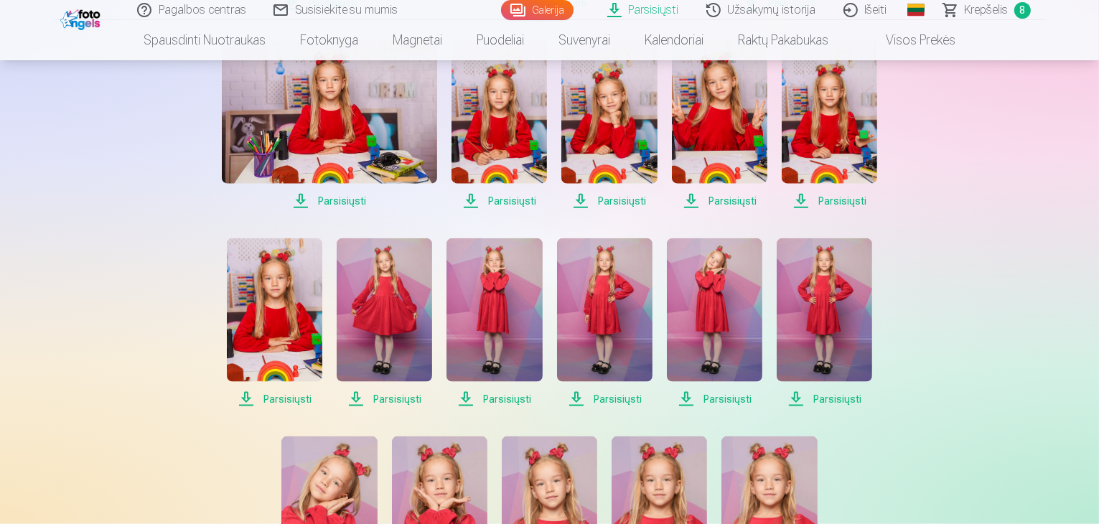
scroll to position [1795, 0]
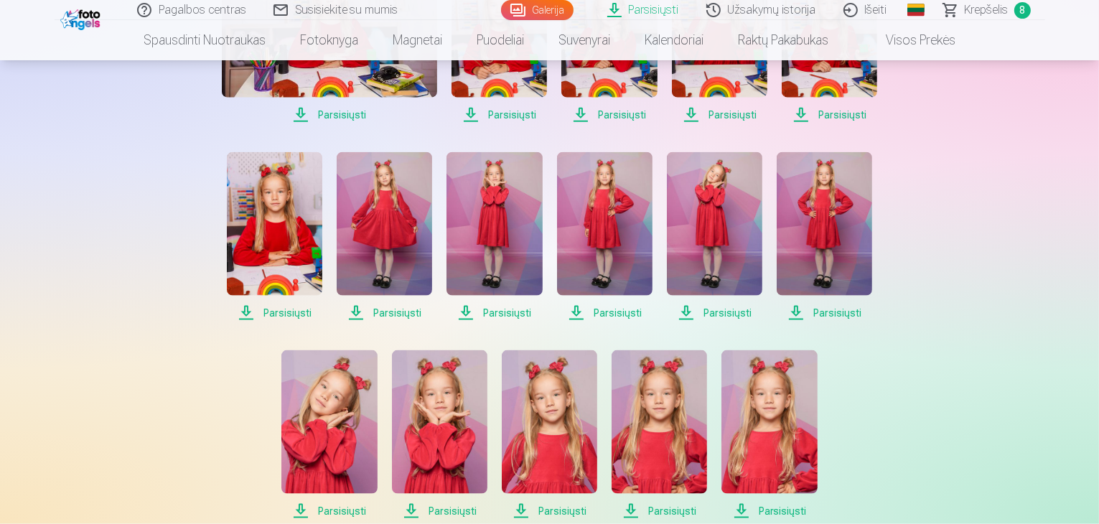
click at [284, 311] on span "Parsisiųsti" at bounding box center [274, 312] width 95 height 17
click at [393, 312] on span "Parsisiųsti" at bounding box center [384, 312] width 95 height 17
click at [505, 312] on span "Parsisiųsti" at bounding box center [494, 312] width 95 height 17
click at [620, 311] on span "Parsisiųsti" at bounding box center [604, 312] width 95 height 17
click at [718, 312] on span "Parsisiųsti" at bounding box center [714, 312] width 95 height 17
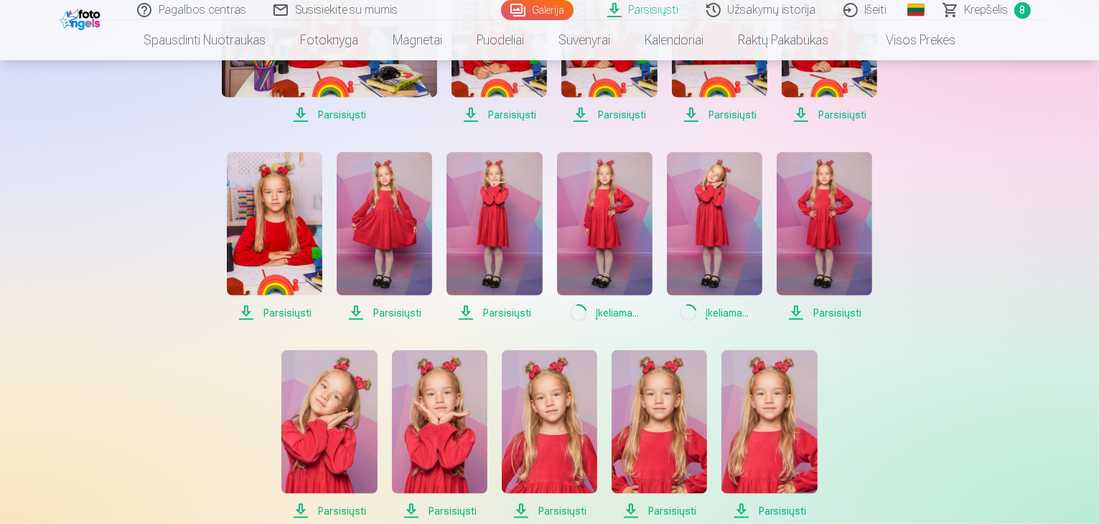
click at [846, 311] on span "Parsisiųsti" at bounding box center [824, 312] width 95 height 17
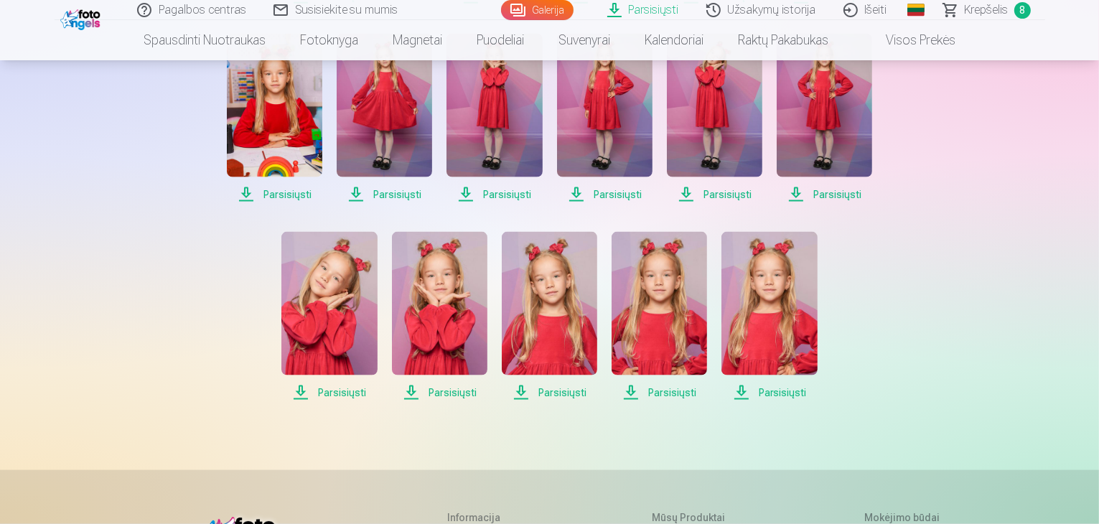
scroll to position [1938, 0]
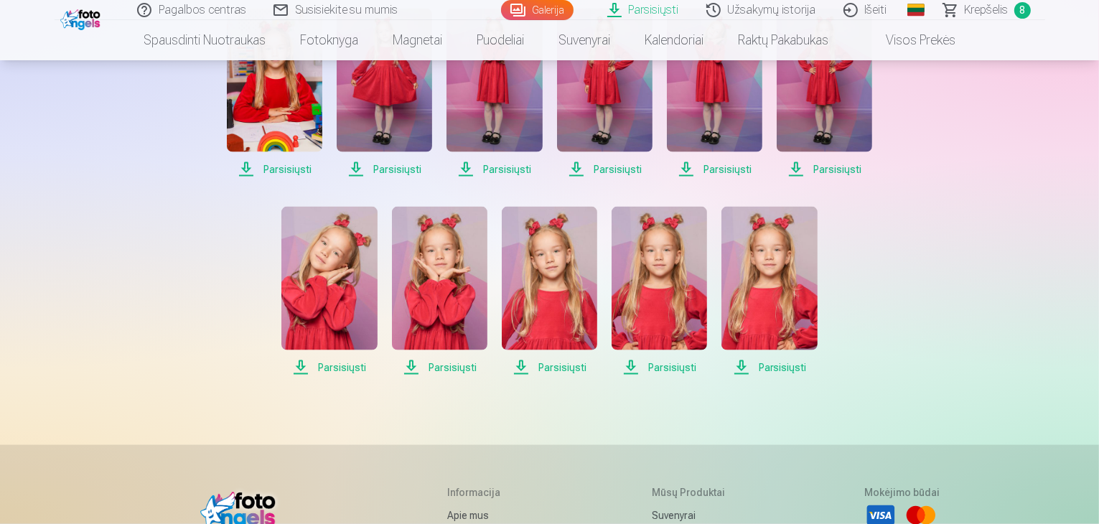
click at [342, 368] on span "Parsisiųsti" at bounding box center [328, 367] width 95 height 17
click at [340, 367] on span "Parsisiųsti" at bounding box center [328, 367] width 95 height 17
click at [454, 365] on span "Parsisiųsti" at bounding box center [439, 367] width 95 height 17
click at [549, 367] on span "Parsisiųsti" at bounding box center [549, 367] width 95 height 17
click at [343, 367] on span "Parsisiųsti" at bounding box center [328, 367] width 95 height 17
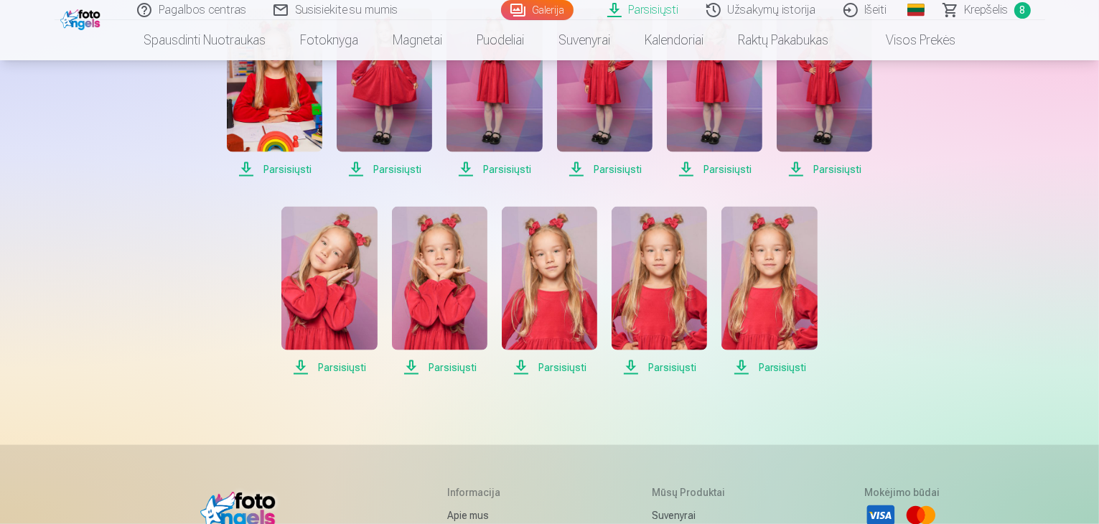
click at [666, 365] on span "Parsisiųsti" at bounding box center [659, 367] width 95 height 17
click at [773, 365] on span "Parsisiųsti" at bounding box center [769, 367] width 95 height 17
click at [313, 365] on span "Parsisiųsti" at bounding box center [328, 367] width 95 height 17
click at [303, 360] on span "Parsisiųsti" at bounding box center [328, 367] width 95 height 17
click at [341, 368] on span "Parsisiųsti" at bounding box center [328, 367] width 95 height 17
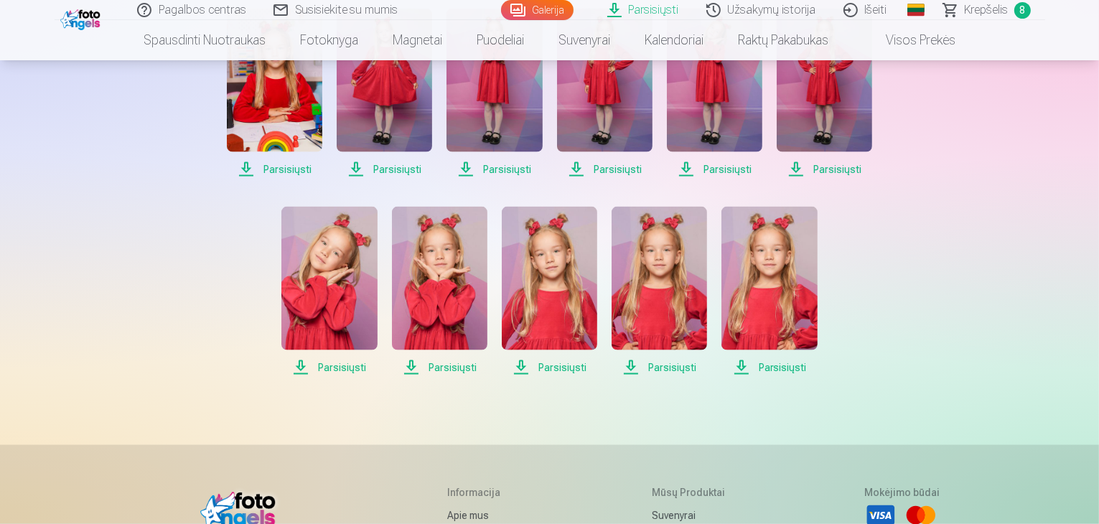
click at [342, 368] on span "Parsisiųsti" at bounding box center [328, 367] width 95 height 17
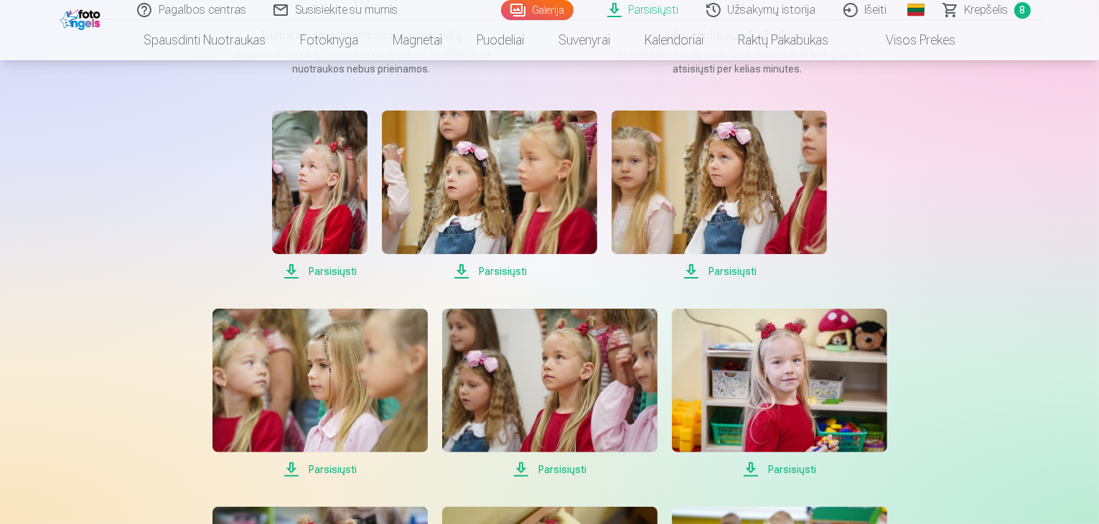
scroll to position [215, 0]
